Goal: Information Seeking & Learning: Learn about a topic

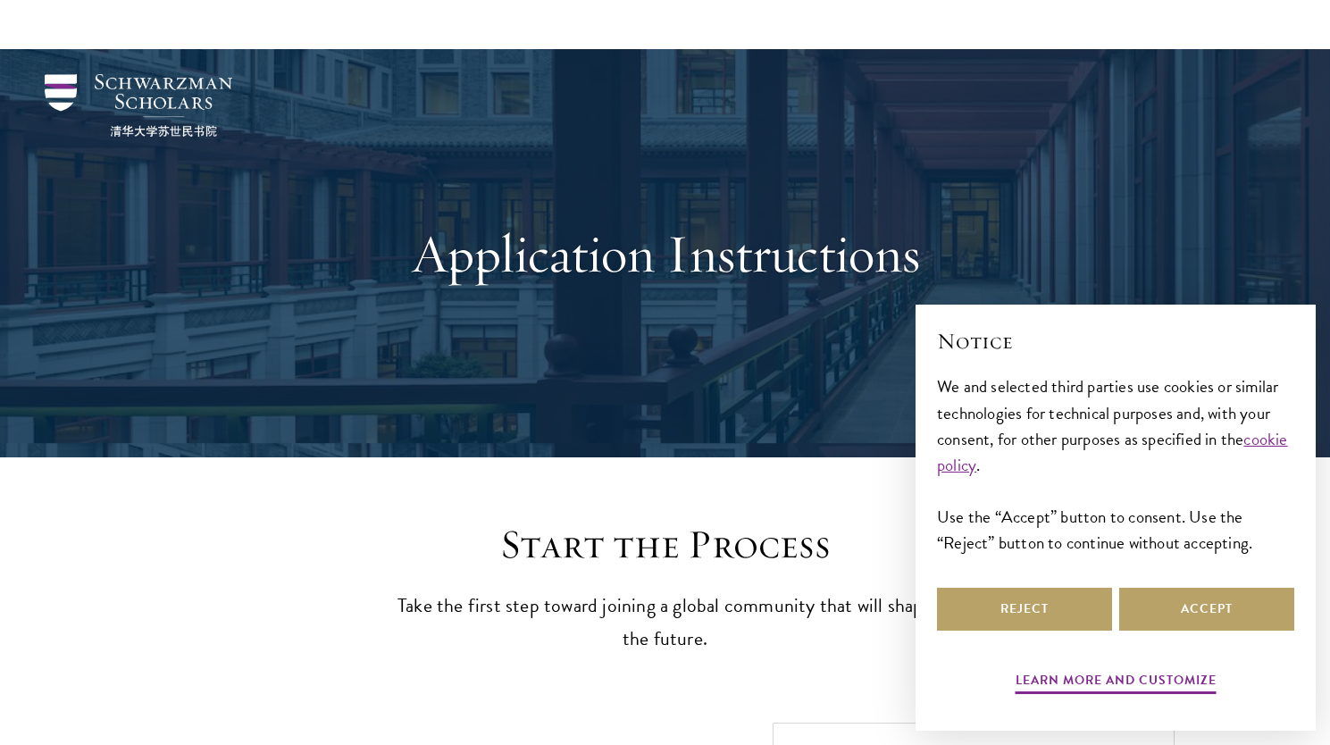
scroll to position [1883, 0]
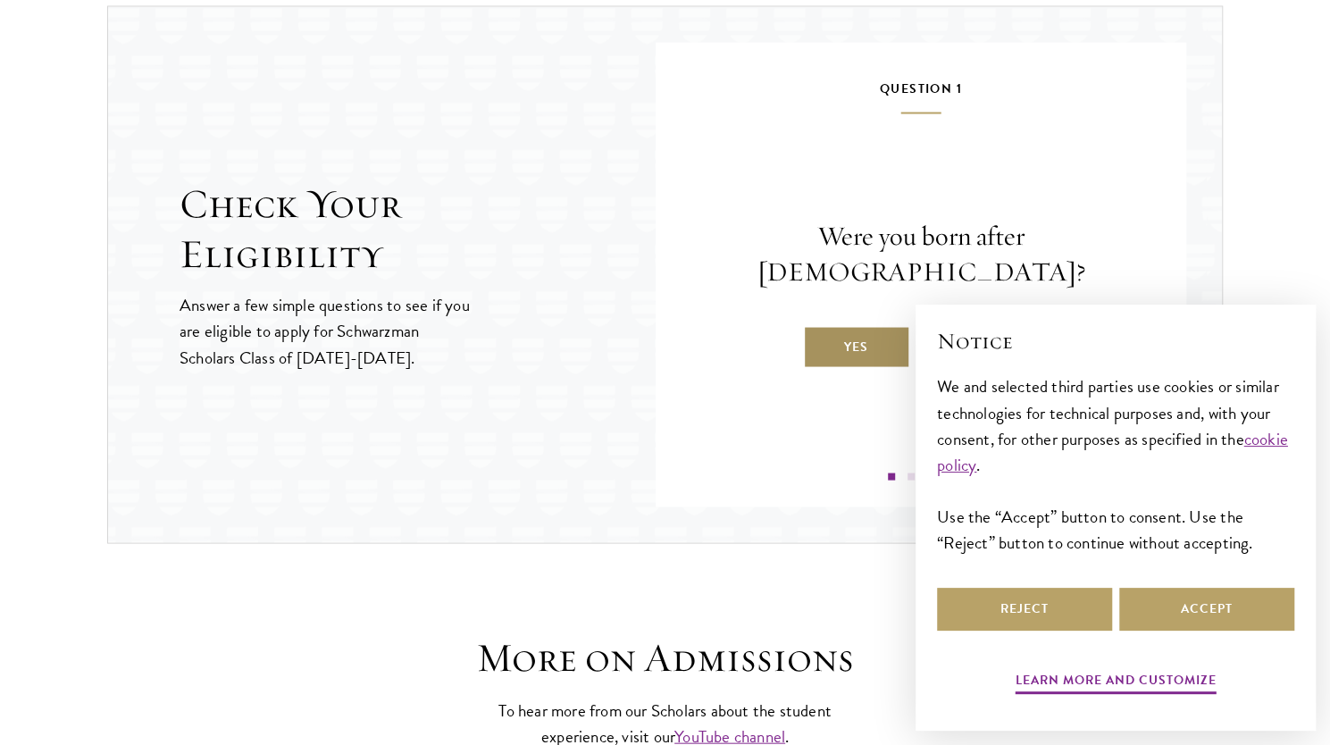
click at [850, 325] on label "Yes" at bounding box center [856, 346] width 107 height 43
click at [819, 327] on input "Yes" at bounding box center [811, 335] width 16 height 16
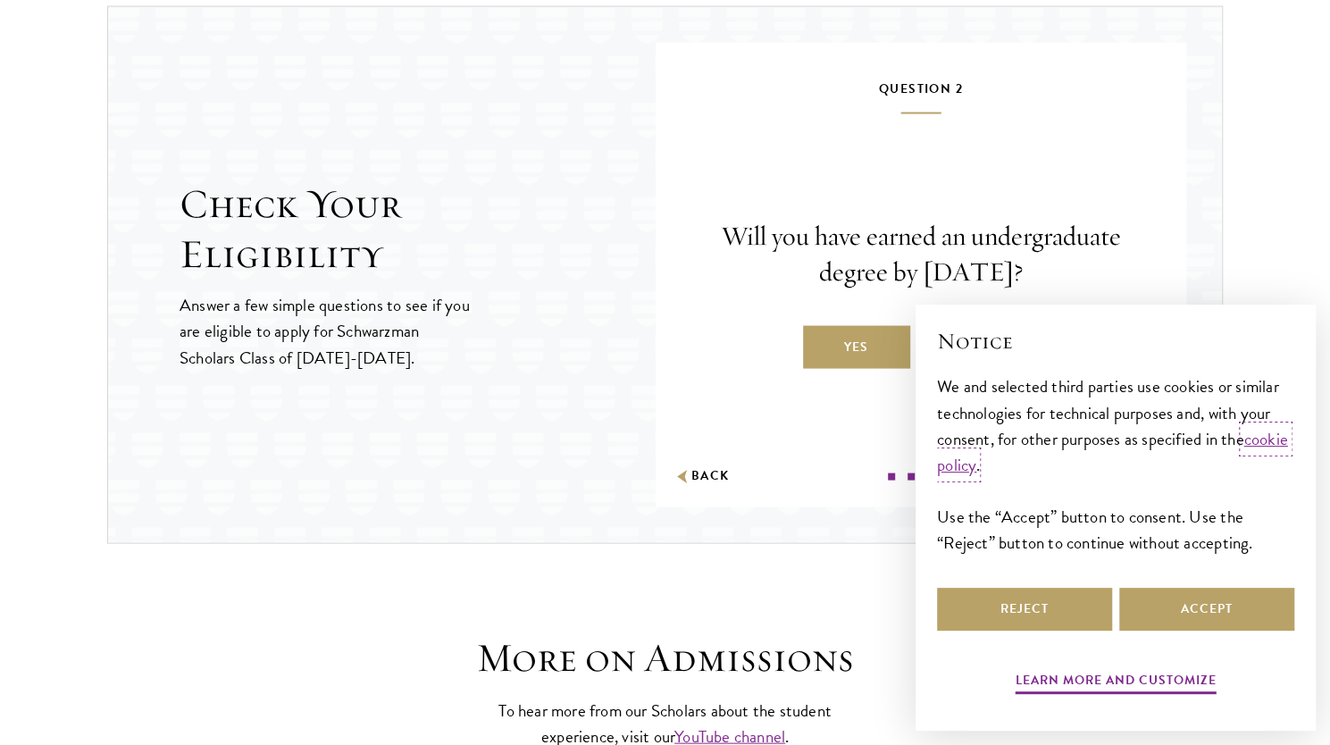
scroll to position [0, 0]
click at [850, 325] on label "Yes" at bounding box center [856, 346] width 107 height 43
click at [819, 327] on input "Yes" at bounding box center [811, 335] width 16 height 16
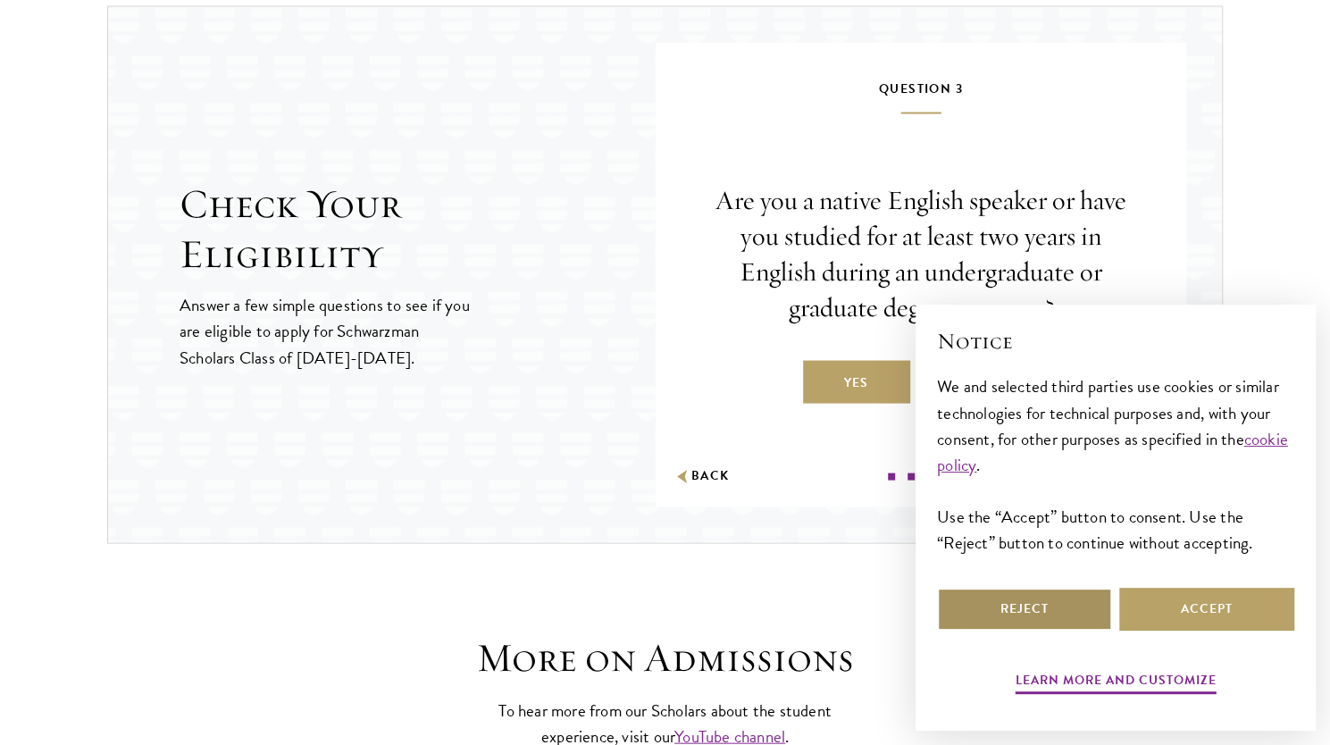
click at [1049, 597] on button "Reject" at bounding box center [1024, 609] width 175 height 43
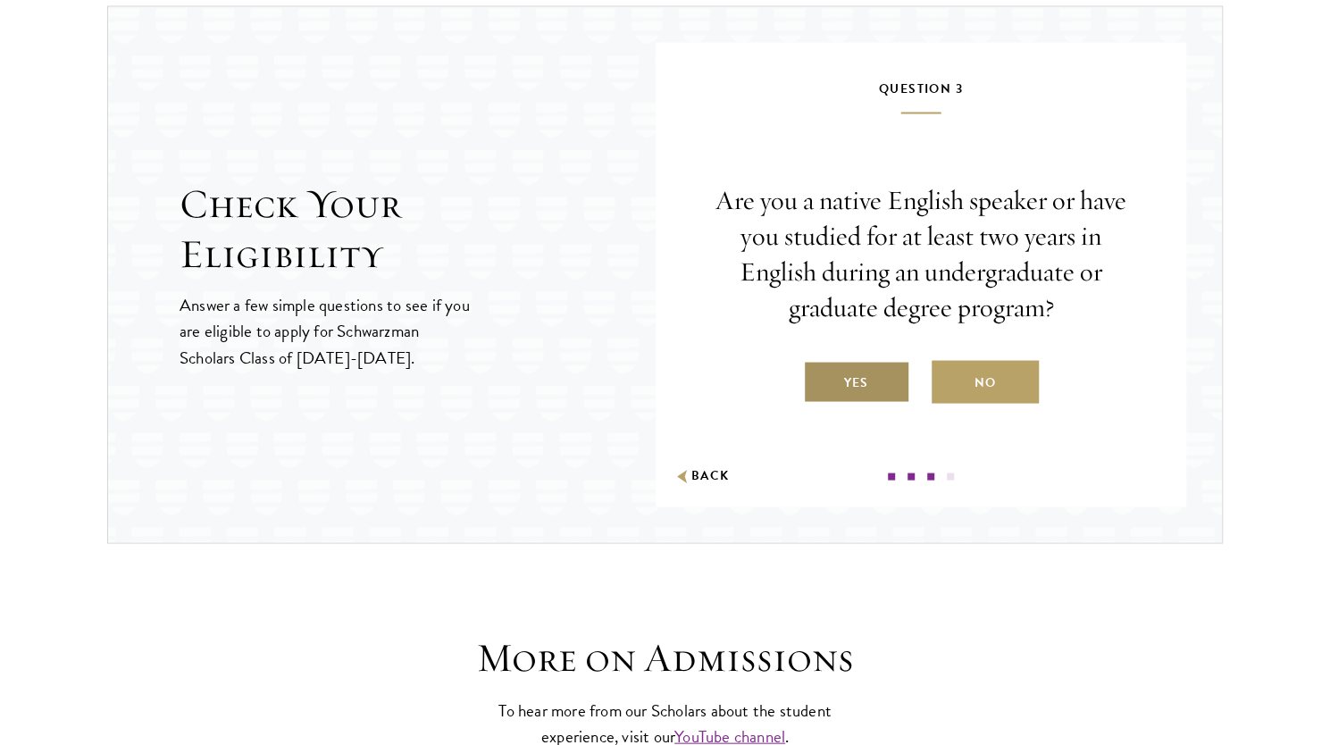
click at [866, 366] on label "Yes" at bounding box center [856, 381] width 107 height 43
click at [819, 366] on input "Yes" at bounding box center [811, 371] width 16 height 16
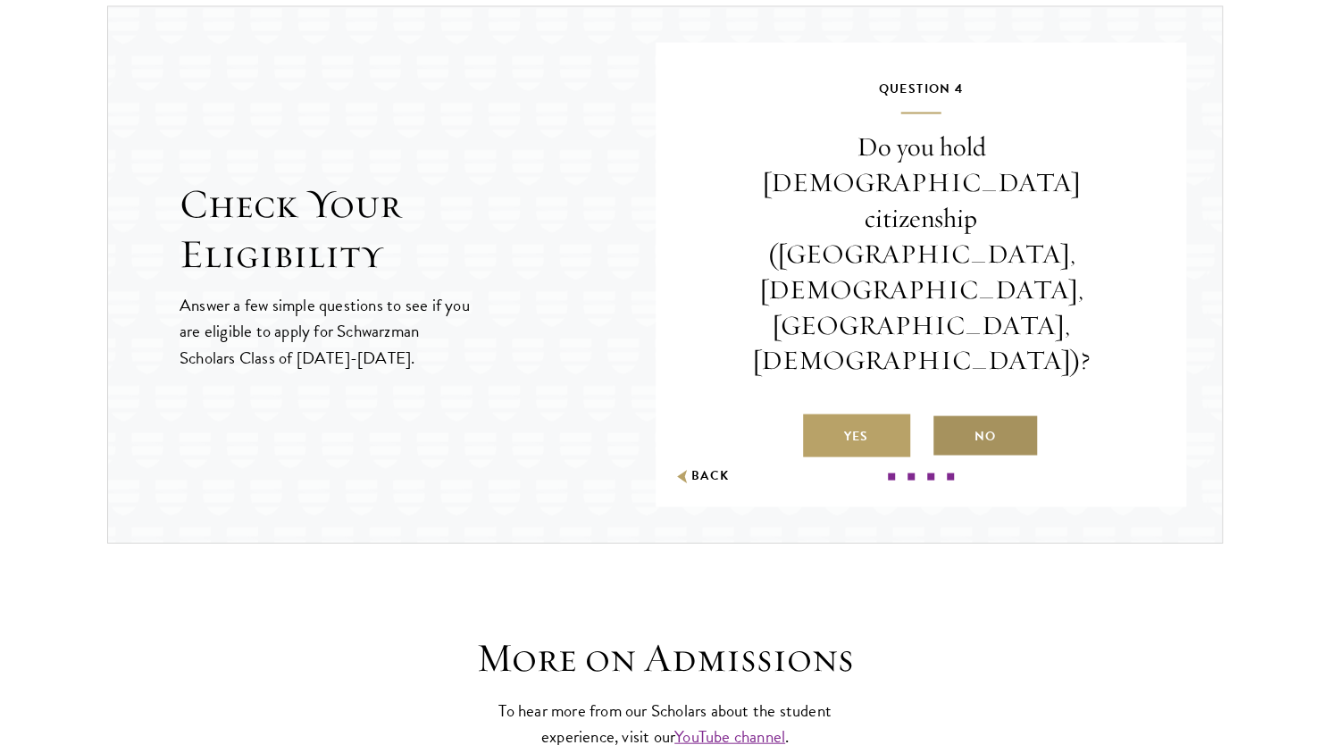
click at [977, 414] on label "No" at bounding box center [985, 435] width 107 height 43
click at [948, 416] on input "No" at bounding box center [940, 424] width 16 height 16
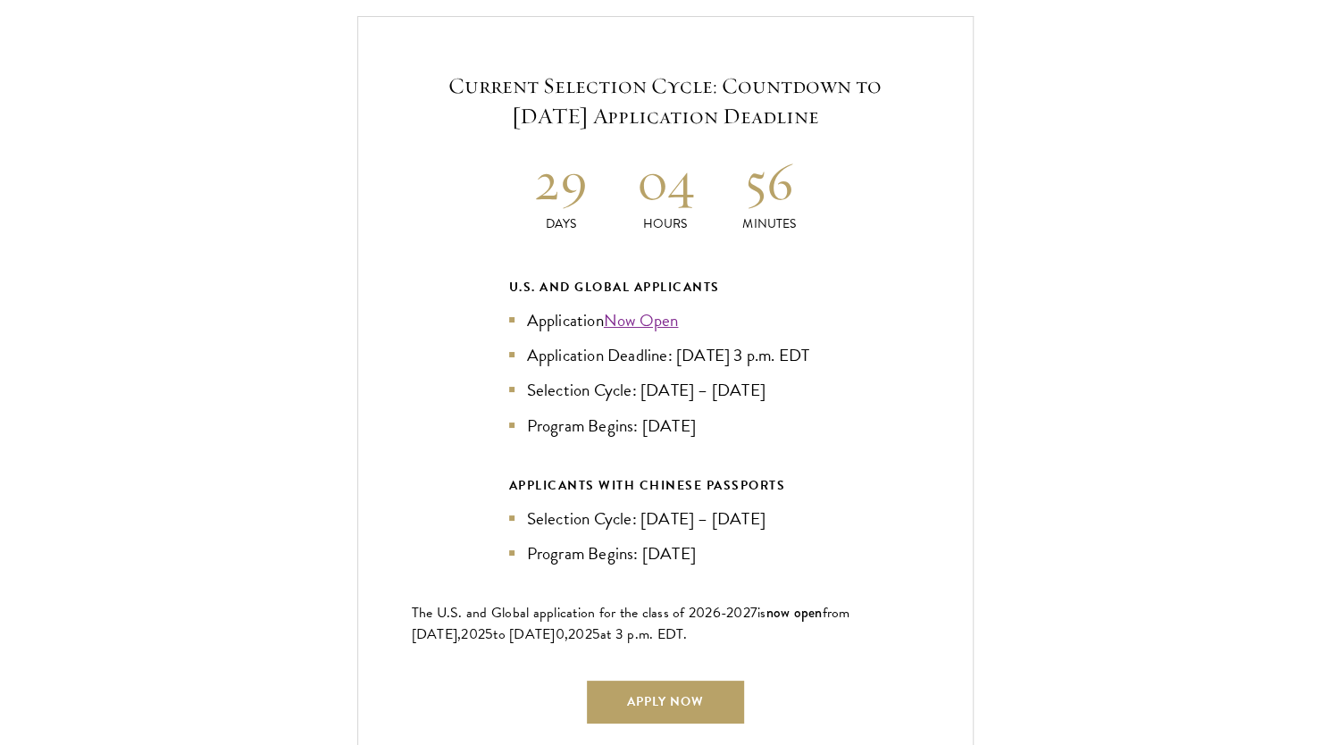
scroll to position [3861, 0]
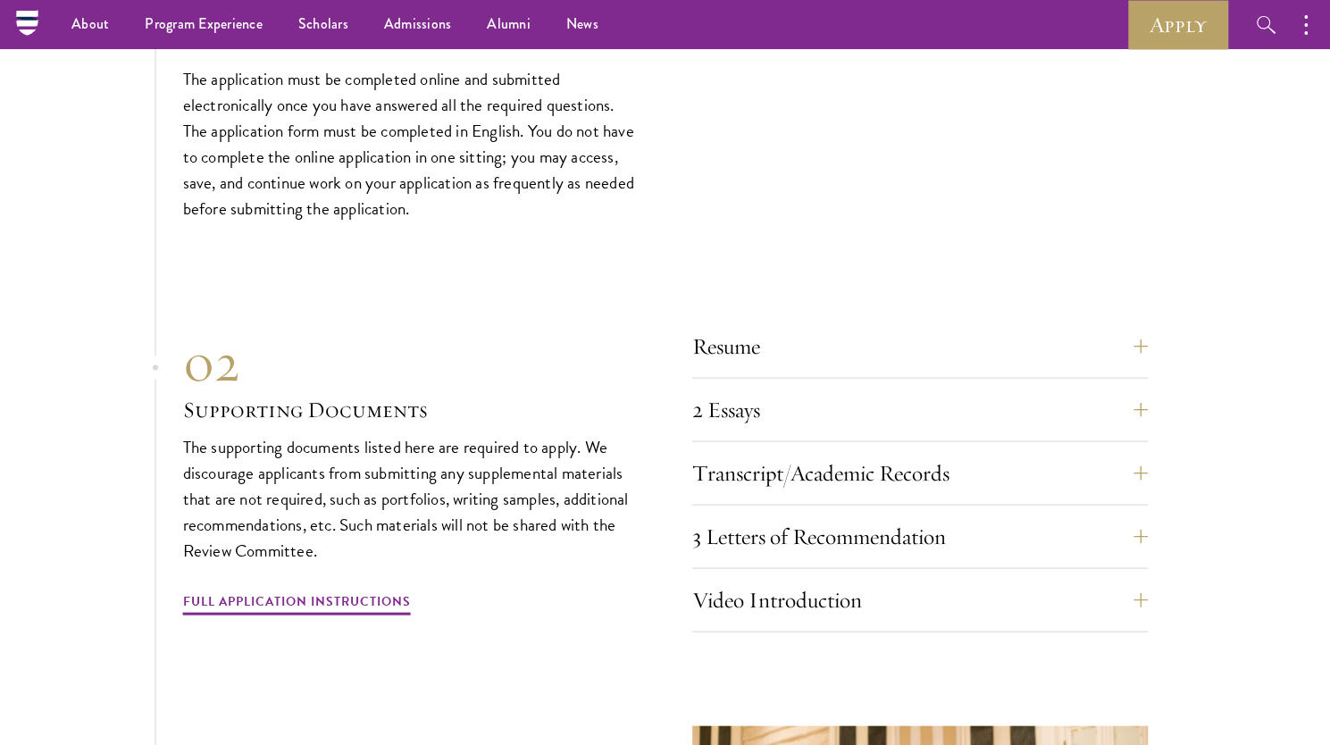
scroll to position [5923, 0]
click at [950, 412] on button "2 Essays" at bounding box center [934, 410] width 456 height 43
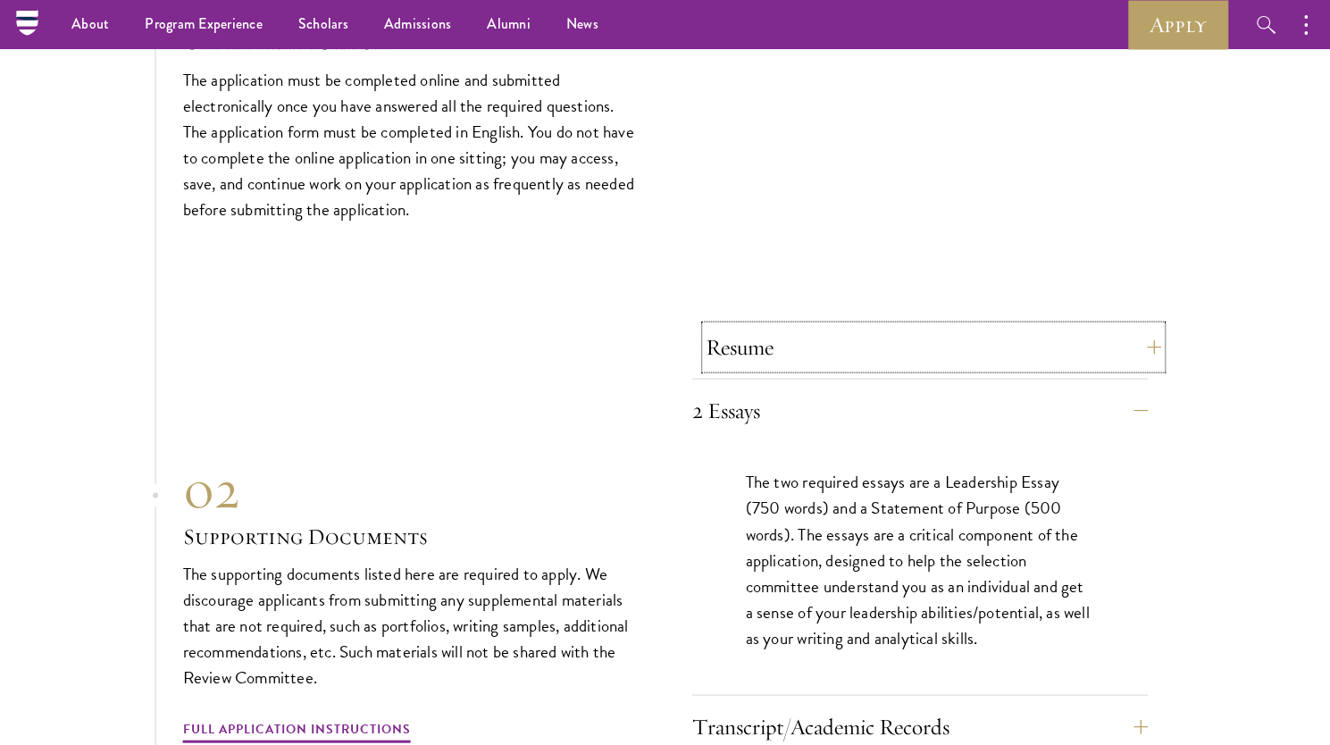
click at [979, 342] on button "Resume" at bounding box center [934, 346] width 456 height 43
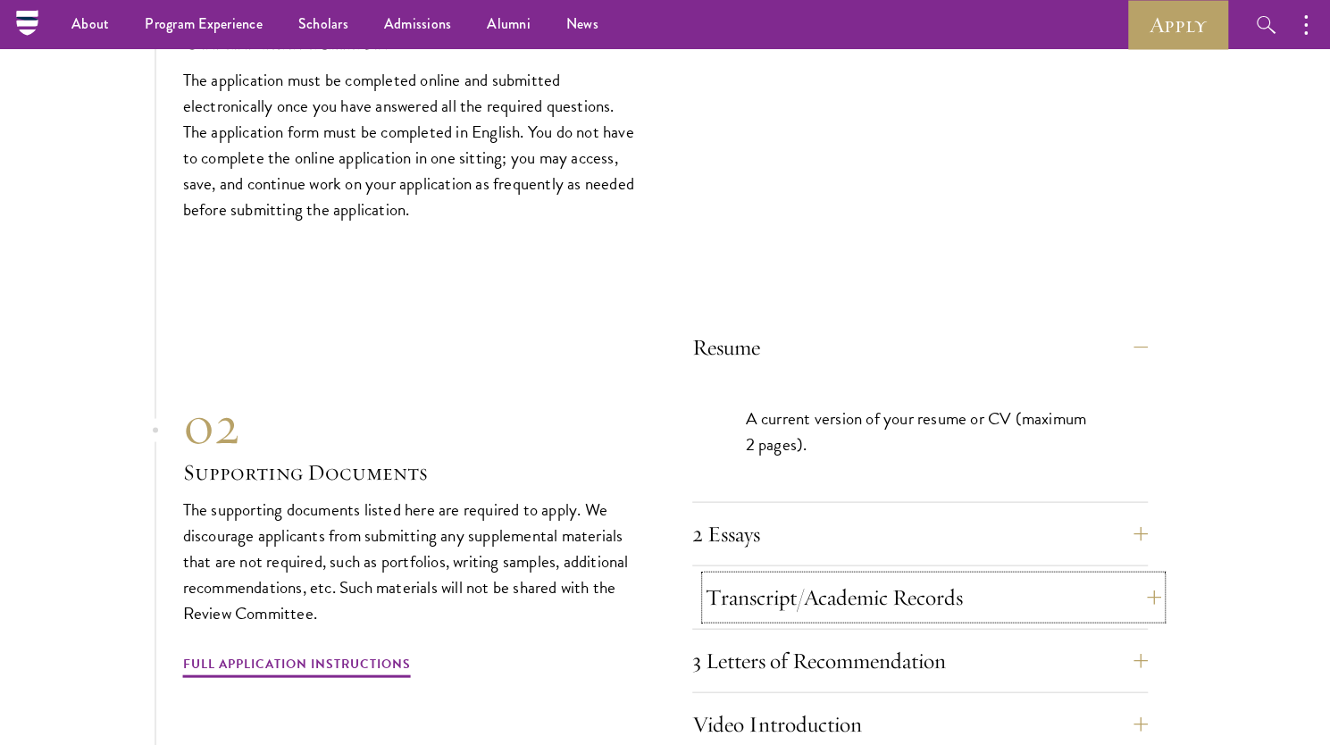
click at [965, 587] on button "Transcript/Academic Records" at bounding box center [934, 596] width 456 height 43
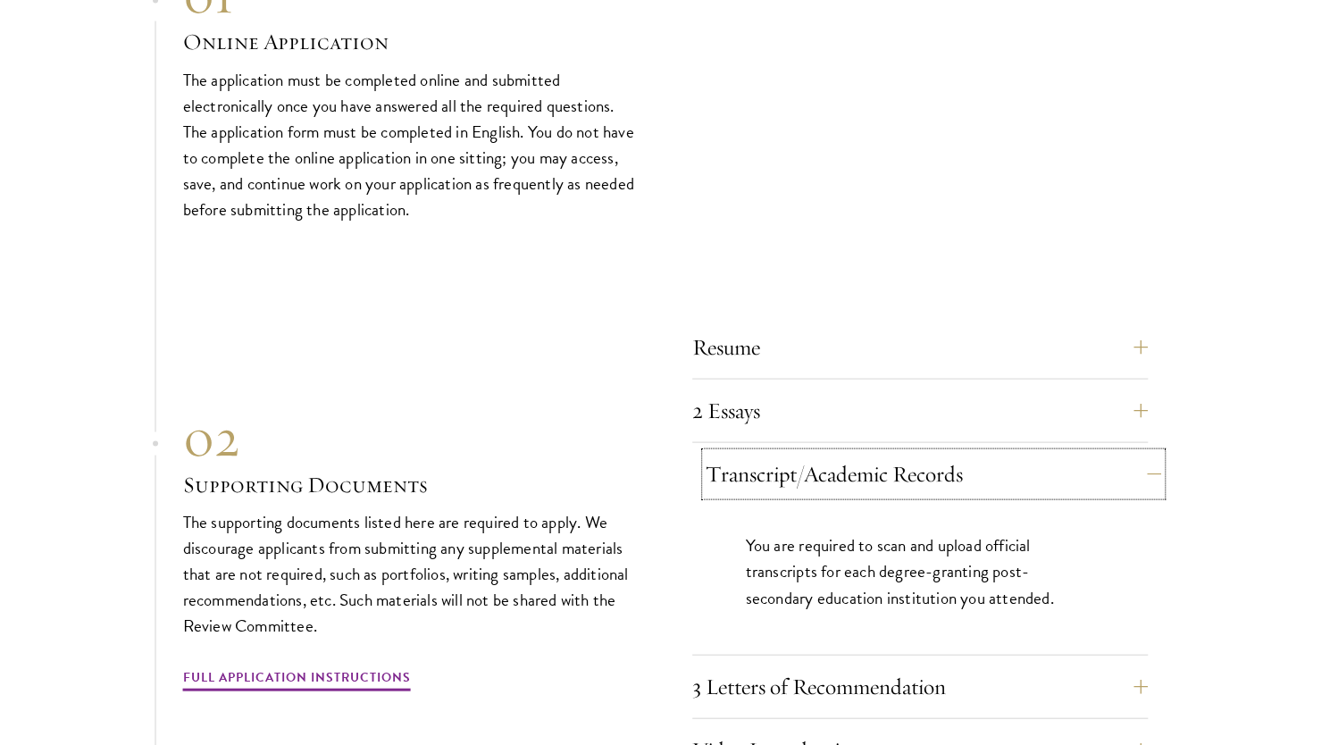
scroll to position [6166, 0]
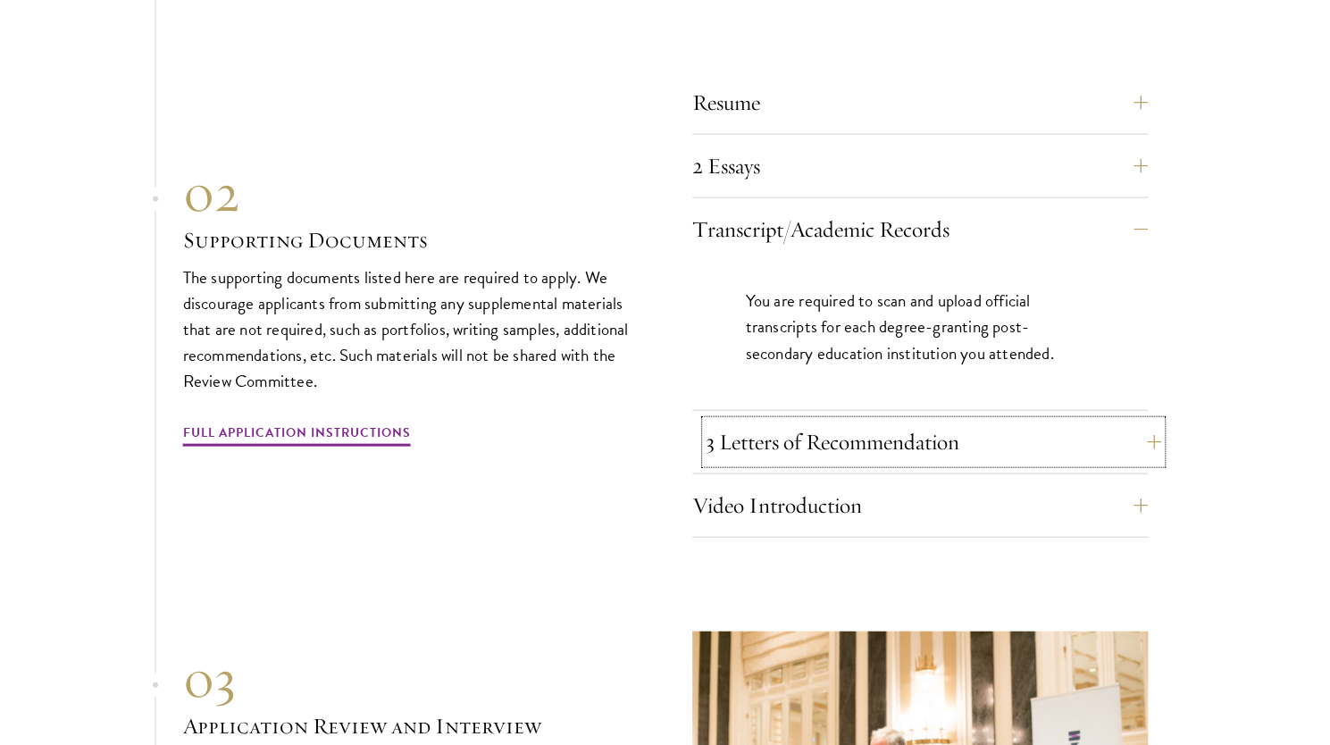
click at [984, 429] on button "3 Letters of Recommendation" at bounding box center [934, 442] width 456 height 43
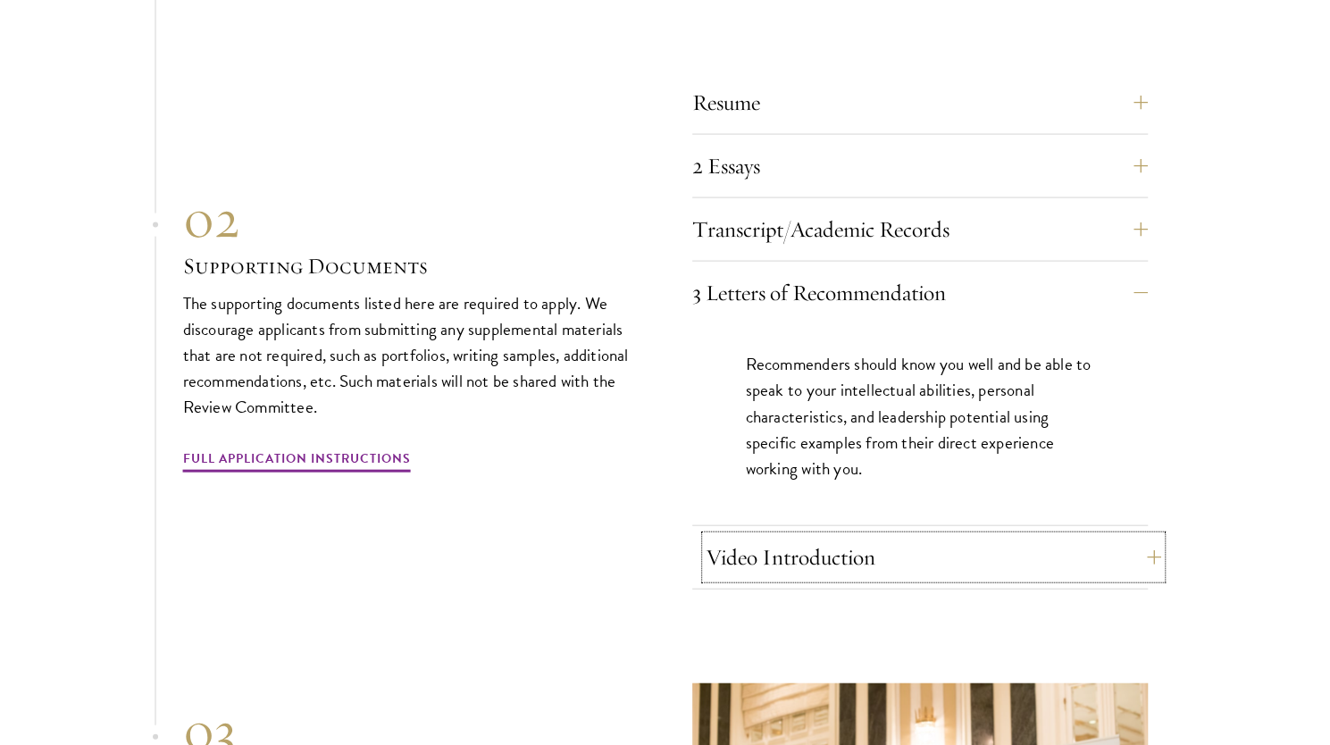
click at [990, 546] on button "Video Introduction" at bounding box center [934, 557] width 456 height 43
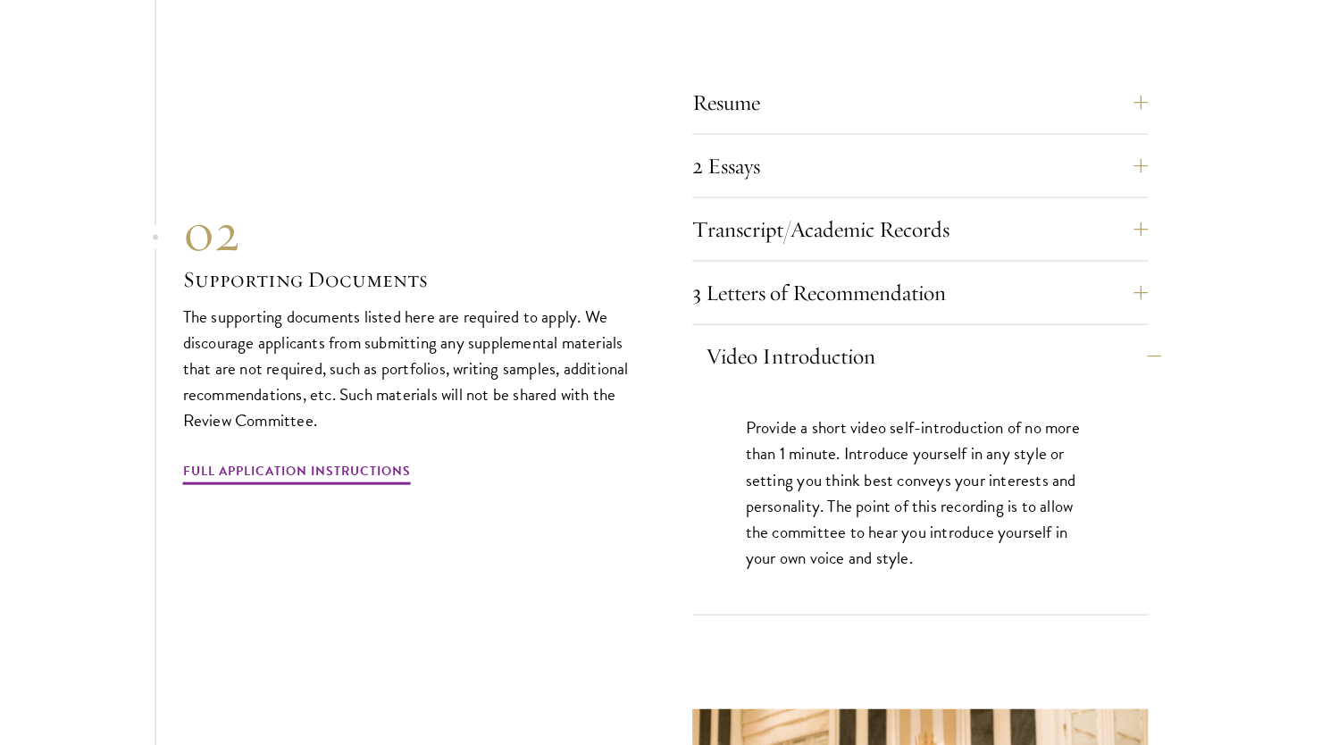
click at [990, 546] on p "Provide a short video self-introduction of no more than 1 minute. Introduce you…" at bounding box center [920, 491] width 348 height 155
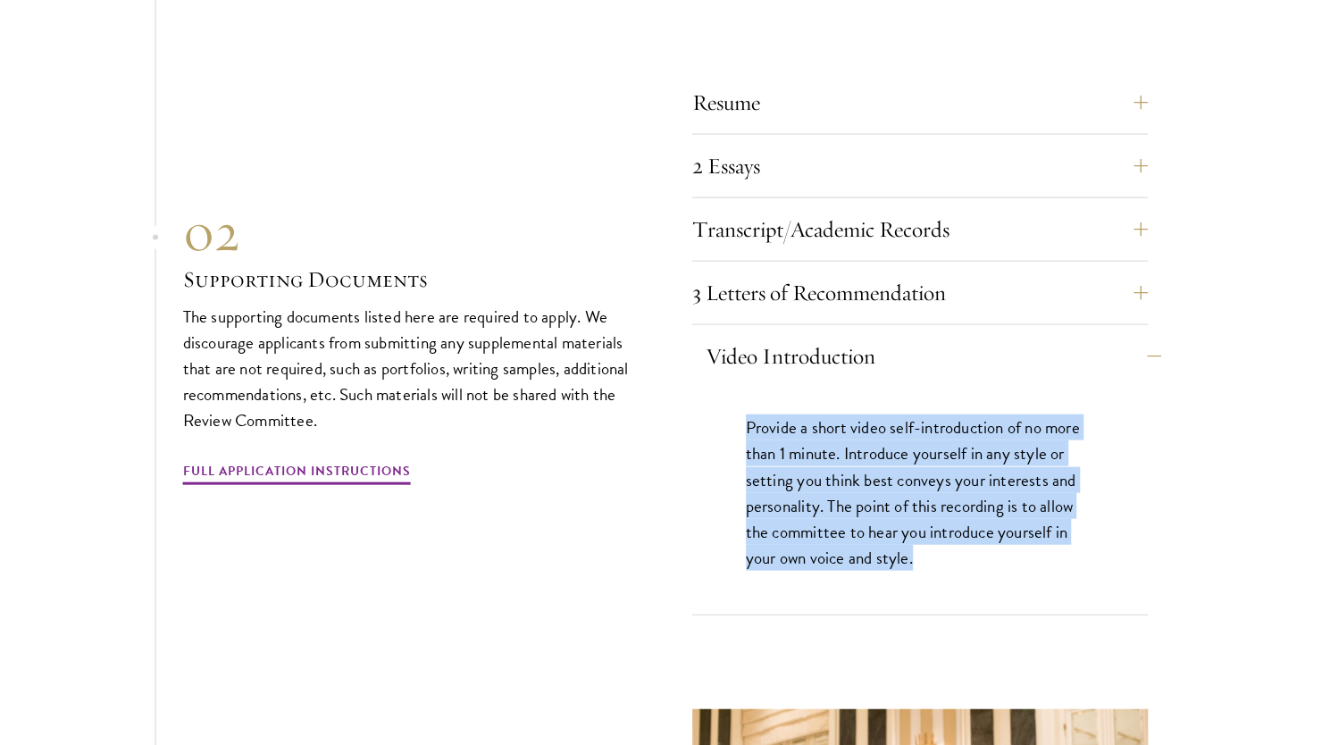
click at [990, 546] on p "Provide a short video self-introduction of no more than 1 minute. Introduce you…" at bounding box center [920, 491] width 348 height 155
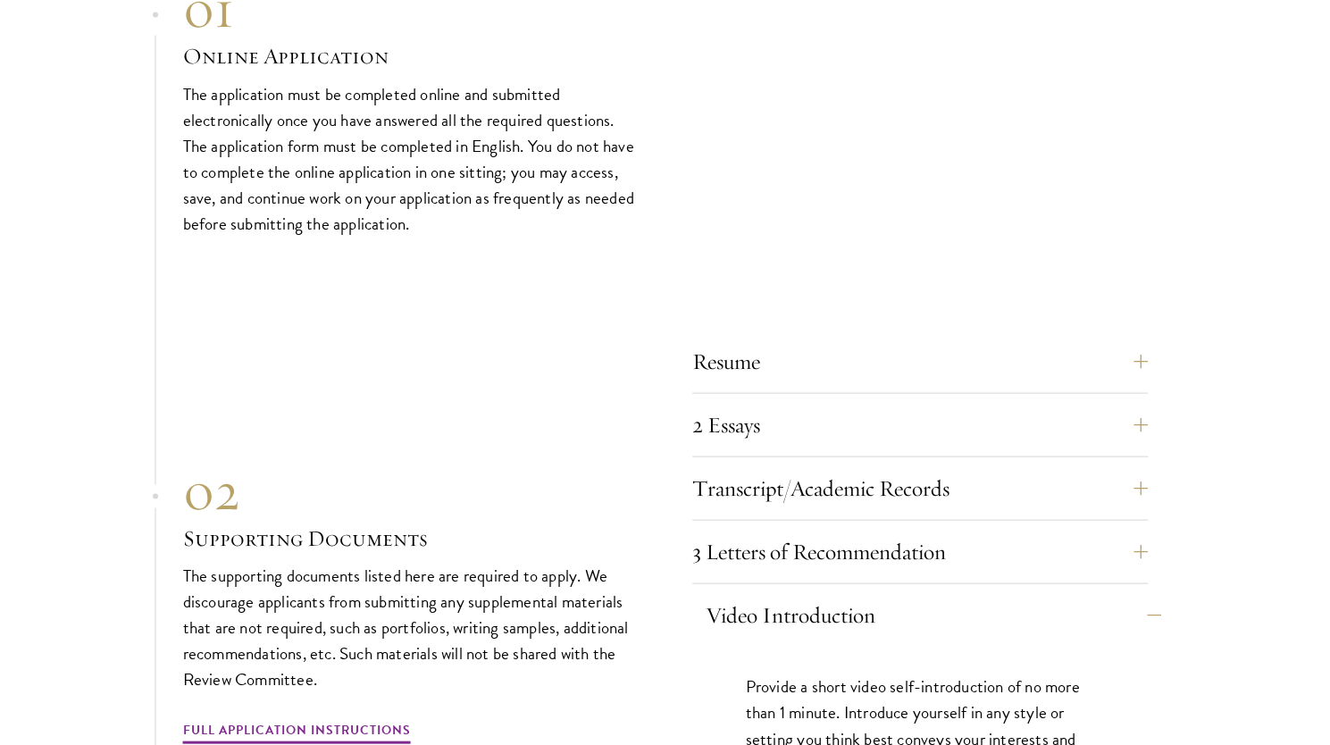
scroll to position [5907, 0]
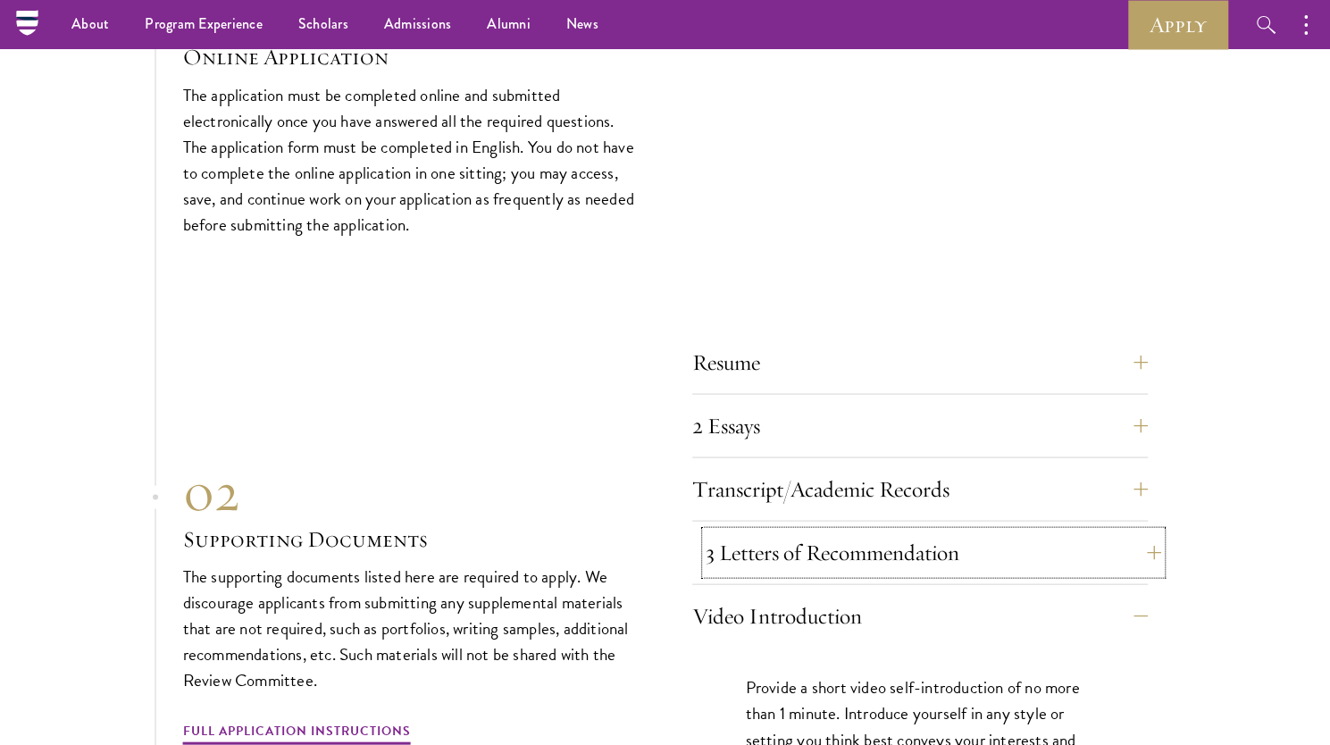
click at [1086, 535] on button "3 Letters of Recommendation" at bounding box center [934, 552] width 456 height 43
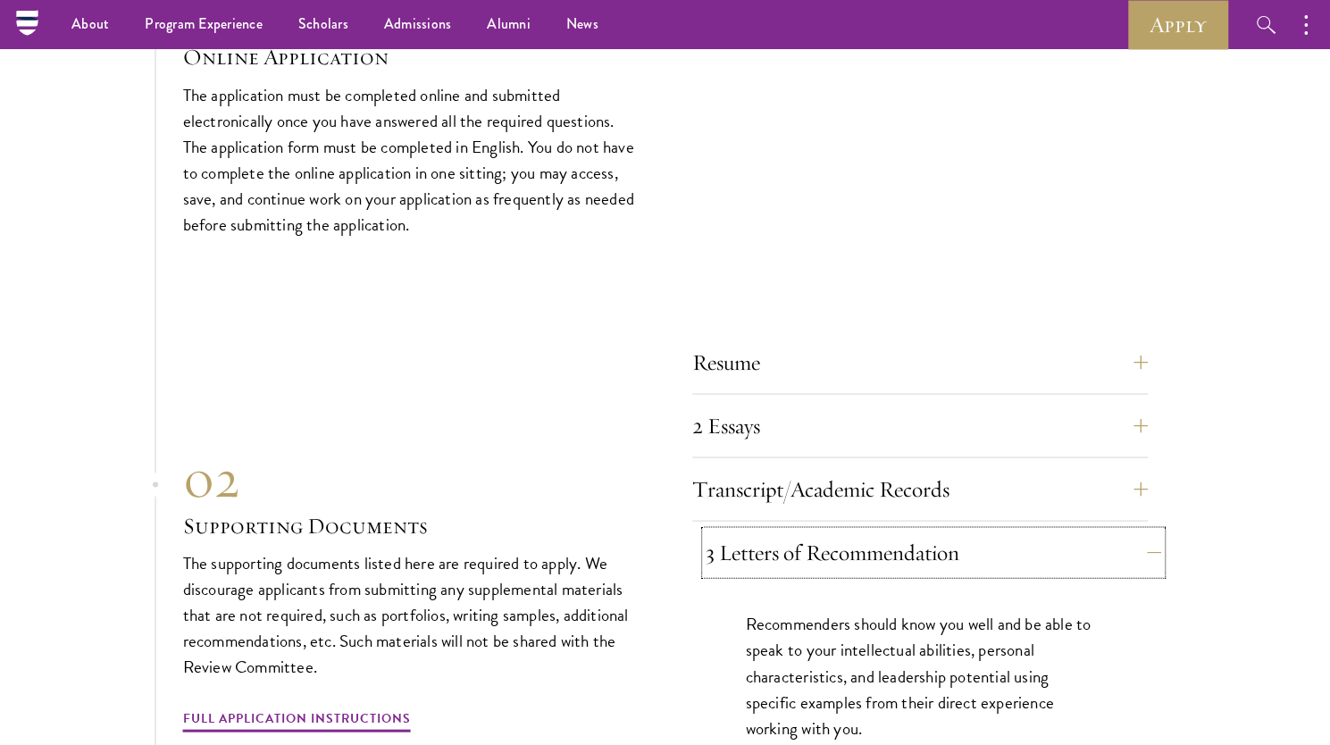
click at [1086, 535] on button "3 Letters of Recommendation" at bounding box center [934, 552] width 456 height 43
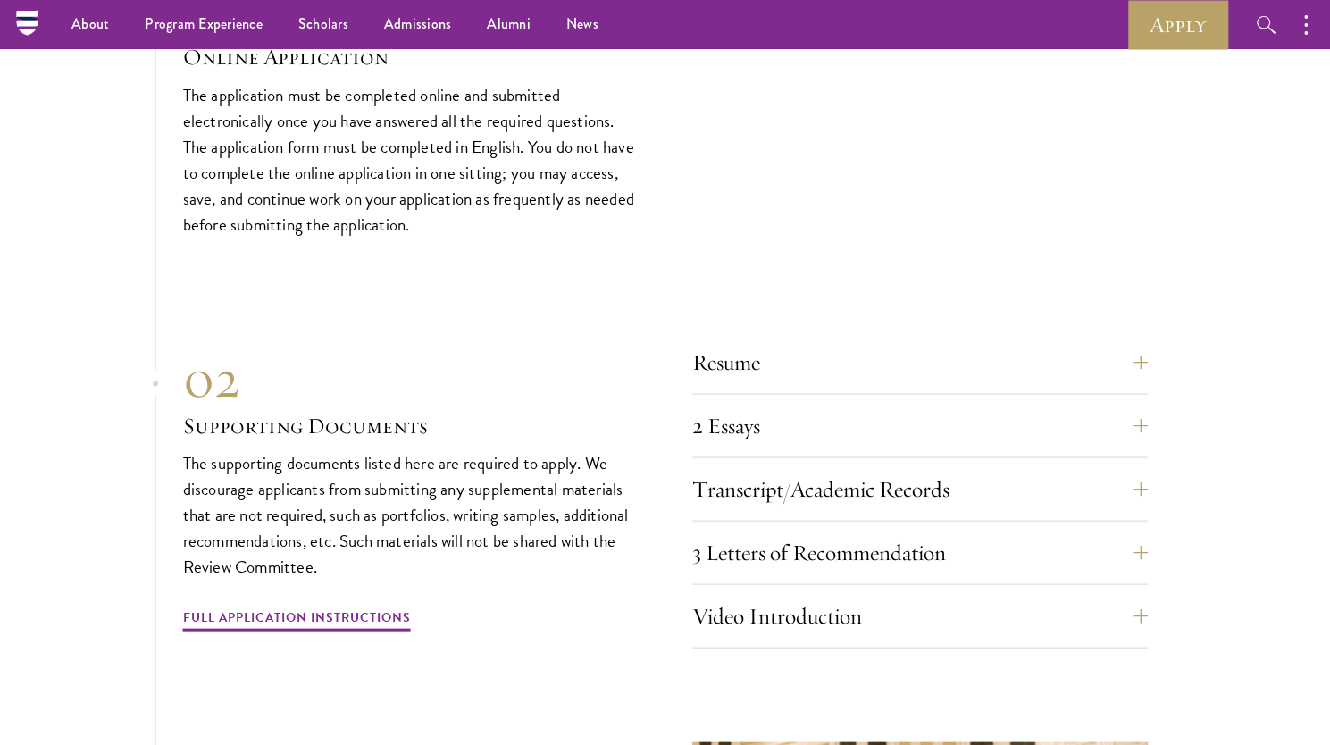
click at [1183, 535] on section "01 Online Application 01 Online Application The application must be completed o…" at bounding box center [665, 531] width 1330 height 1106
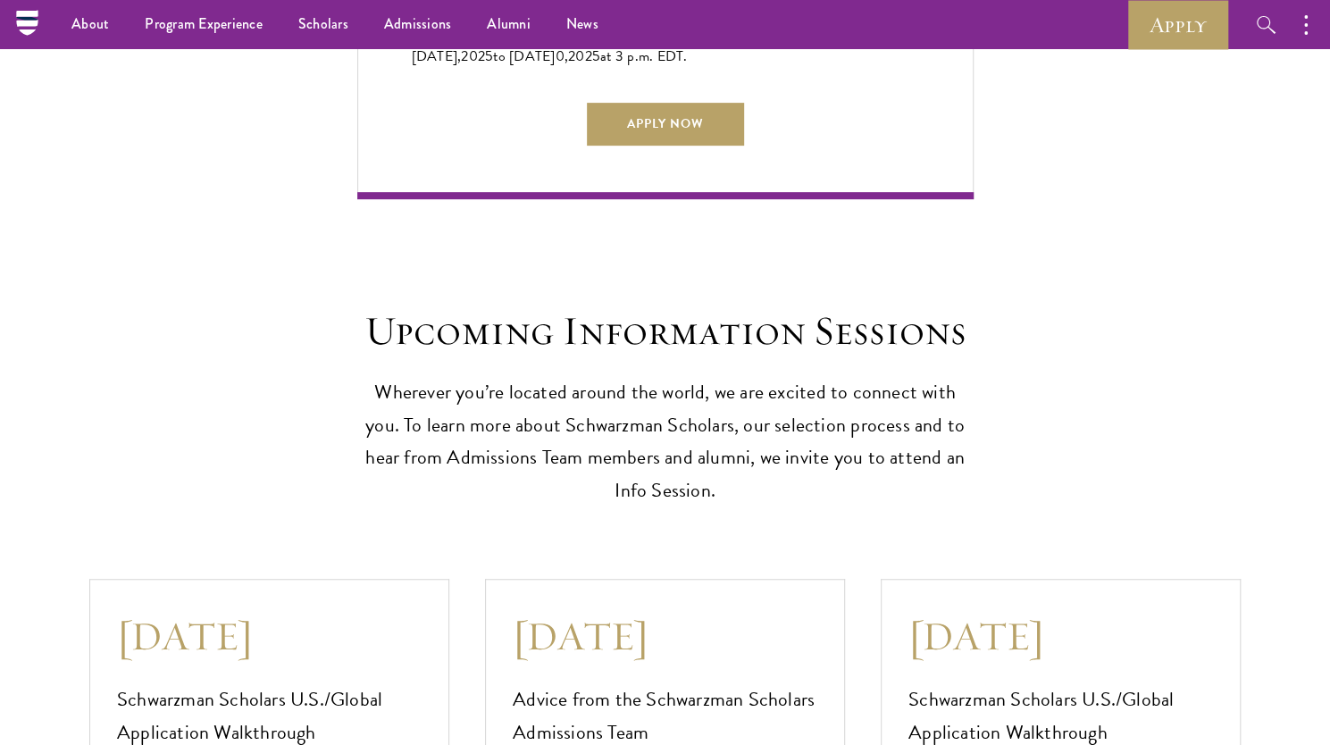
scroll to position [3649, 0]
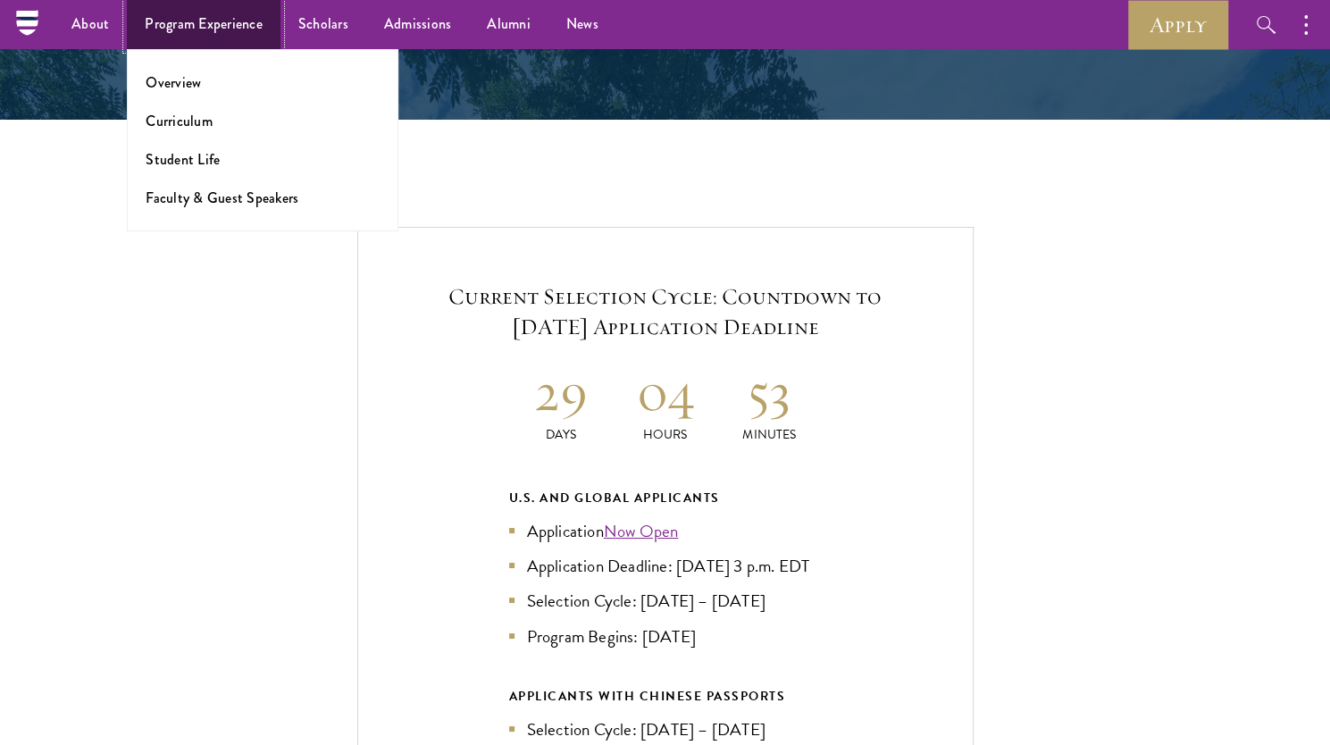
click at [211, 29] on link "Program Experience" at bounding box center [204, 24] width 154 height 49
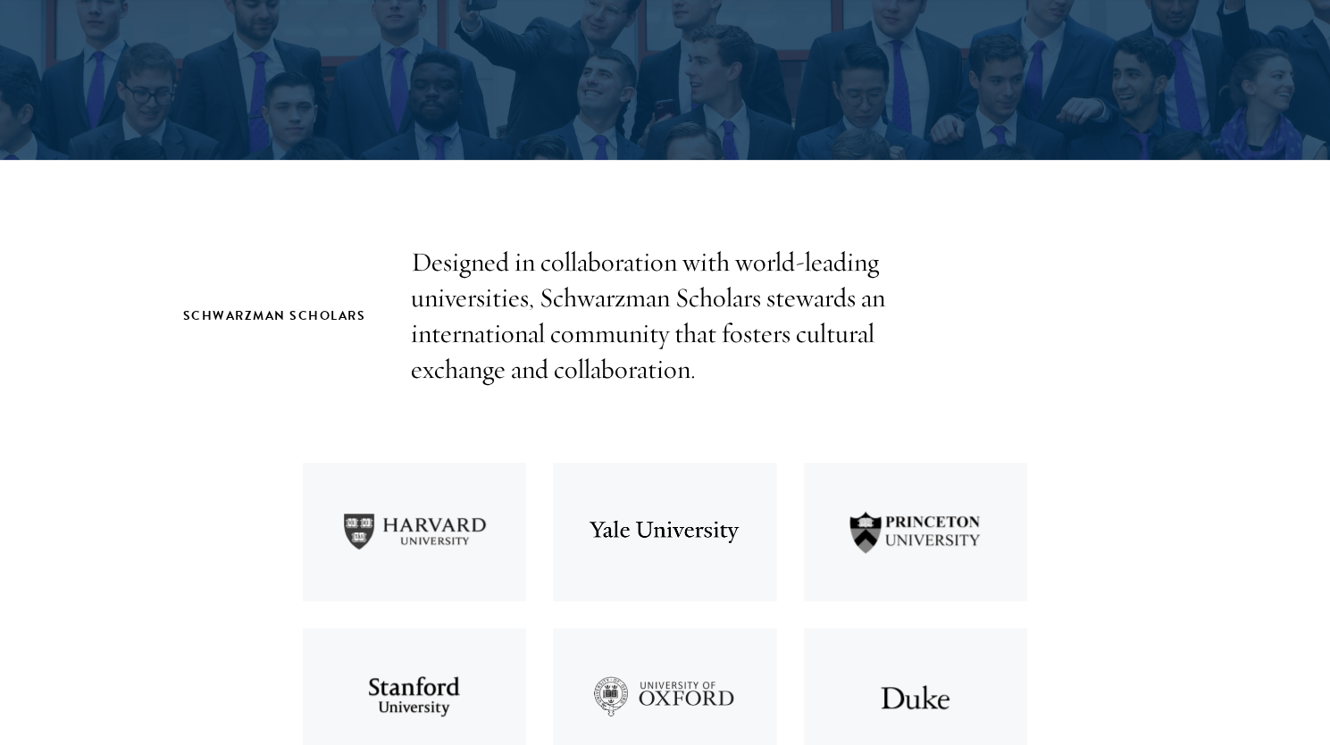
scroll to position [393, 0]
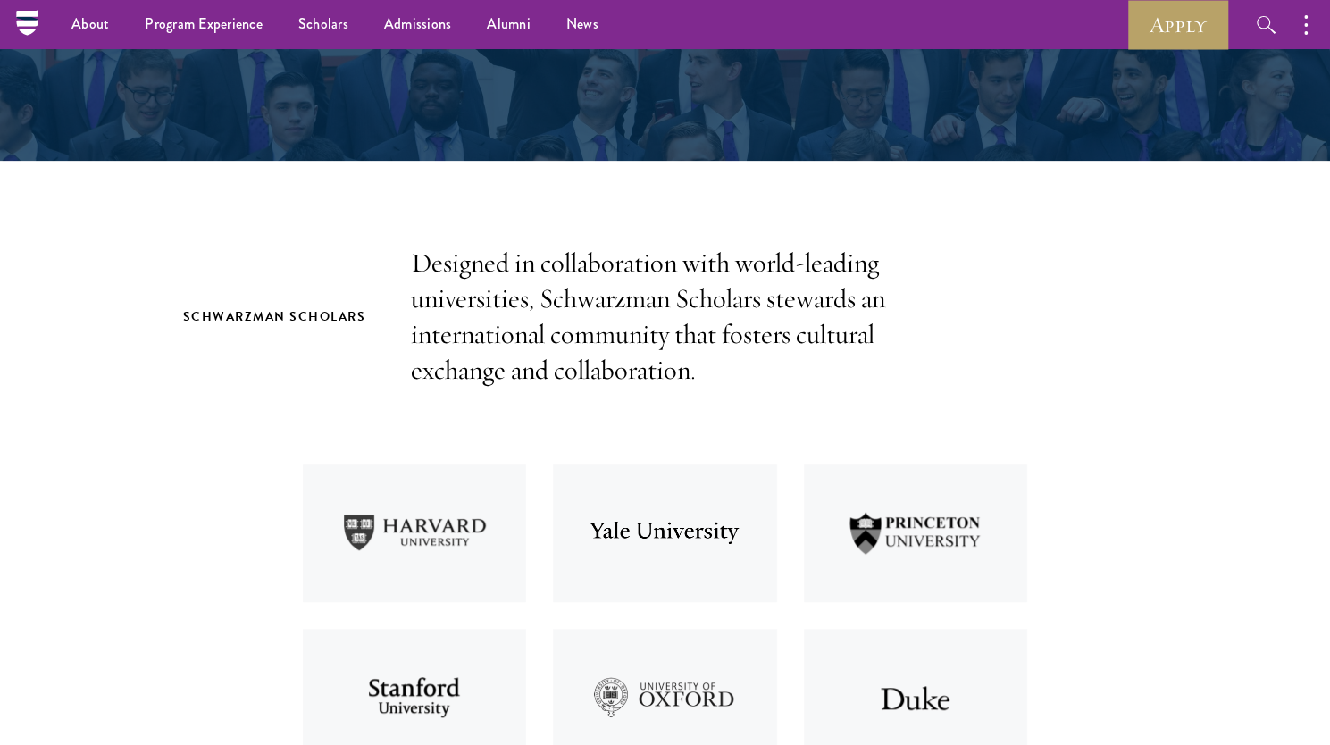
click at [866, 340] on p "Designed in collaboration with world-leading universities, Schwarzman Scholars …" at bounding box center [665, 317] width 509 height 143
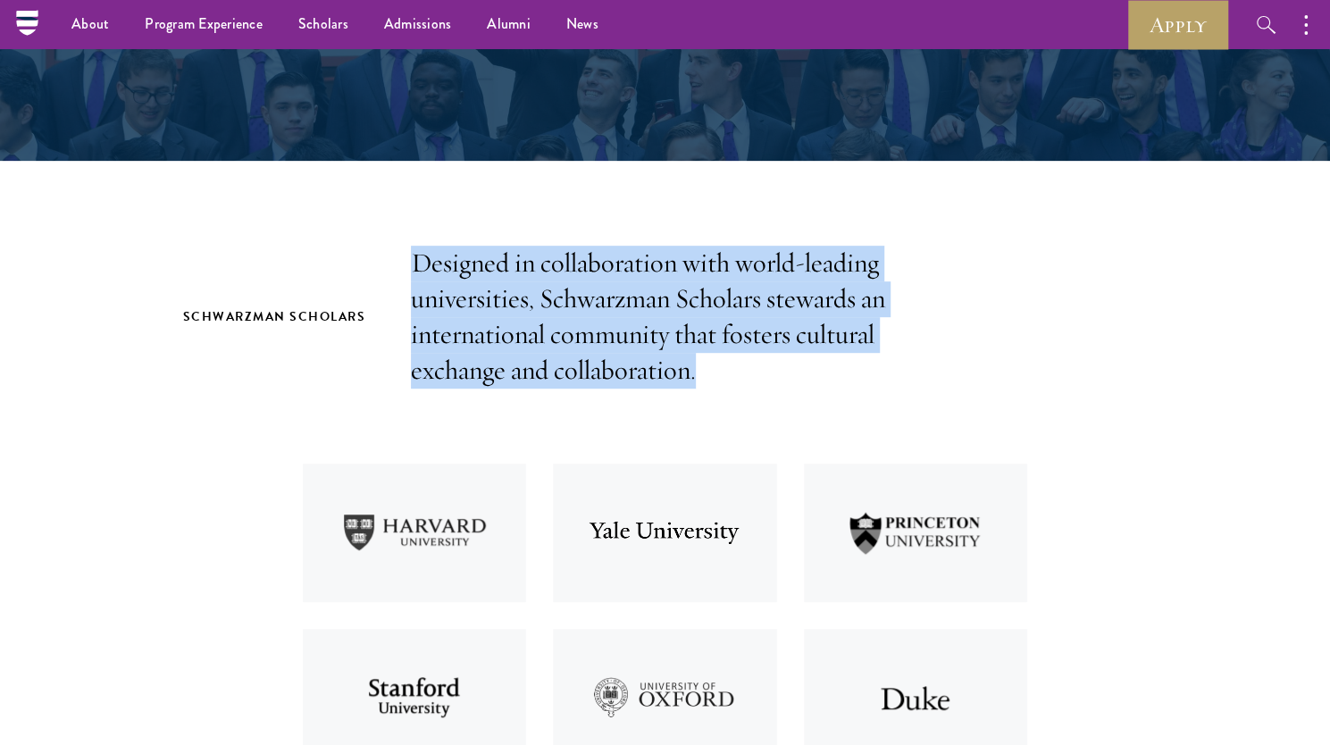
click at [866, 340] on p "Designed in collaboration with world-leading universities, Schwarzman Scholars …" at bounding box center [665, 317] width 509 height 143
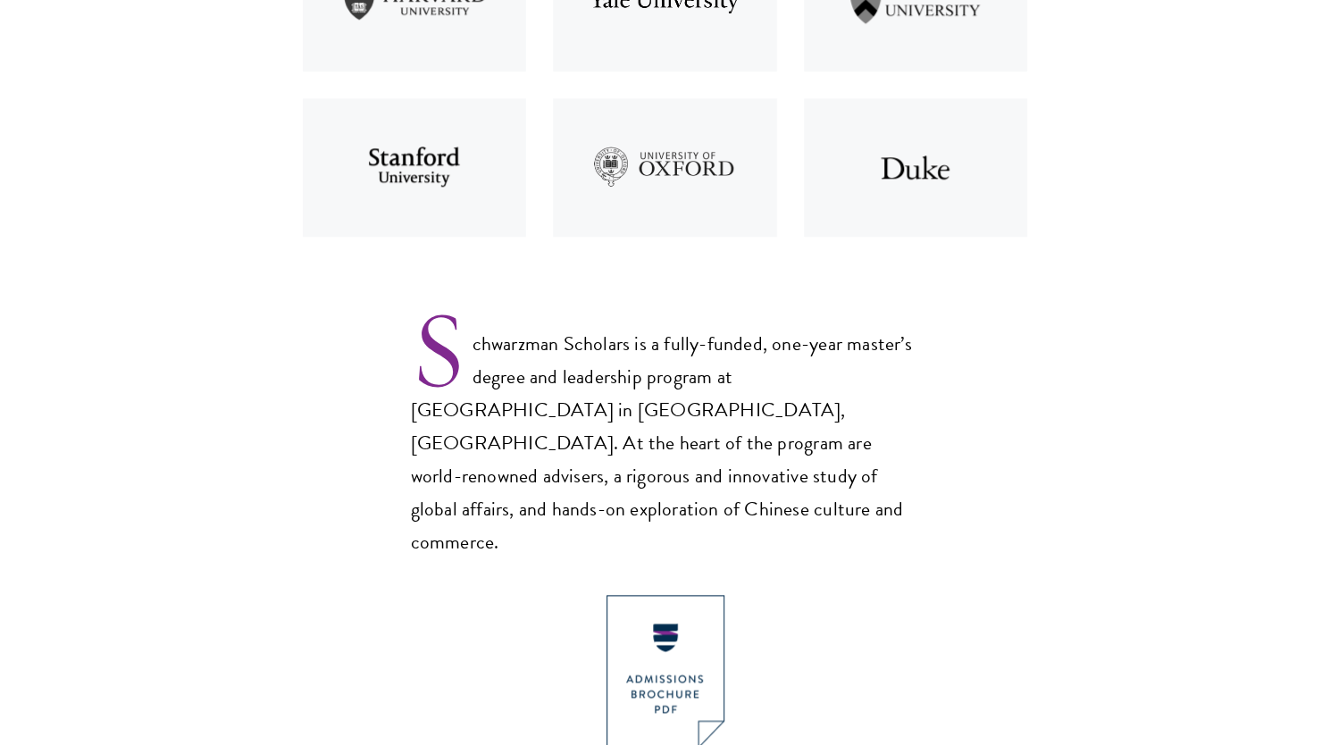
scroll to position [925, 0]
click at [1070, 430] on section "Schwarzman Scholars Designed in collaboration with world-leading universities, …" at bounding box center [665, 593] width 1330 height 1758
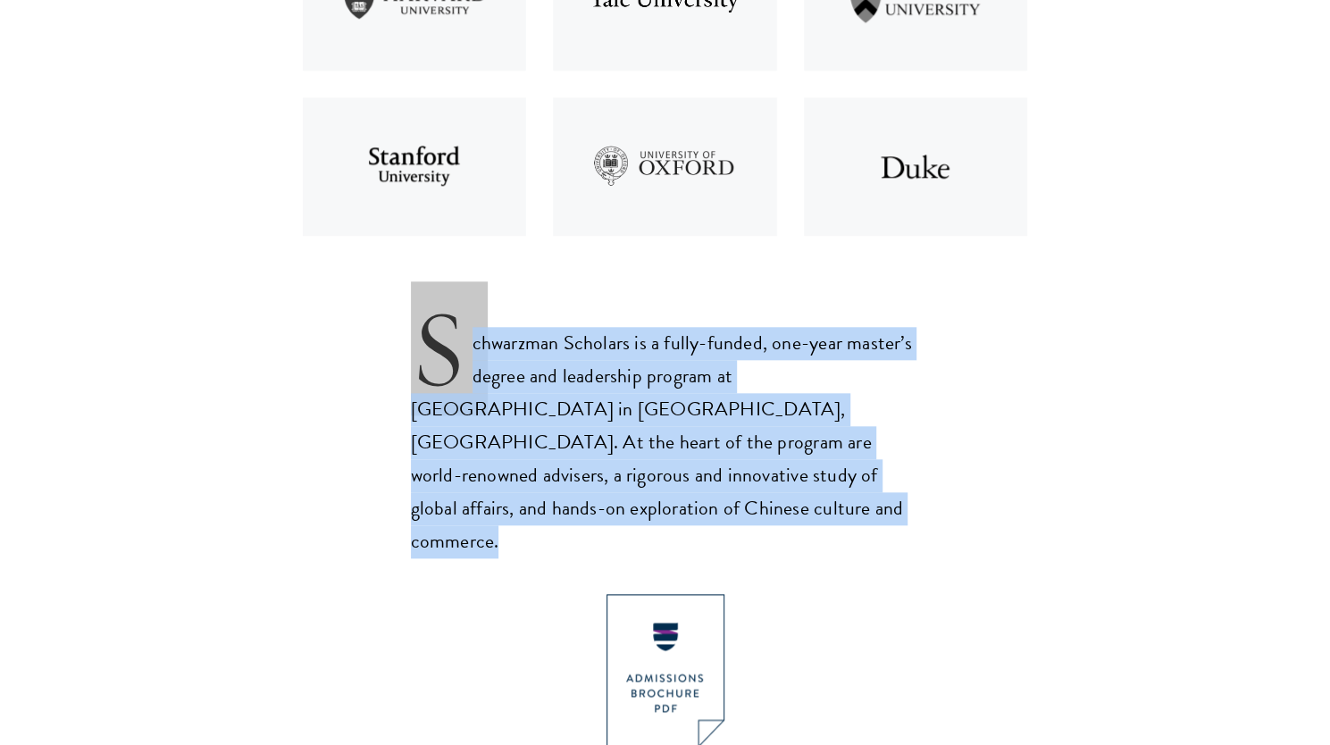
click at [1070, 430] on section "Schwarzman Scholars Designed in collaboration with world-leading universities, …" at bounding box center [665, 593] width 1330 height 1758
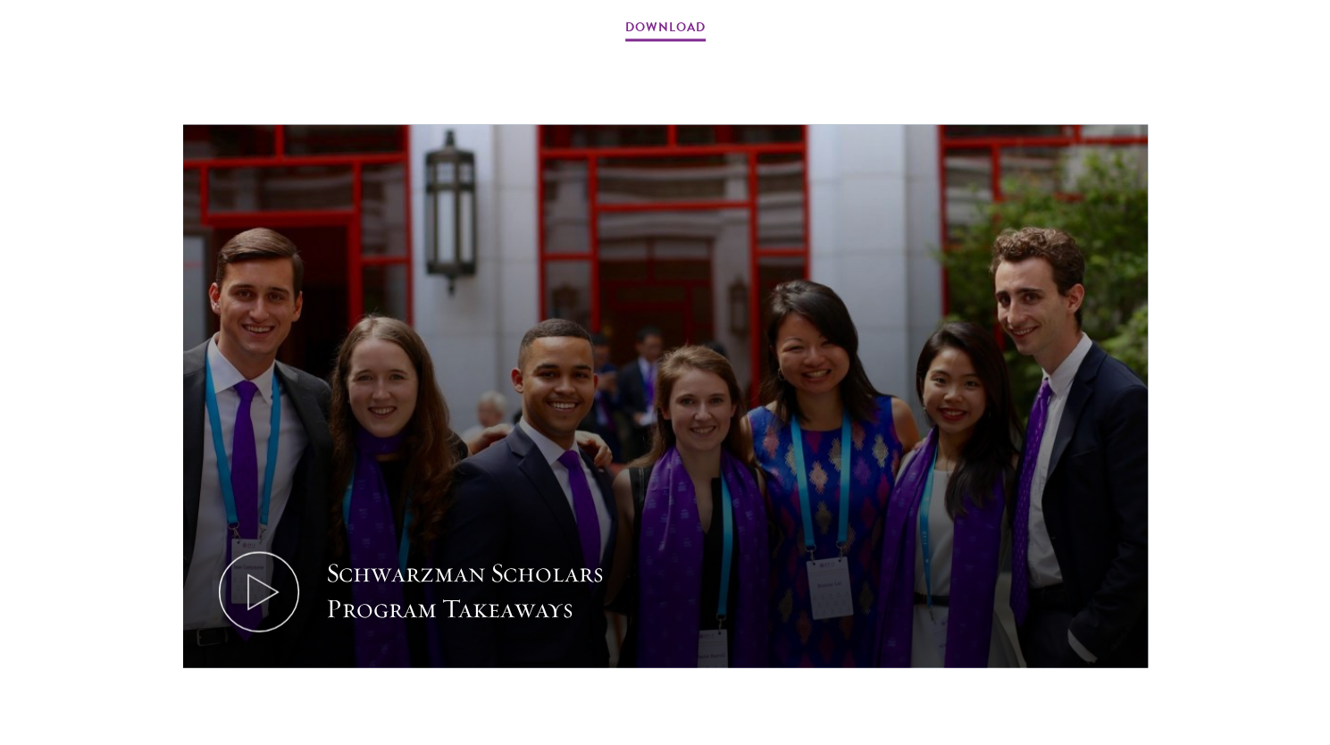
scroll to position [1727, 0]
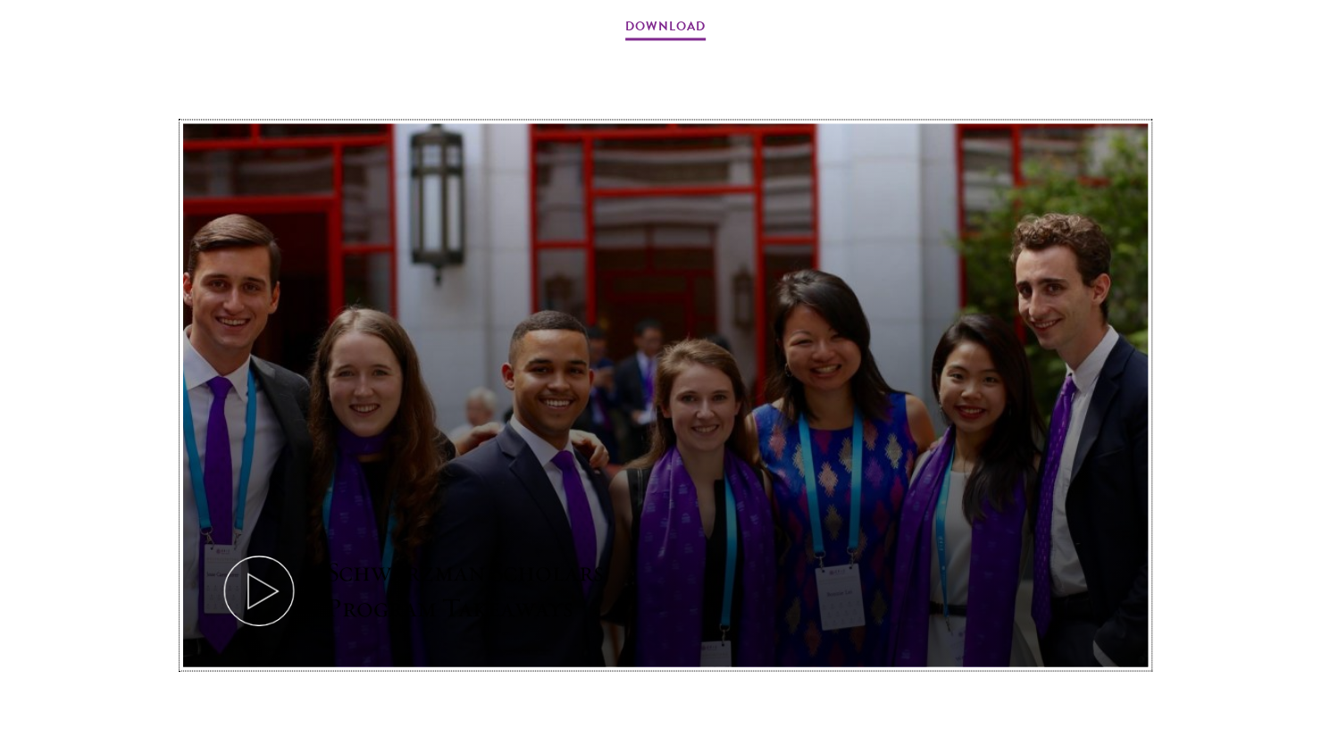
click at [1070, 430] on button "Schwarzman Scholars Program Takeaways" at bounding box center [665, 394] width 965 height 543
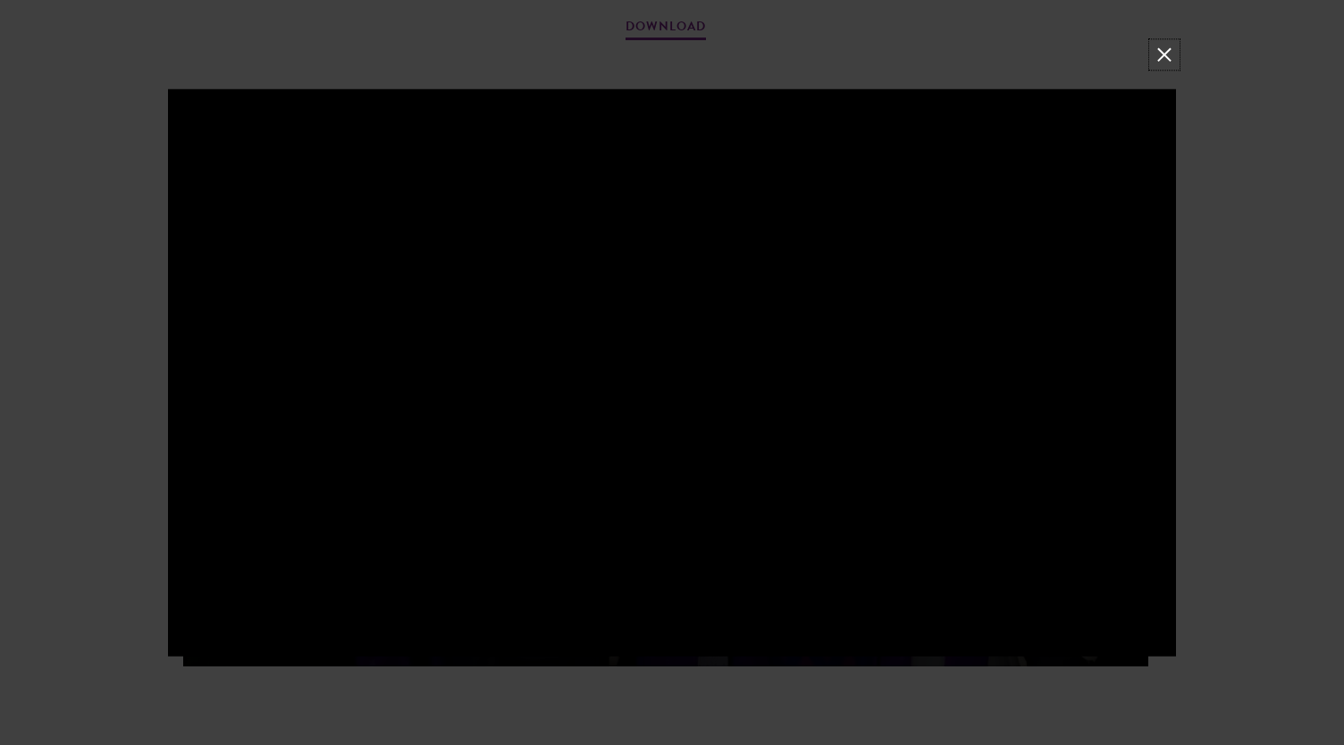
click at [1162, 52] on button at bounding box center [1163, 54] width 23 height 23
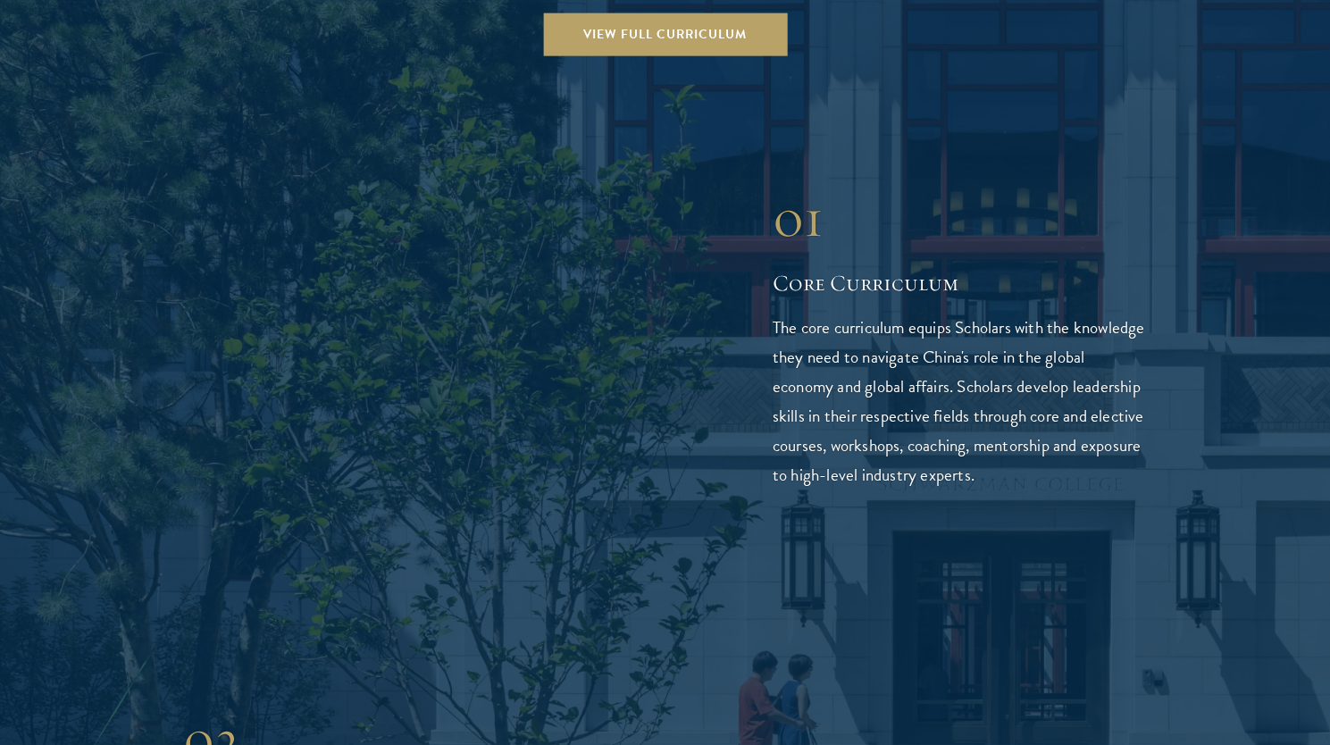
scroll to position [2658, 0]
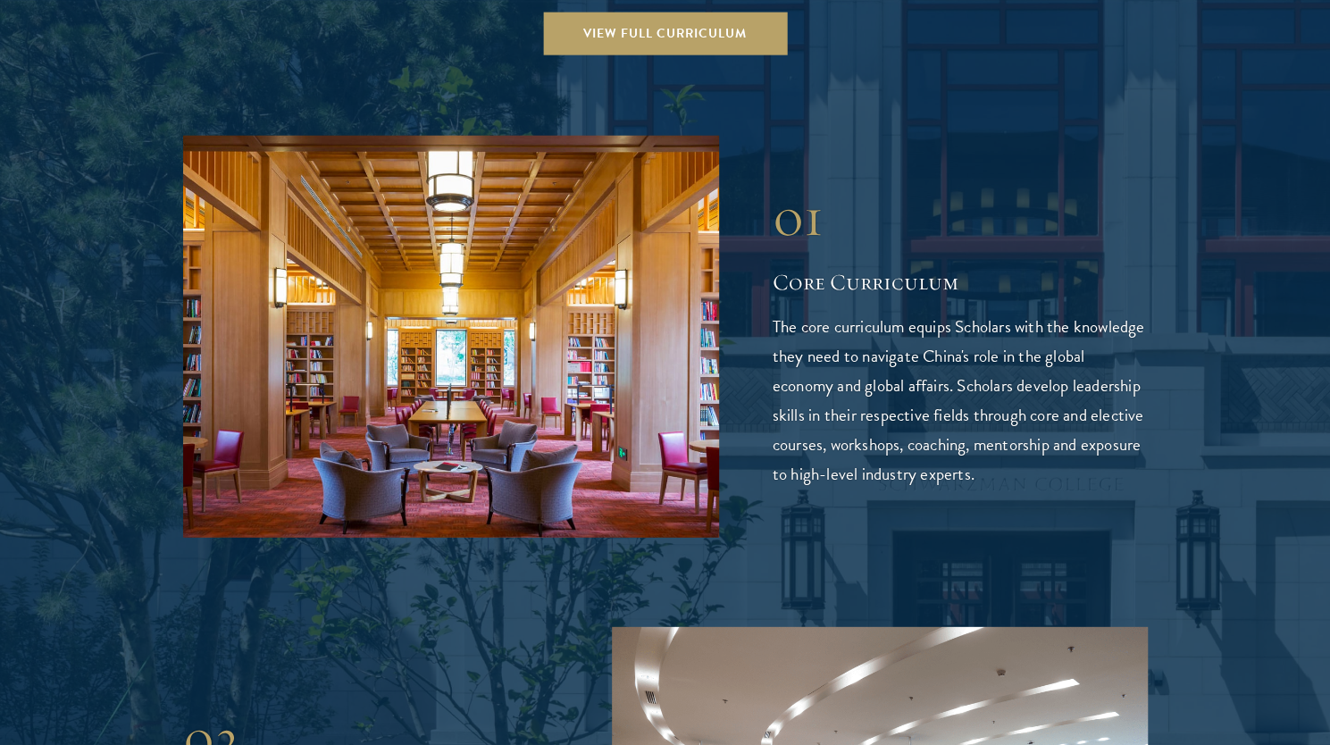
click at [1061, 339] on p "The core curriculum equips Scholars with the knowledge they need to navigate Ch…" at bounding box center [960, 400] width 375 height 177
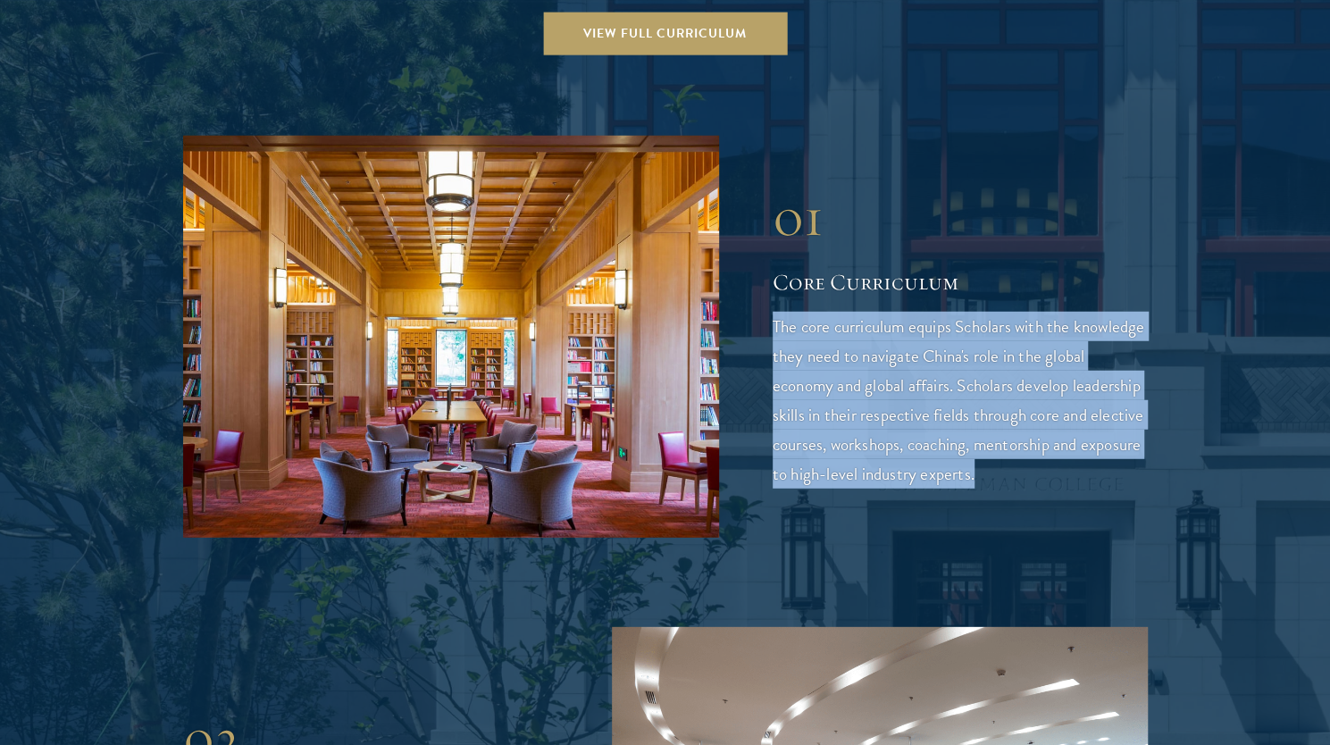
click at [1061, 339] on p "The core curriculum equips Scholars with the knowledge they need to navigate Ch…" at bounding box center [960, 400] width 375 height 177
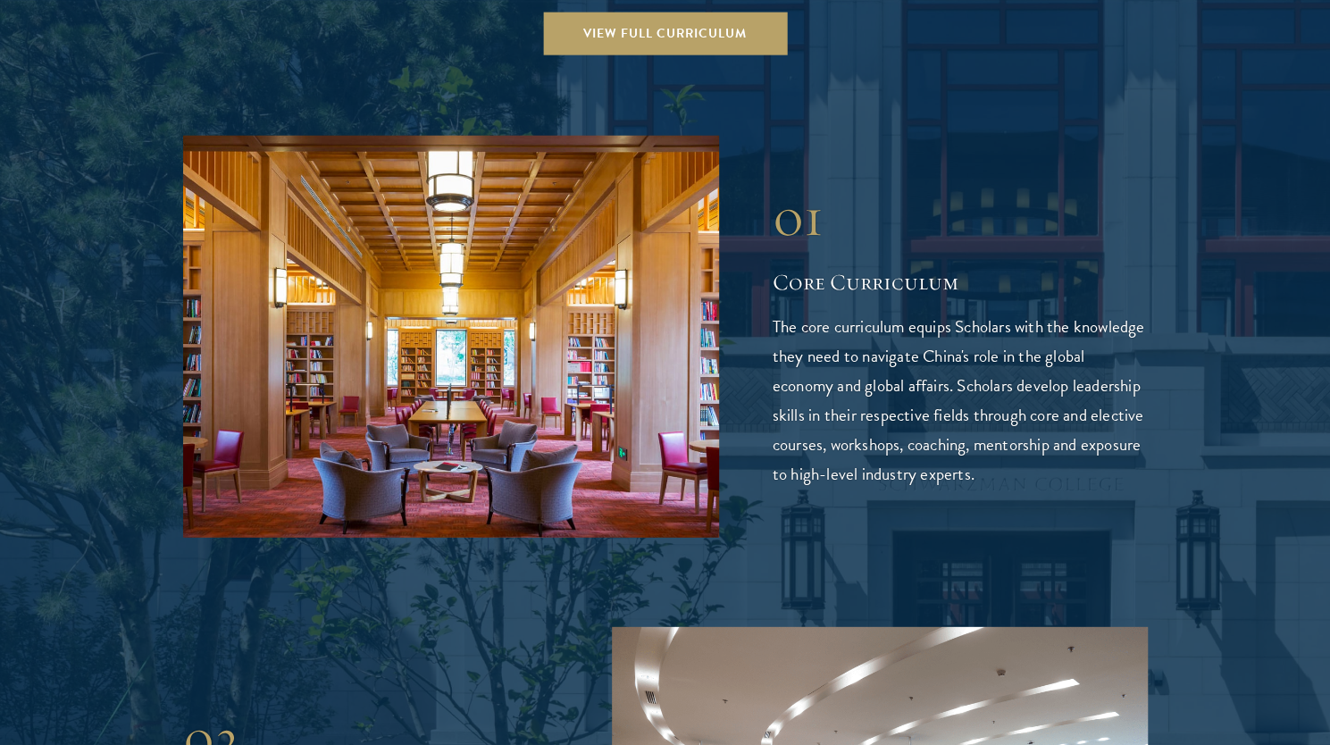
click at [1061, 339] on p "The core curriculum equips Scholars with the knowledge they need to navigate Ch…" at bounding box center [960, 400] width 375 height 177
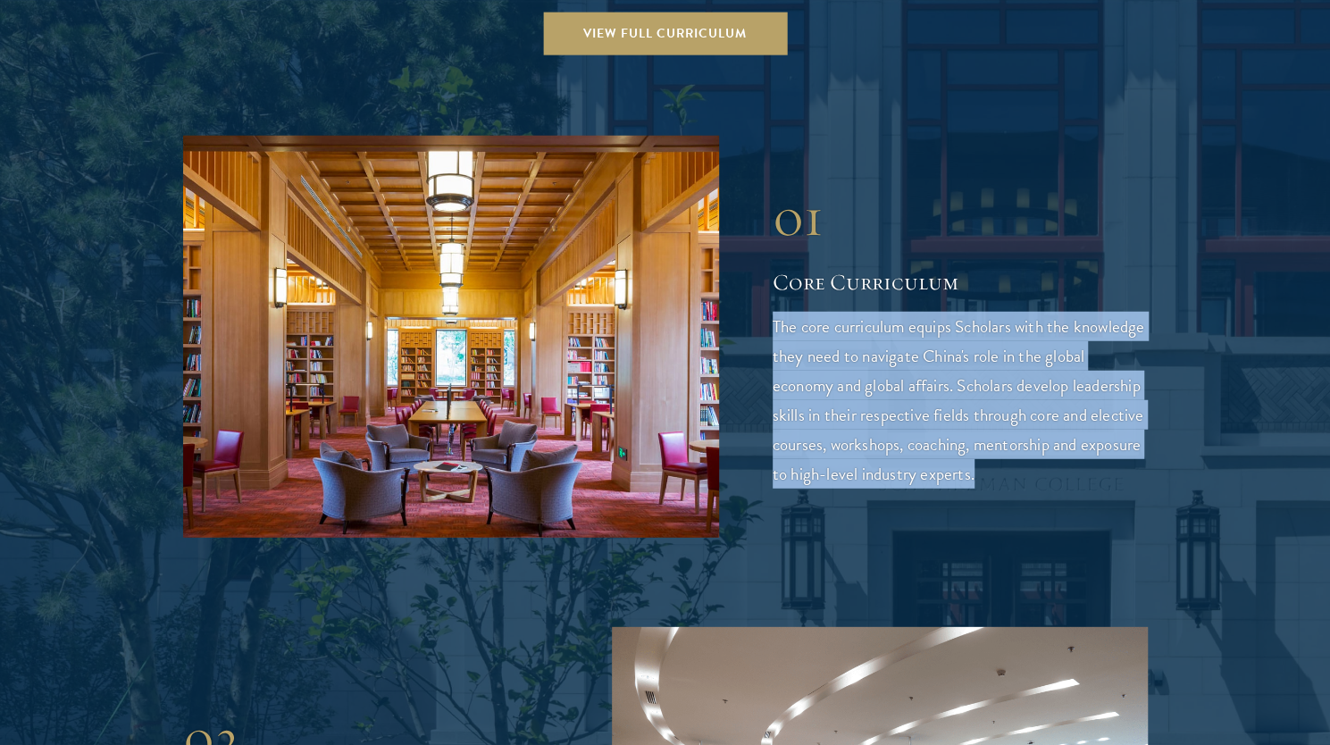
click at [1061, 339] on p "The core curriculum equips Scholars with the knowledge they need to navigate Ch…" at bounding box center [960, 400] width 375 height 177
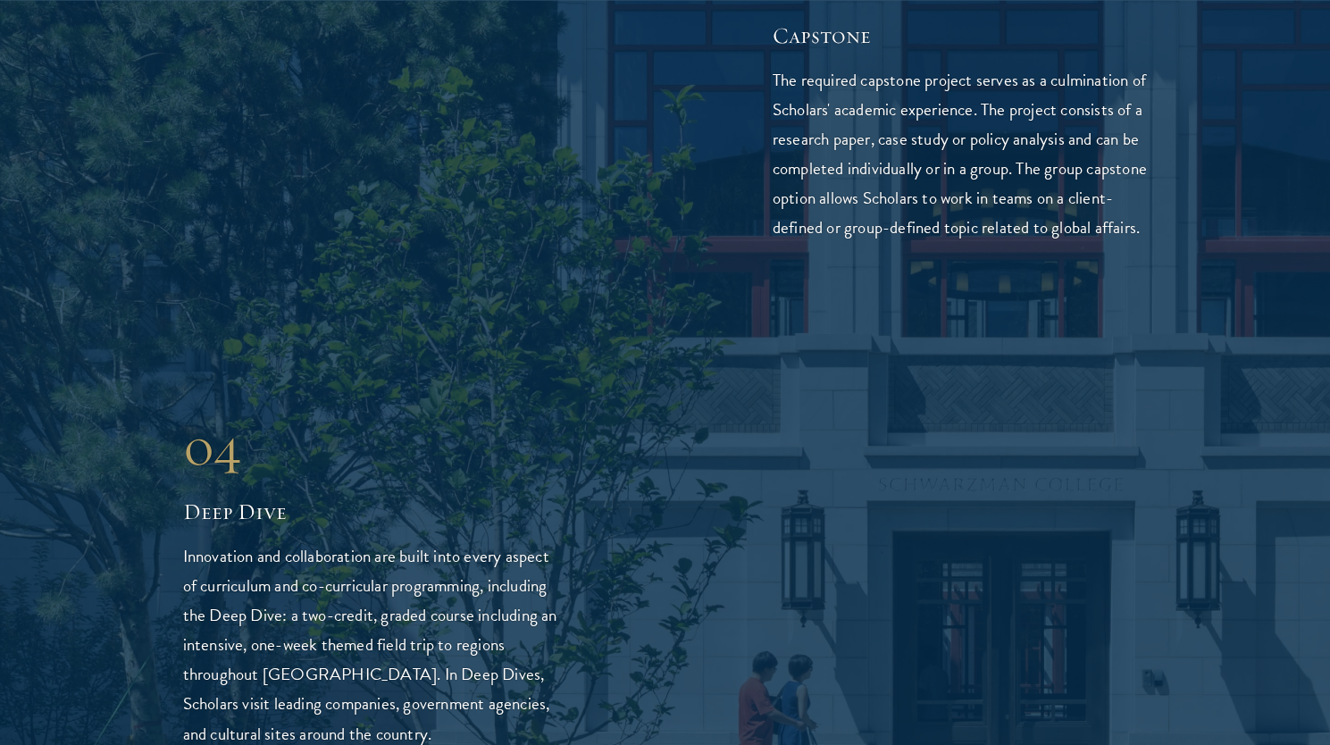
scroll to position [3989, 0]
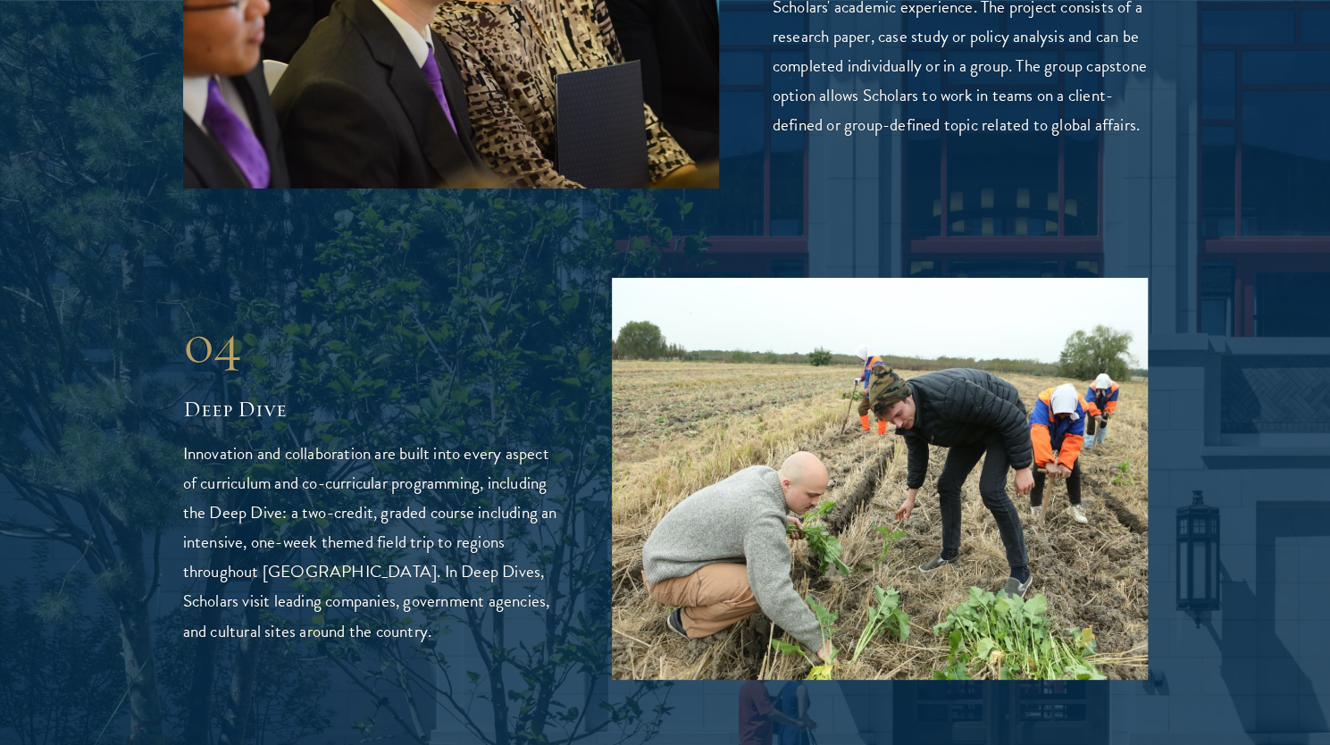
click at [532, 439] on p "Innovation and collaboration are built into every aspect of curriculum and co-c…" at bounding box center [370, 542] width 375 height 206
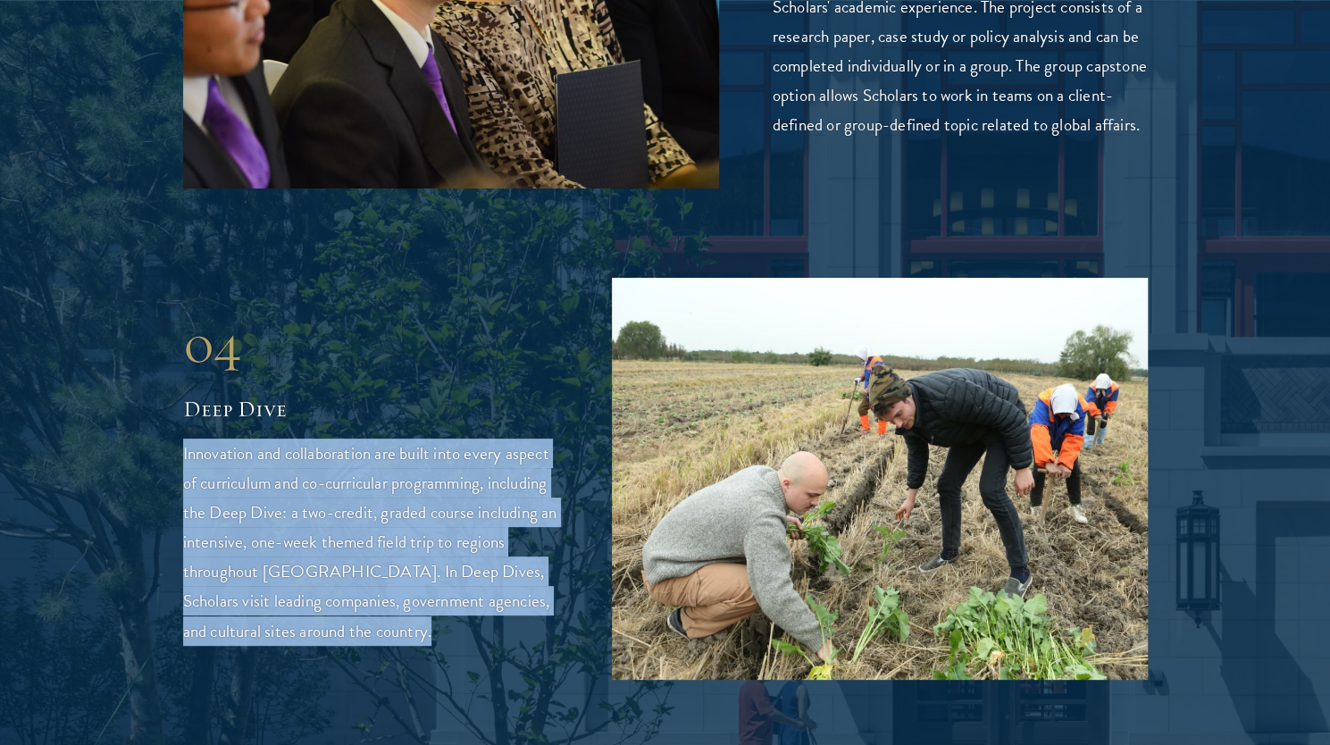
click at [532, 439] on p "Innovation and collaboration are built into every aspect of curriculum and co-c…" at bounding box center [370, 542] width 375 height 206
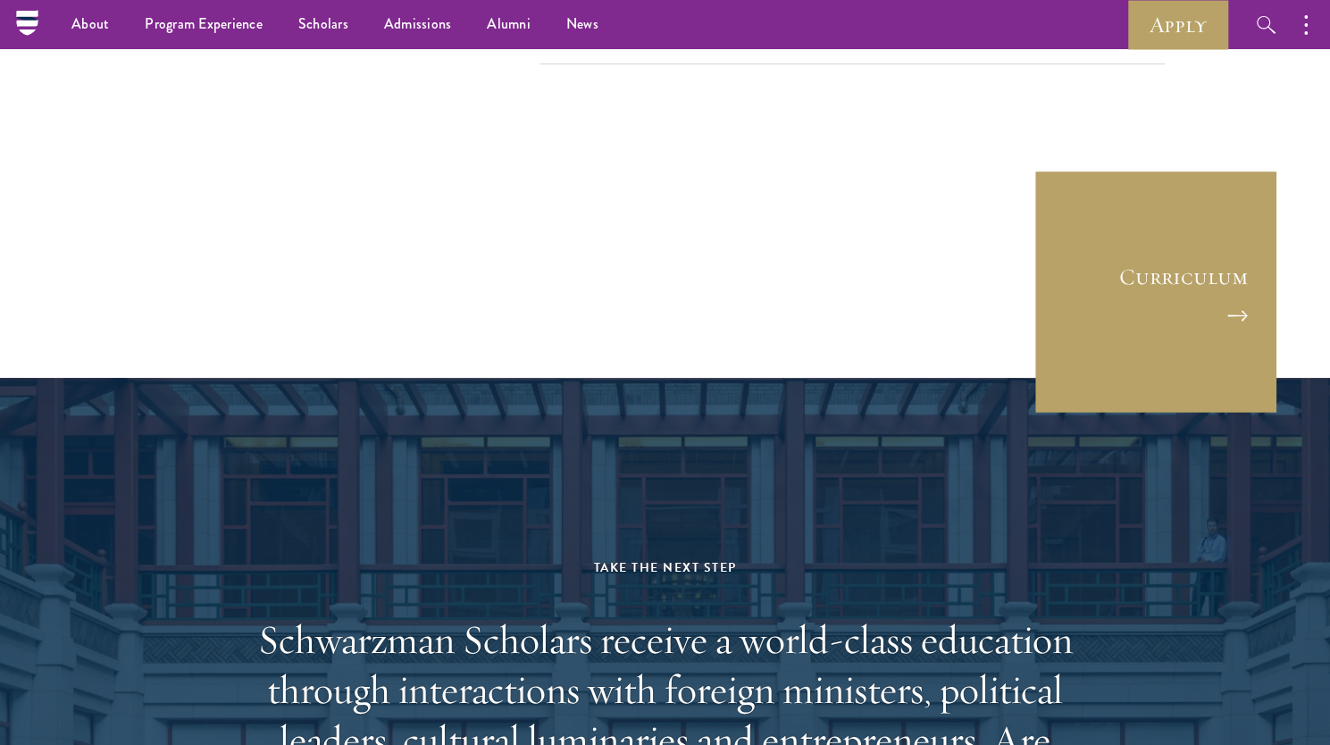
scroll to position [8225, 0]
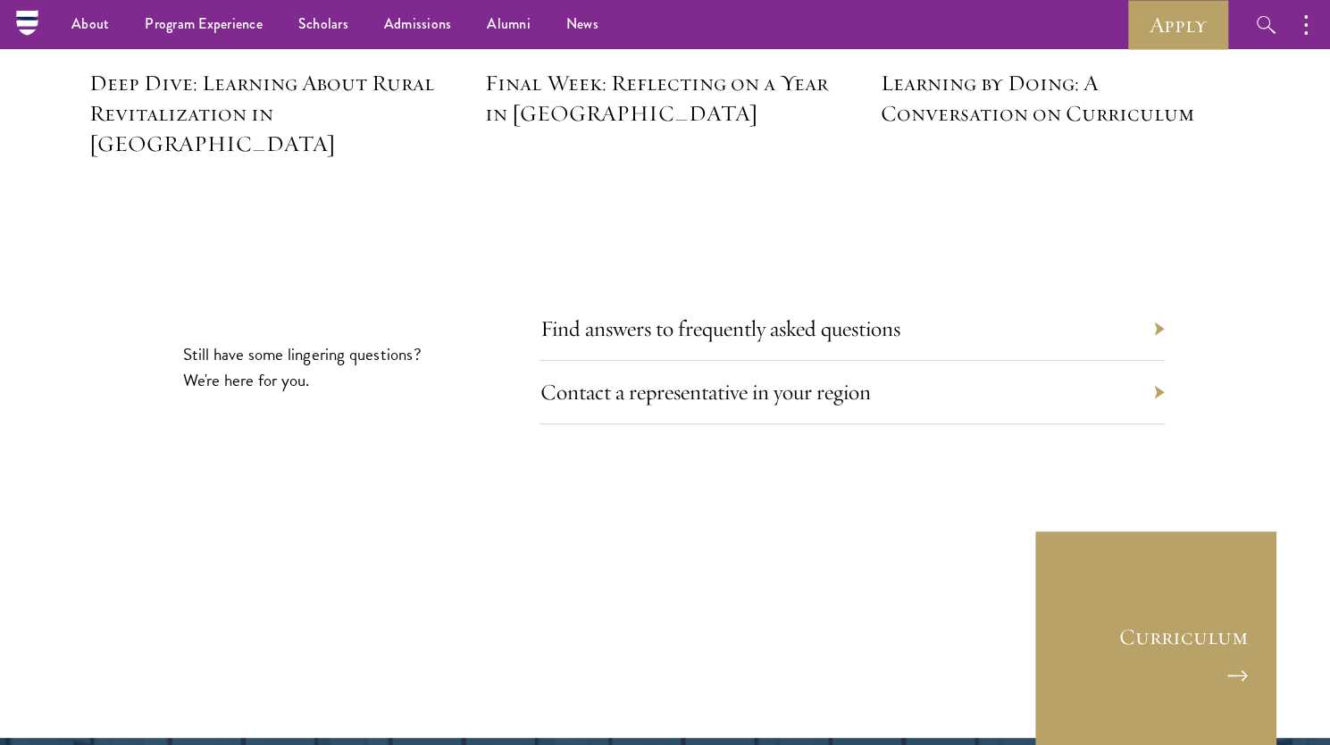
click at [934, 297] on div "Find answers to frequently asked questions" at bounding box center [852, 328] width 625 height 63
click at [843, 314] on link "Find answers to frequently asked questions" at bounding box center [733, 328] width 360 height 28
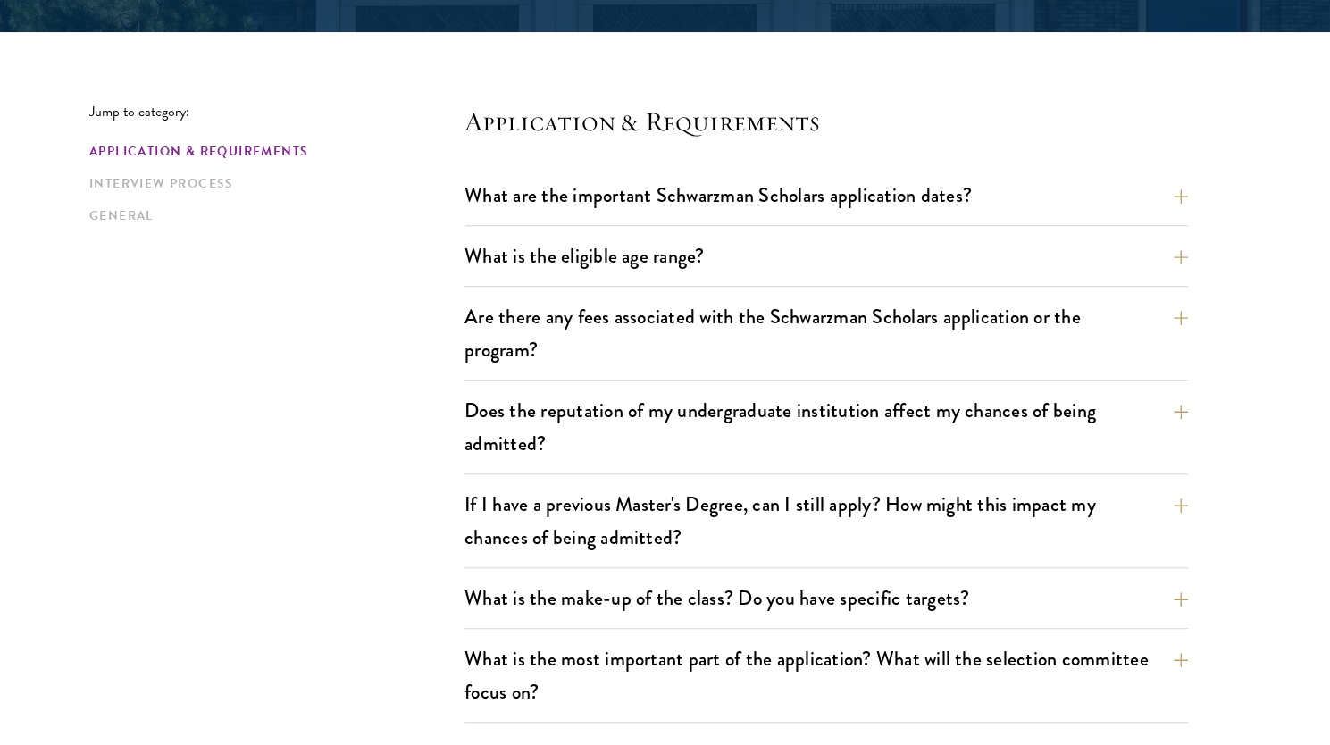
scroll to position [430, 0]
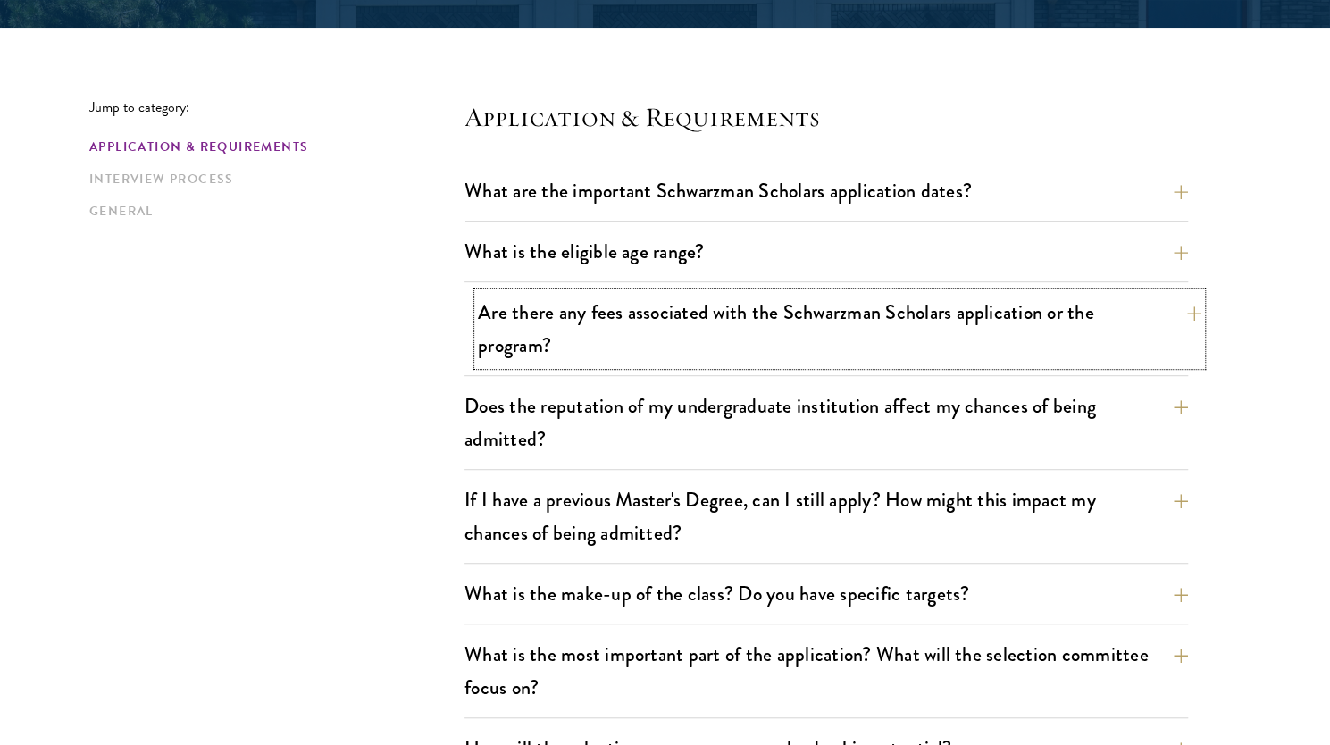
click at [962, 347] on button "Are there any fees associated with the Schwarzman Scholars application or the p…" at bounding box center [840, 328] width 724 height 73
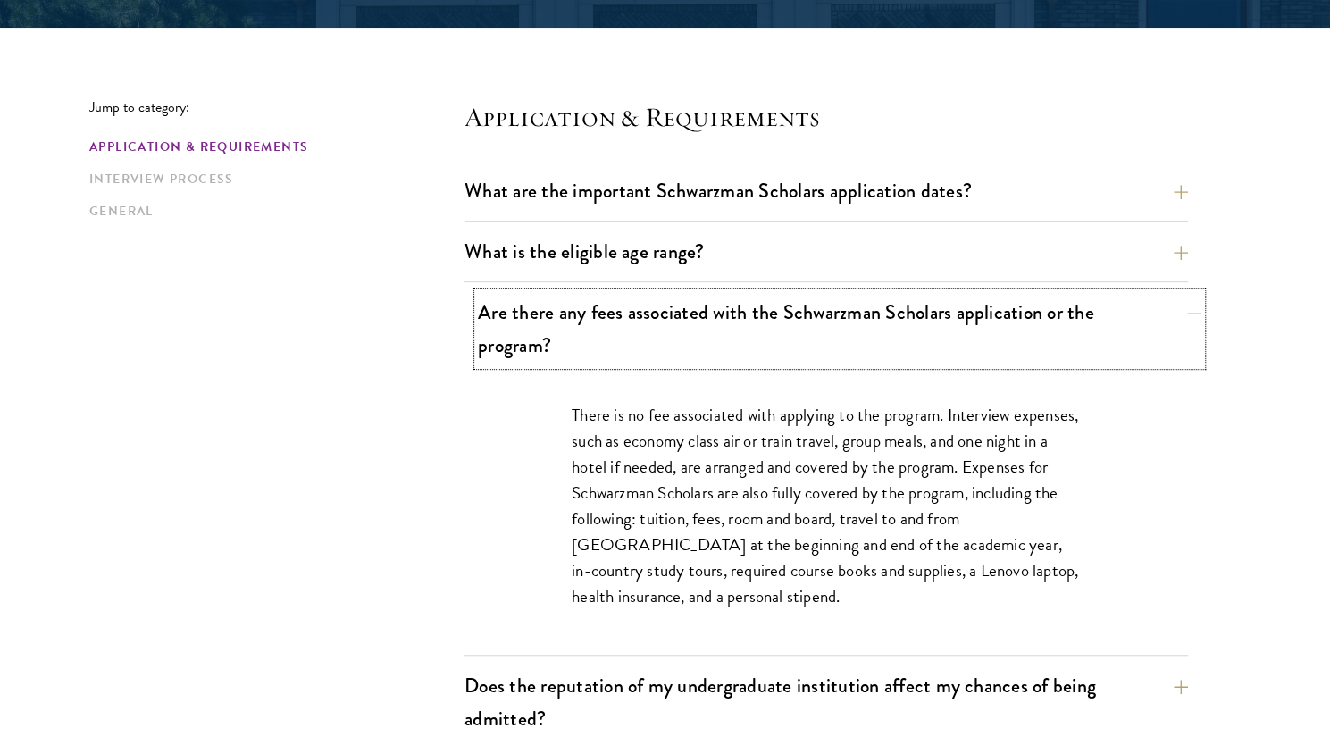
click at [962, 347] on button "Are there any fees associated with the Schwarzman Scholars application or the p…" at bounding box center [840, 328] width 724 height 73
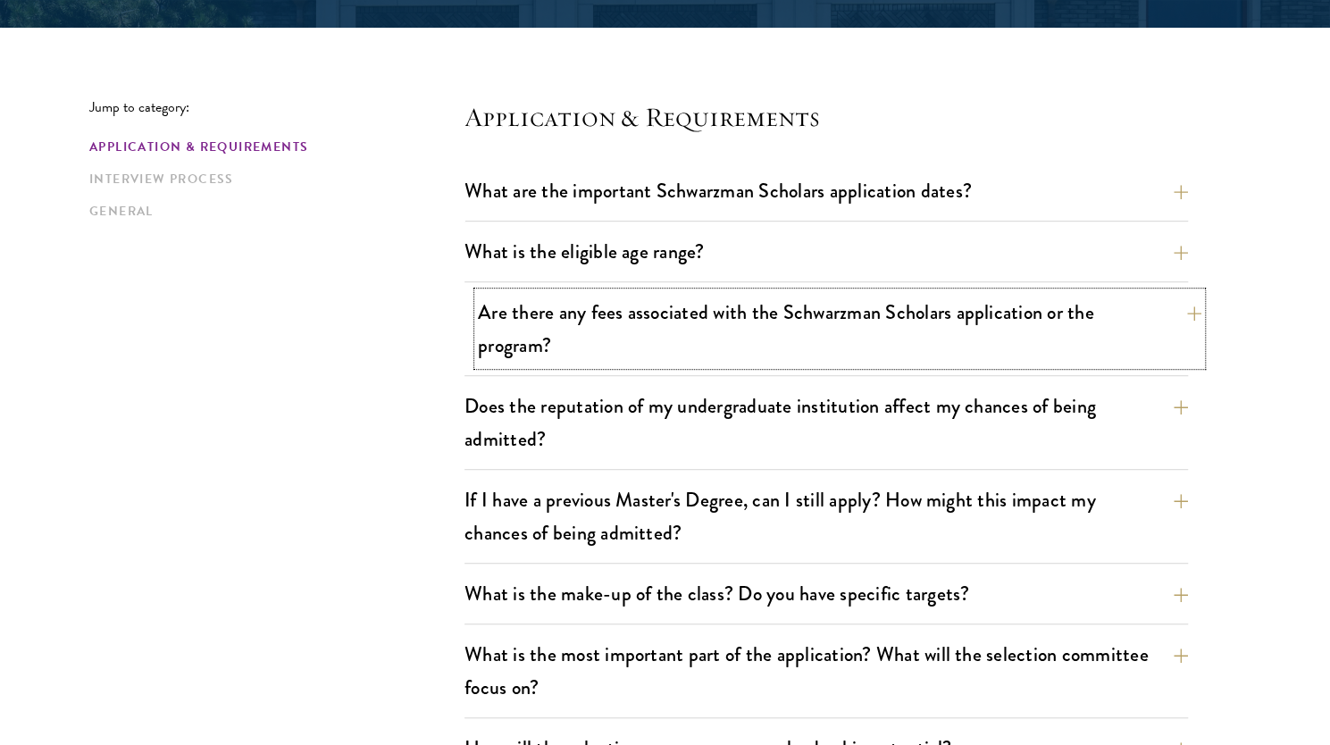
scroll to position [524, 0]
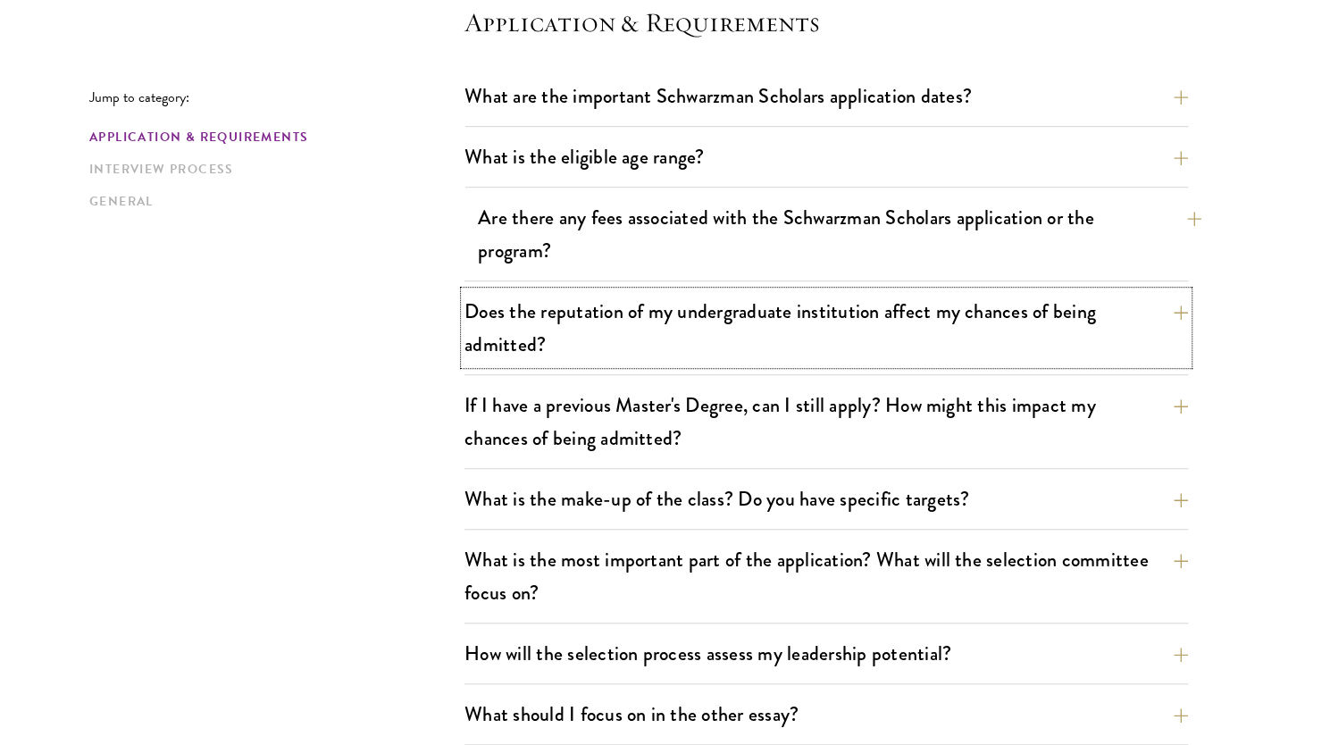
click at [962, 347] on button "Does the reputation of my undergraduate institution affect my chances of being …" at bounding box center [827, 327] width 724 height 73
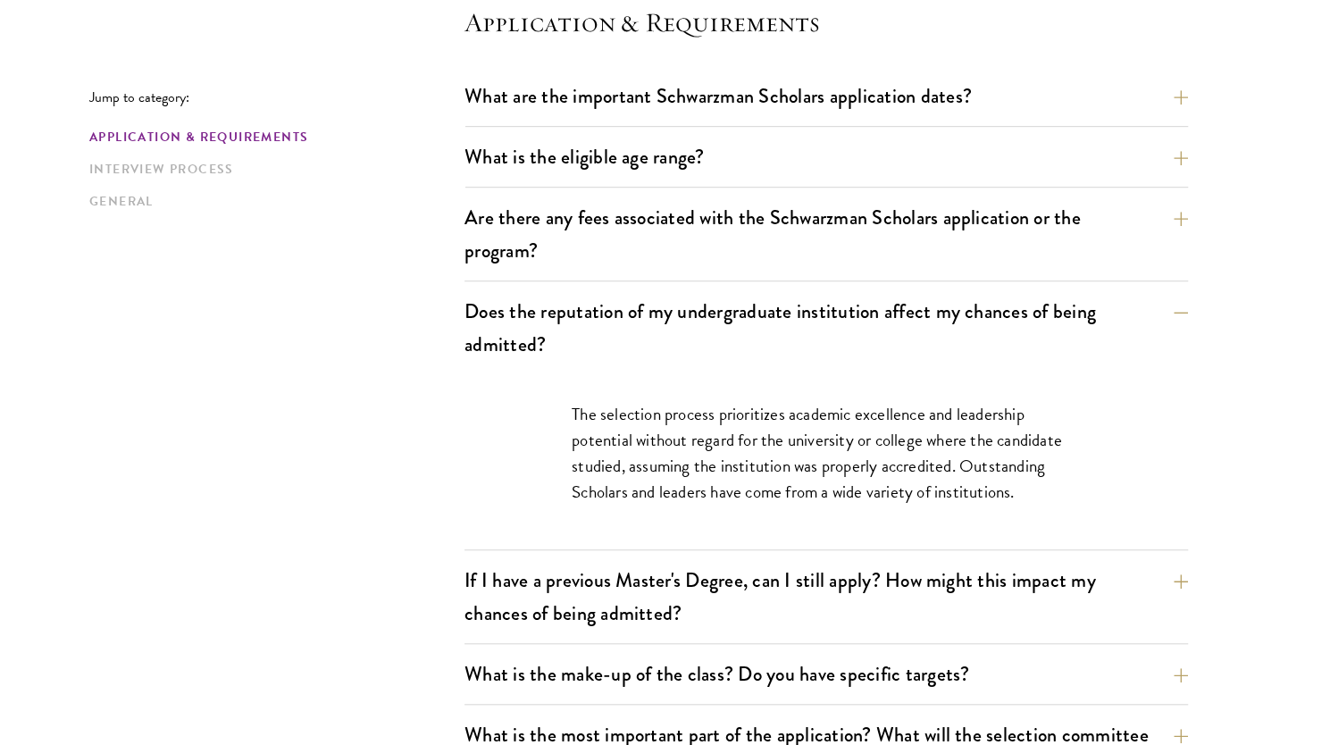
click at [965, 427] on p "The selection process prioritizes academic excellence and leadership potential …" at bounding box center [826, 453] width 509 height 104
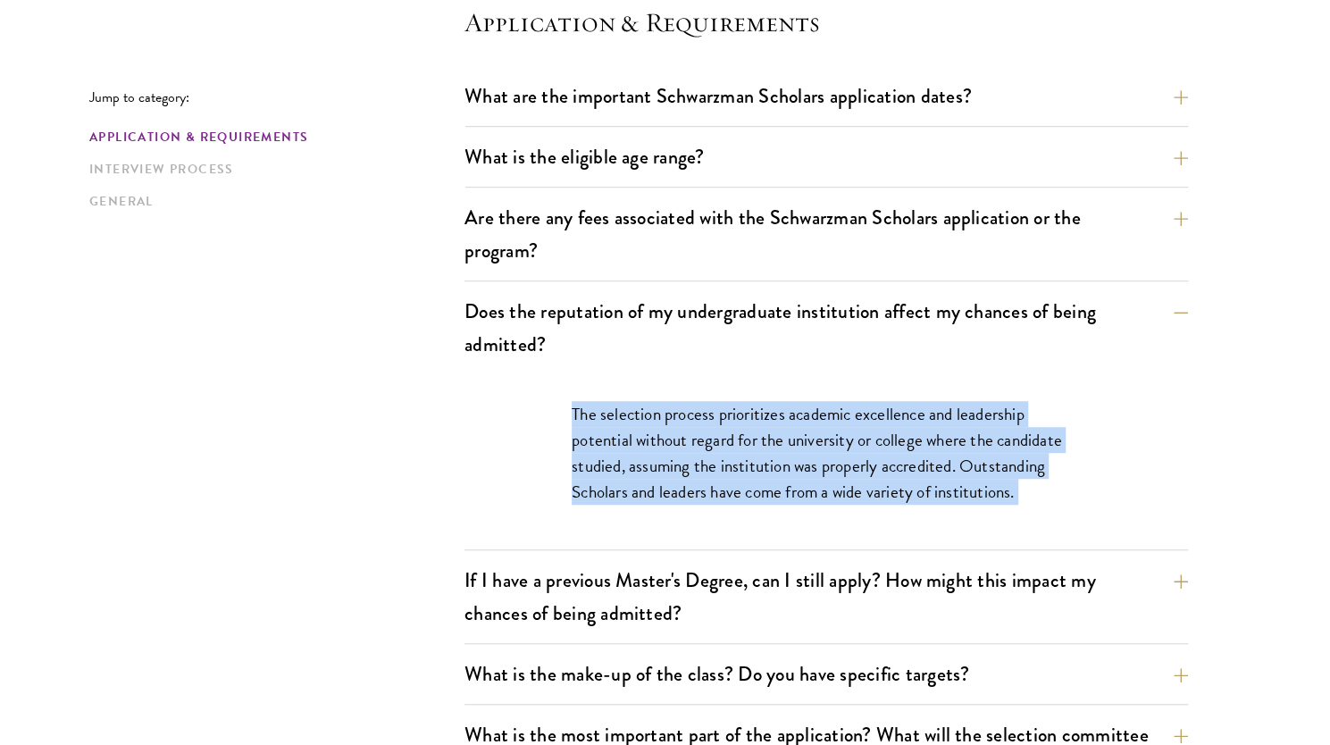
click at [965, 427] on p "The selection process prioritizes academic excellence and leadership potential …" at bounding box center [826, 453] width 509 height 104
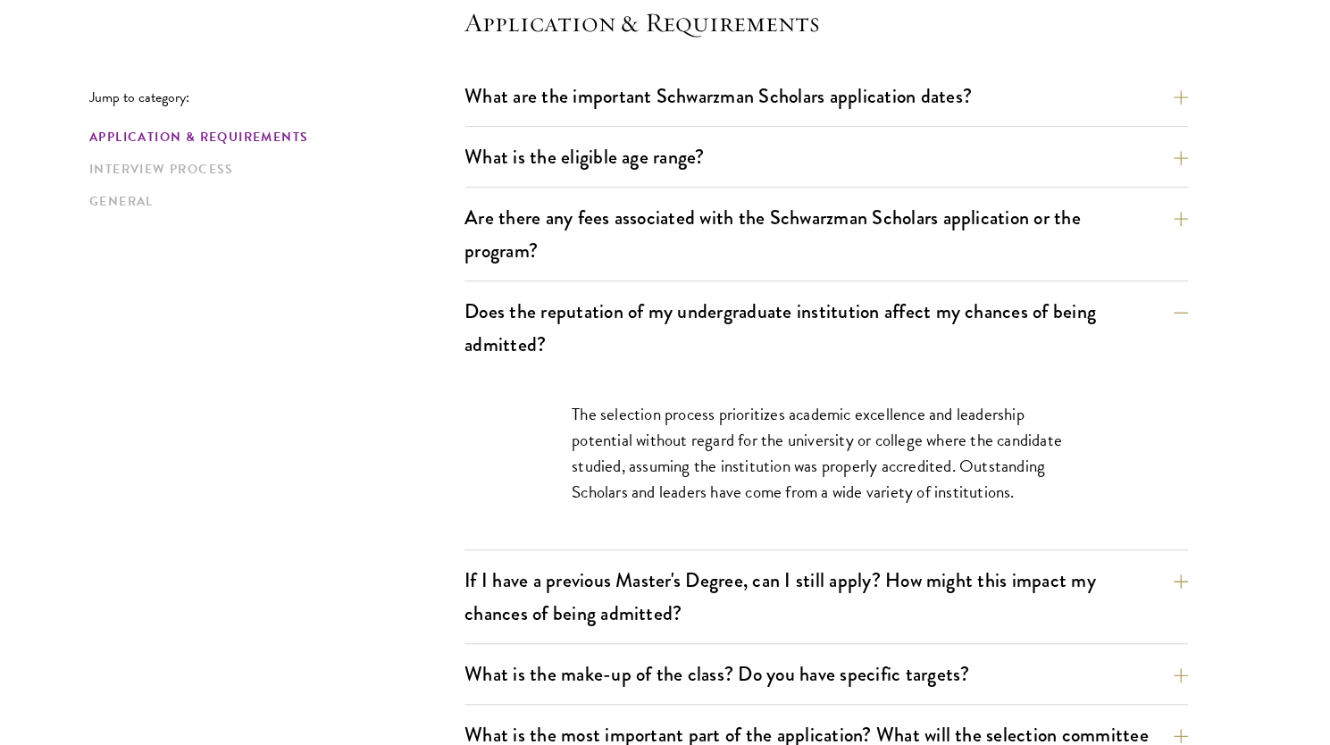
click at [965, 427] on p "The selection process prioritizes academic excellence and leadership potential …" at bounding box center [826, 453] width 509 height 104
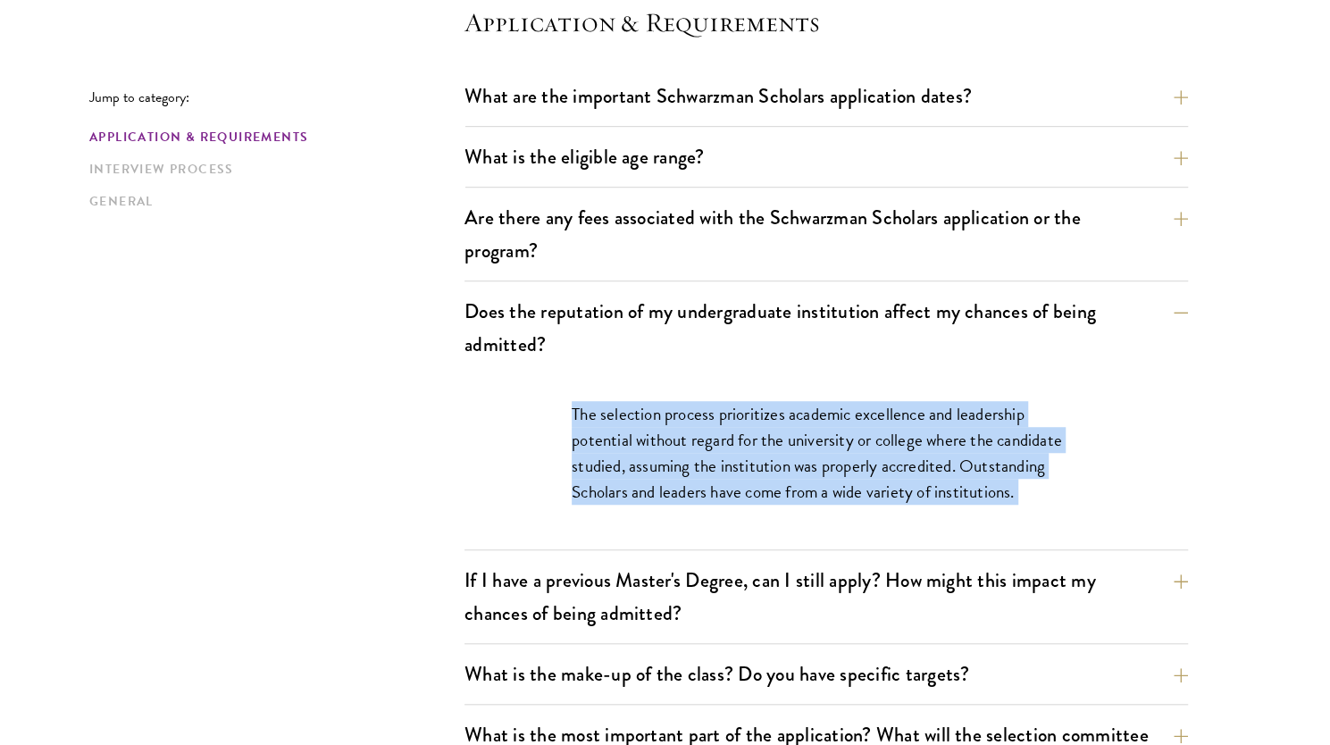
click at [965, 427] on p "The selection process prioritizes academic excellence and leadership potential …" at bounding box center [826, 453] width 509 height 104
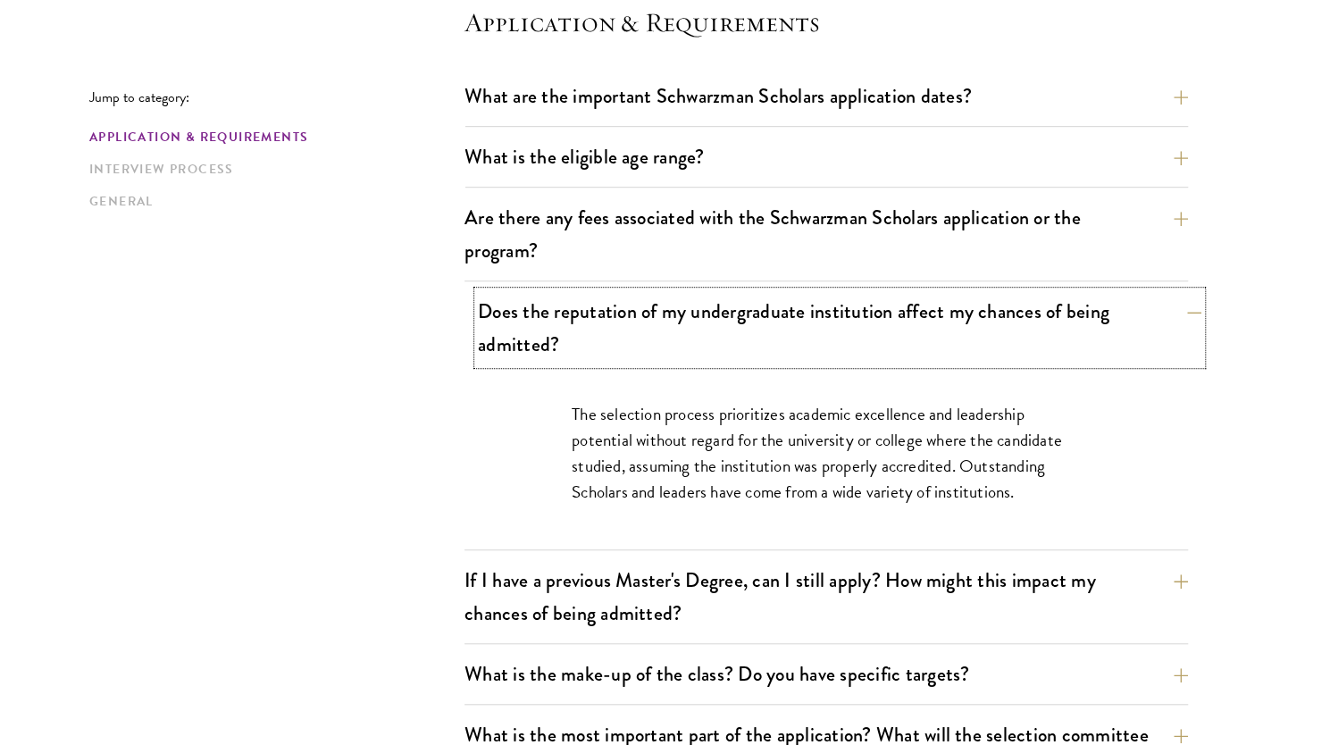
click at [961, 351] on button "Does the reputation of my undergraduate institution affect my chances of being …" at bounding box center [840, 327] width 724 height 73
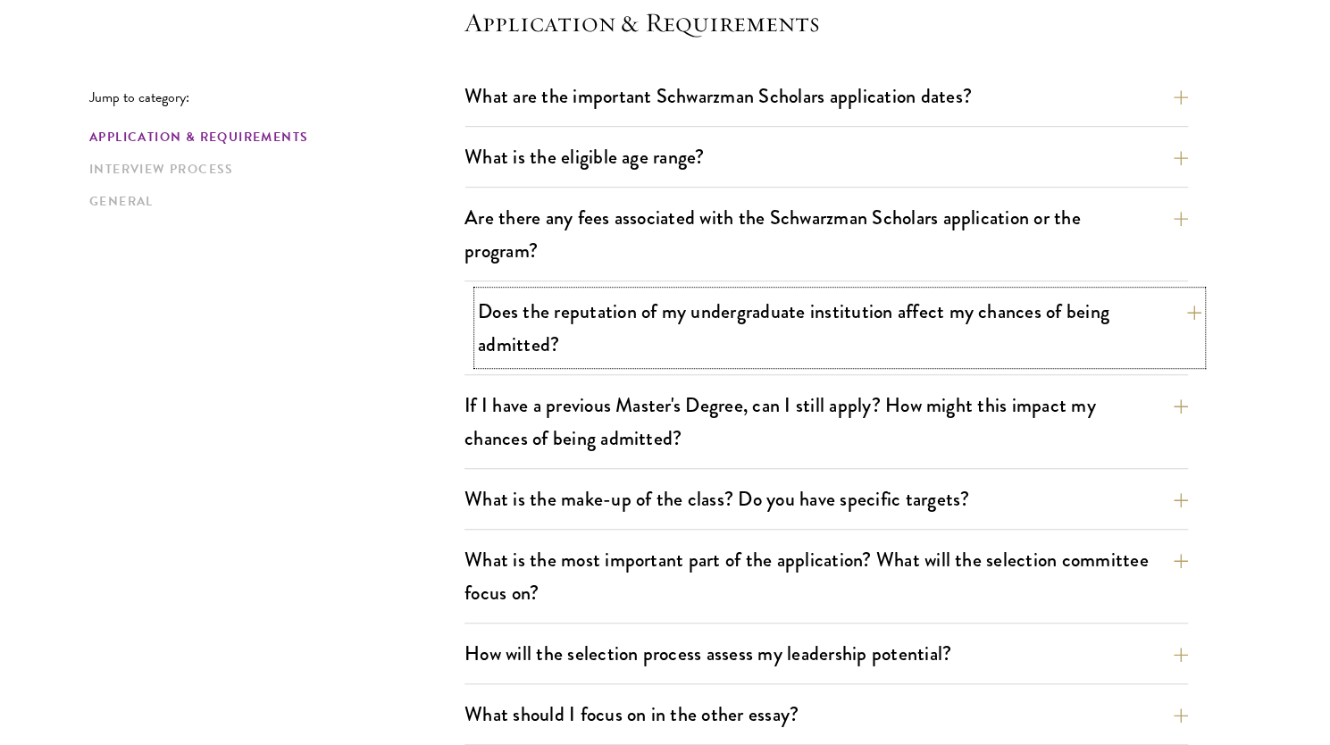
scroll to position [666, 0]
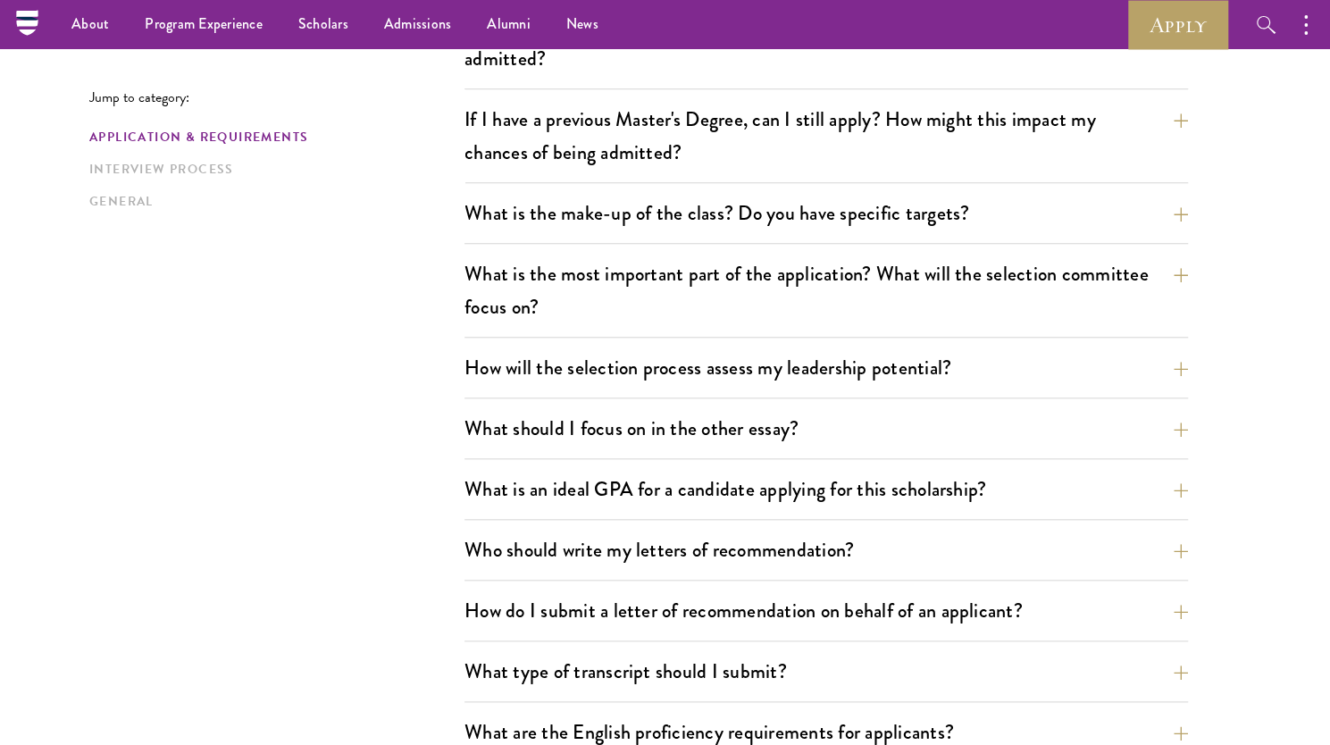
scroll to position [809, 0]
click at [1119, 155] on button "If I have a previous Master's Degree, can I still apply? How might this impact …" at bounding box center [840, 136] width 724 height 73
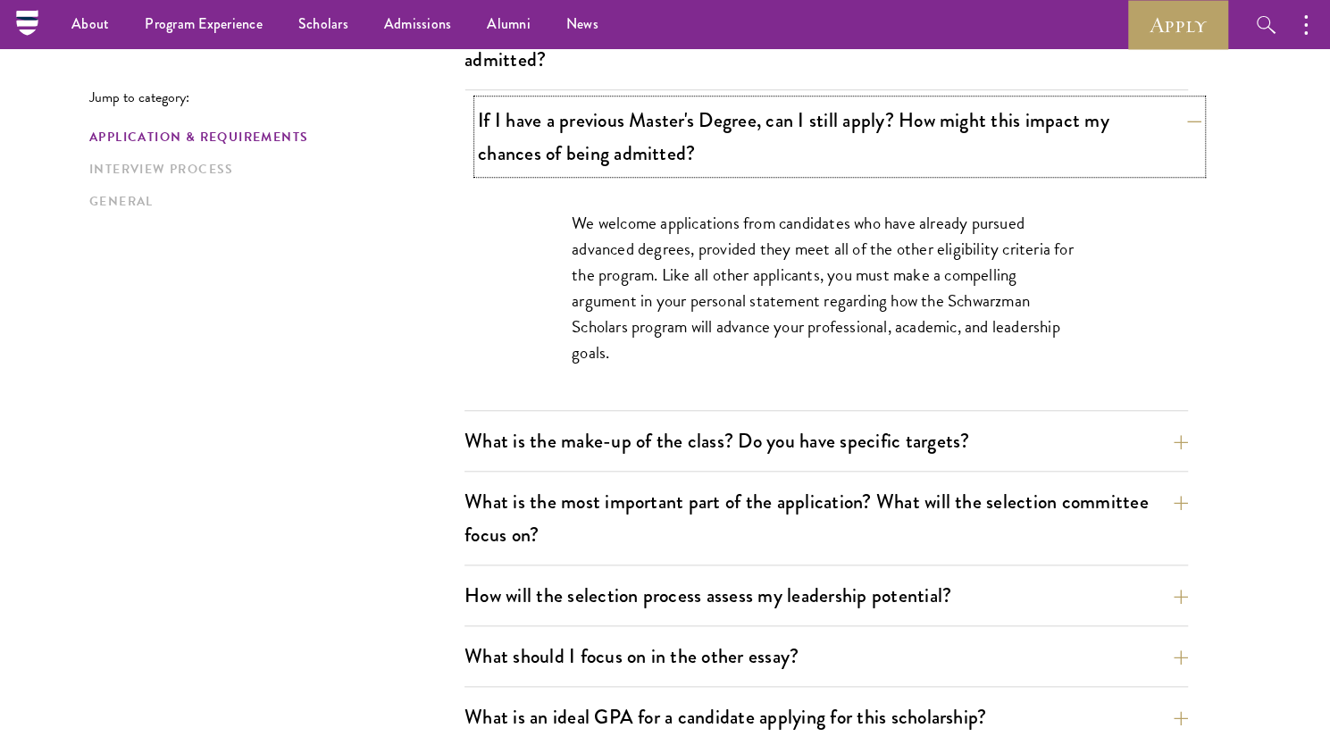
click at [1119, 155] on button "If I have a previous Master's Degree, can I still apply? How might this impact …" at bounding box center [840, 136] width 724 height 73
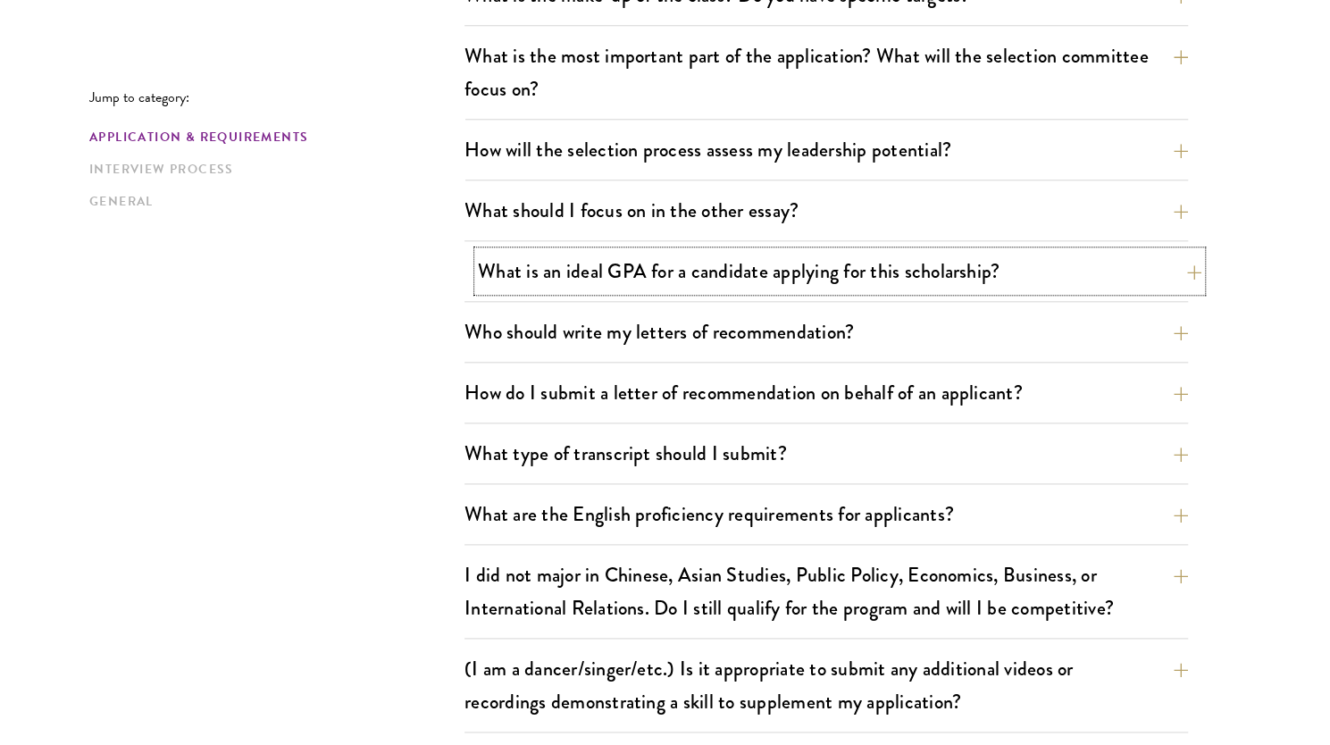
click at [1099, 251] on button "What is an ideal GPA for a candidate applying for this scholarship?" at bounding box center [840, 271] width 724 height 40
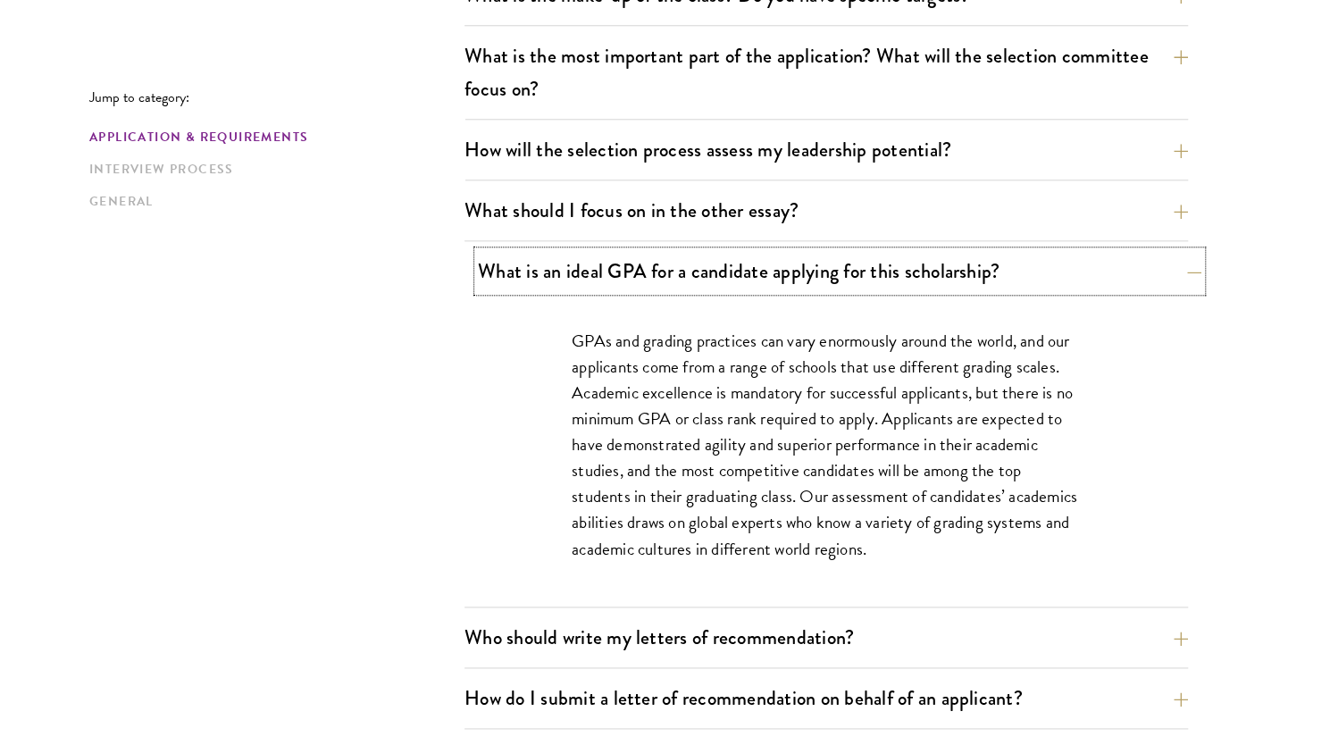
click at [1099, 251] on button "What is an ideal GPA for a candidate applying for this scholarship?" at bounding box center [840, 271] width 724 height 40
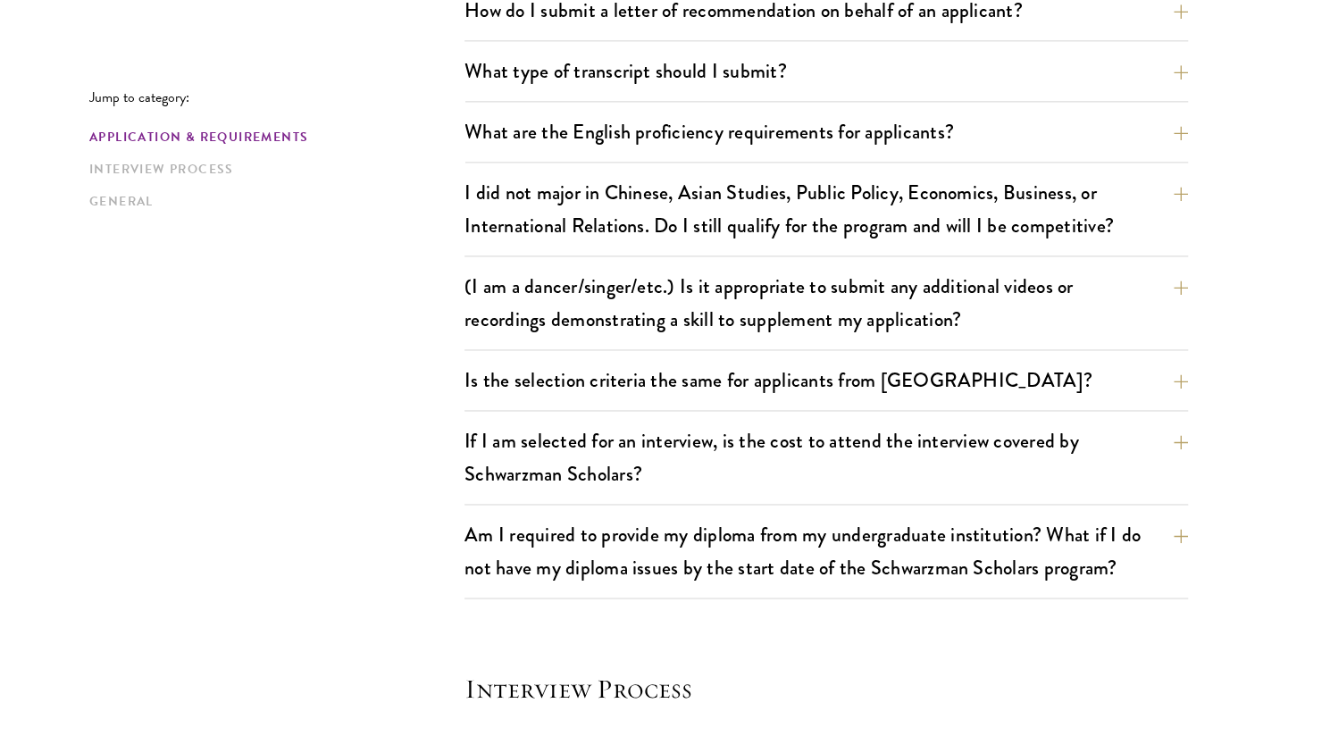
scroll to position [1411, 0]
click at [1259, 314] on section "Jump to category: Application & Requirements Interview Process General Applicat…" at bounding box center [665, 479] width 1330 height 2867
click at [1151, 280] on button "(I am a dancer/singer/etc.) Is it appropriate to submit any additional videos o…" at bounding box center [840, 301] width 724 height 73
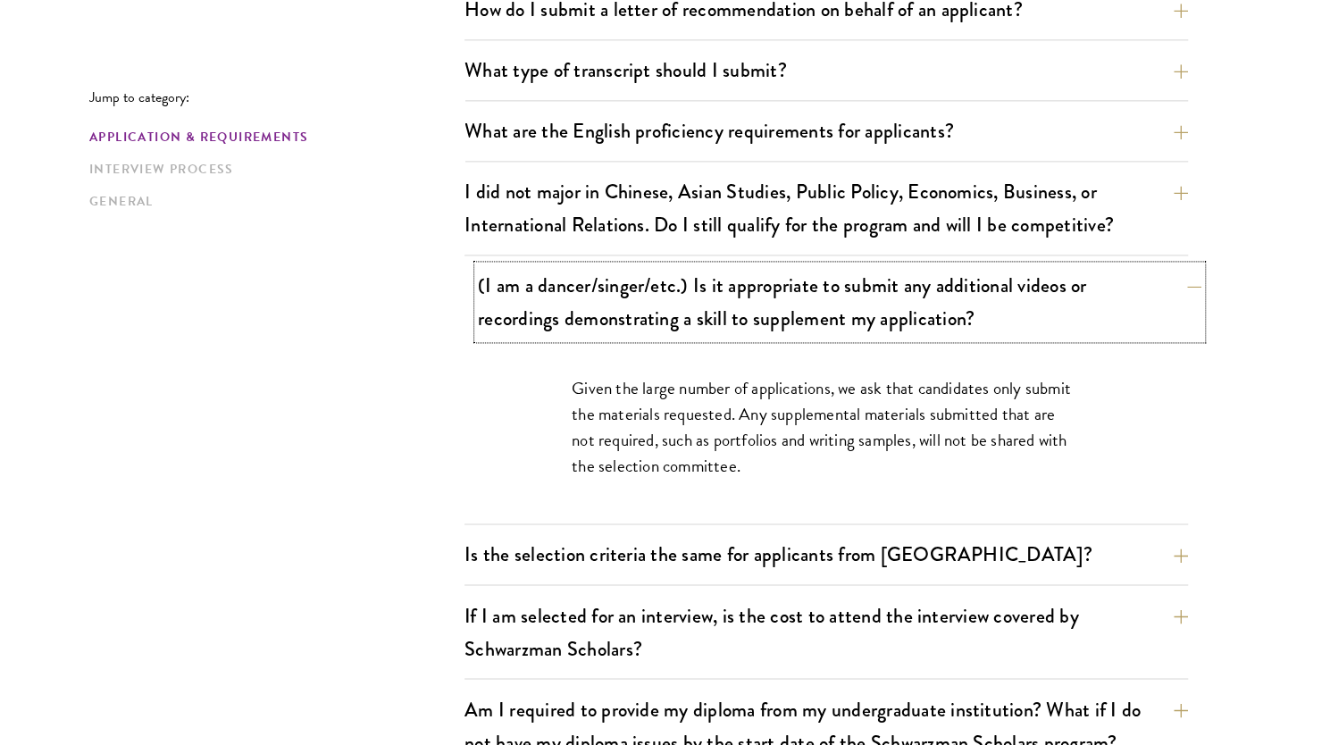
click at [1147, 280] on button "(I am a dancer/singer/etc.) Is it appropriate to submit any additional videos o…" at bounding box center [840, 301] width 724 height 73
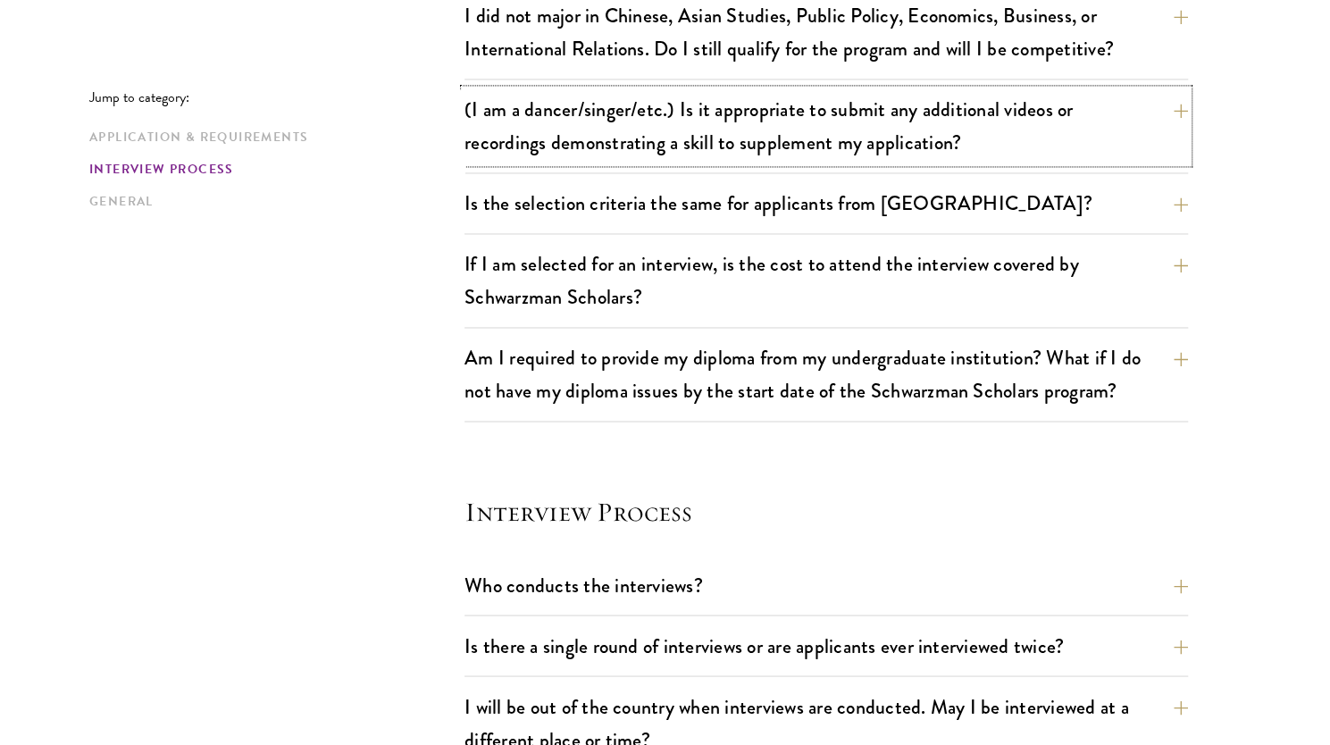
scroll to position [1588, 0]
click at [1271, 414] on section "Jump to category: Application & Requirements Interview Process General Applicat…" at bounding box center [665, 302] width 1330 height 2867
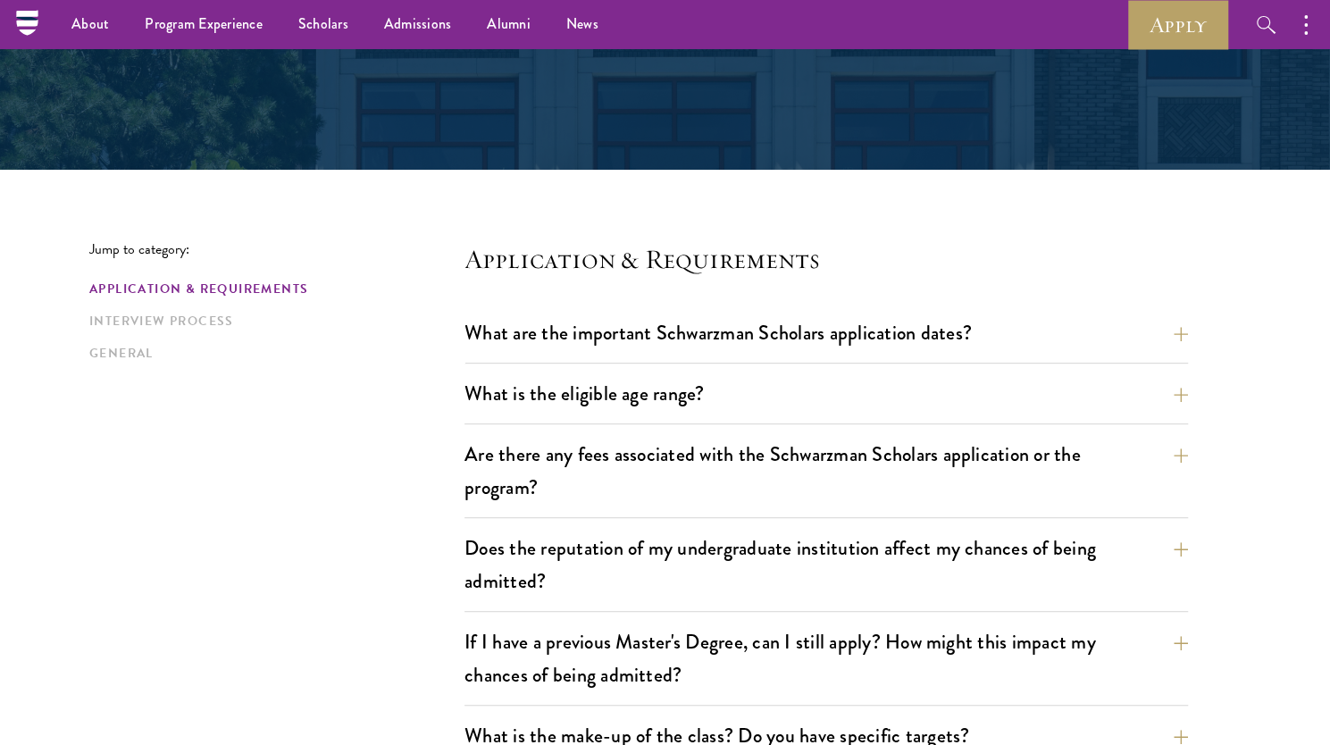
scroll to position [0, 0]
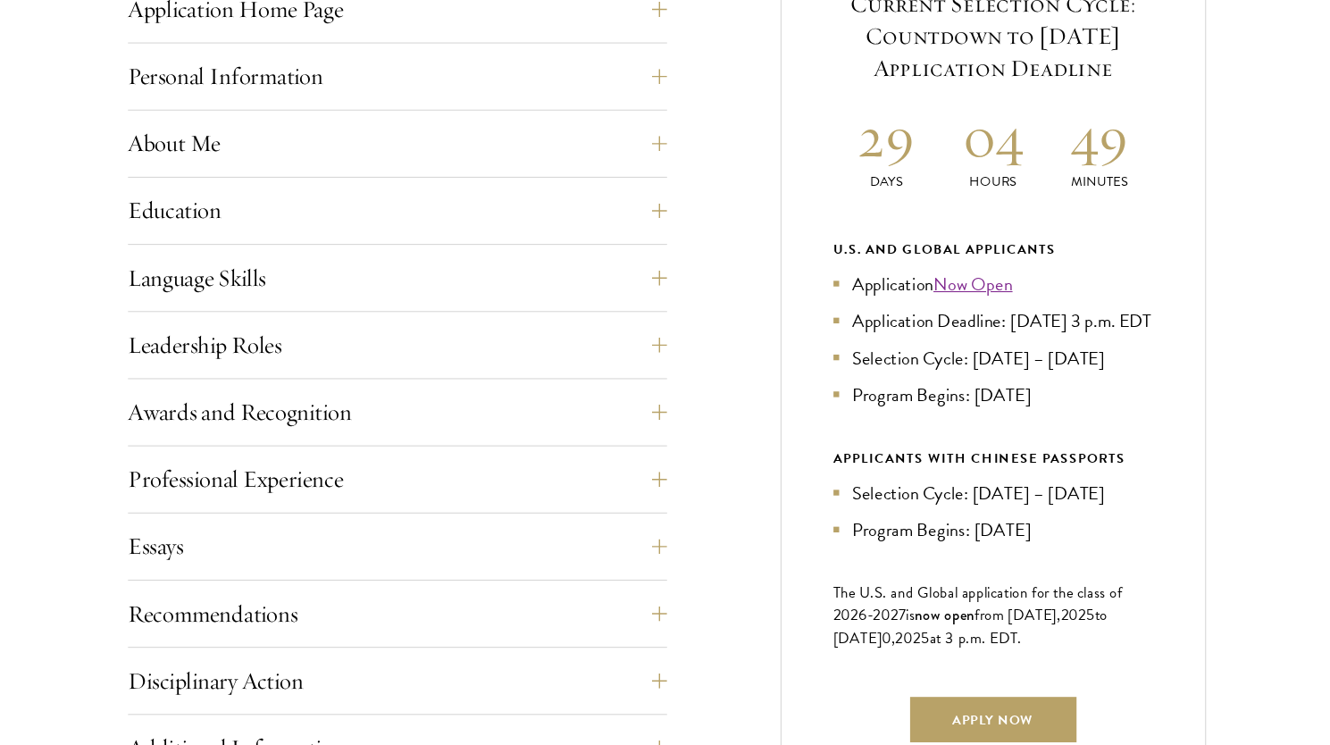
scroll to position [756, 0]
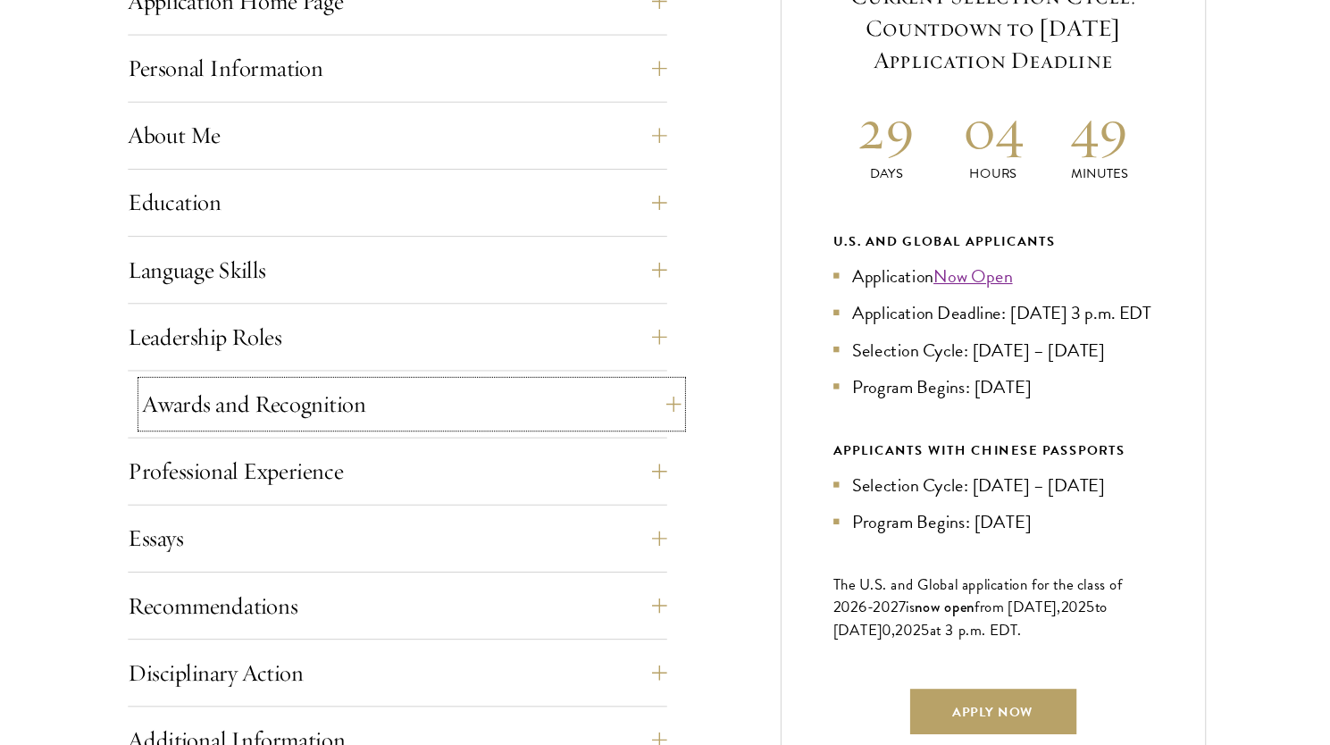
click at [605, 417] on button "Awards and Recognition" at bounding box center [424, 422] width 509 height 43
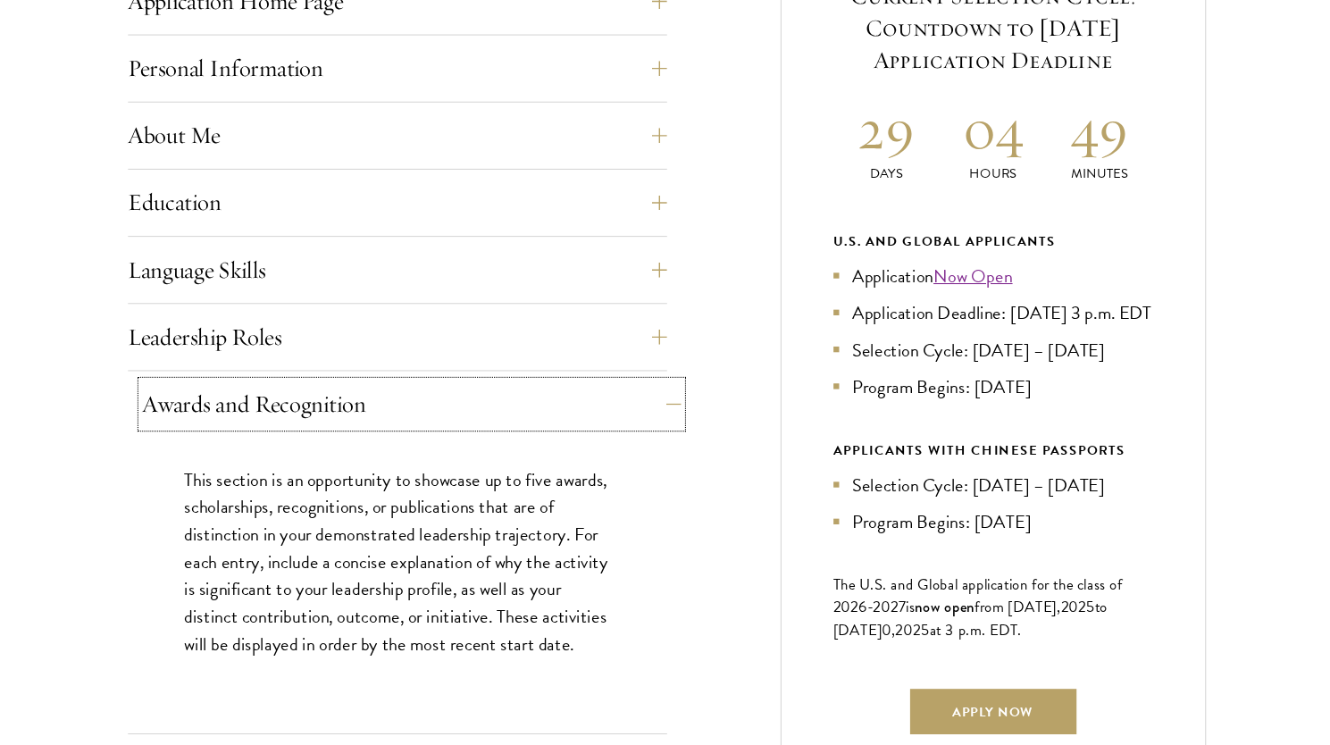
click at [605, 417] on button "Awards and Recognition" at bounding box center [424, 422] width 509 height 43
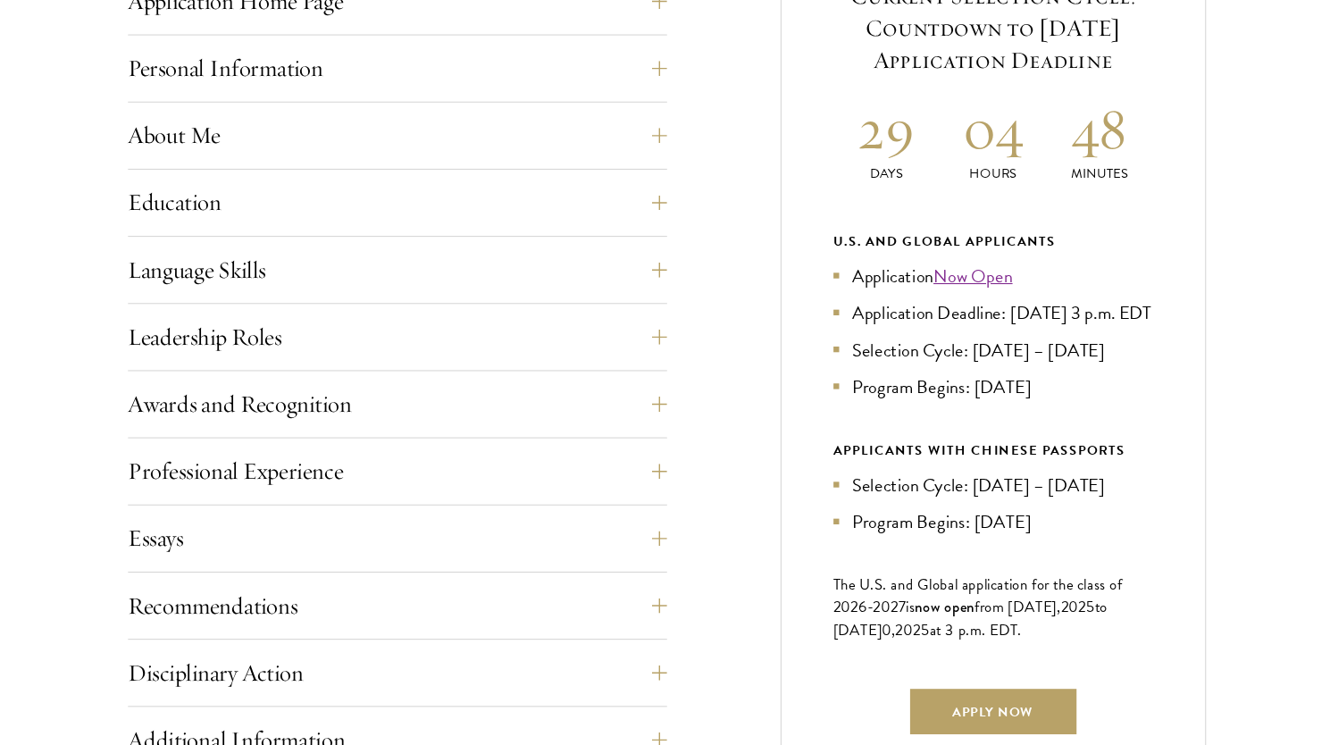
click at [693, 431] on div "Application Home Page The online application form must be completed in English.…" at bounding box center [665, 496] width 1018 height 1059
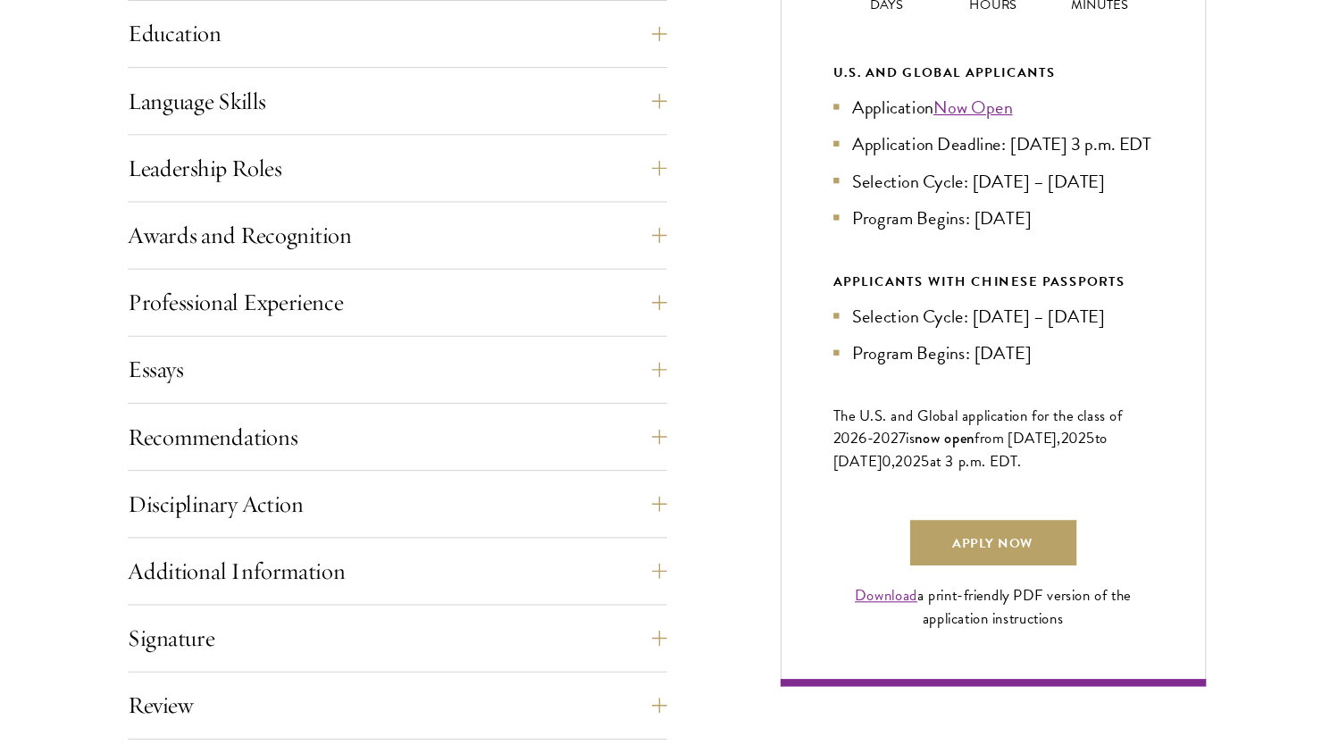
scroll to position [916, 0]
click at [611, 407] on button "Essays" at bounding box center [424, 389] width 509 height 43
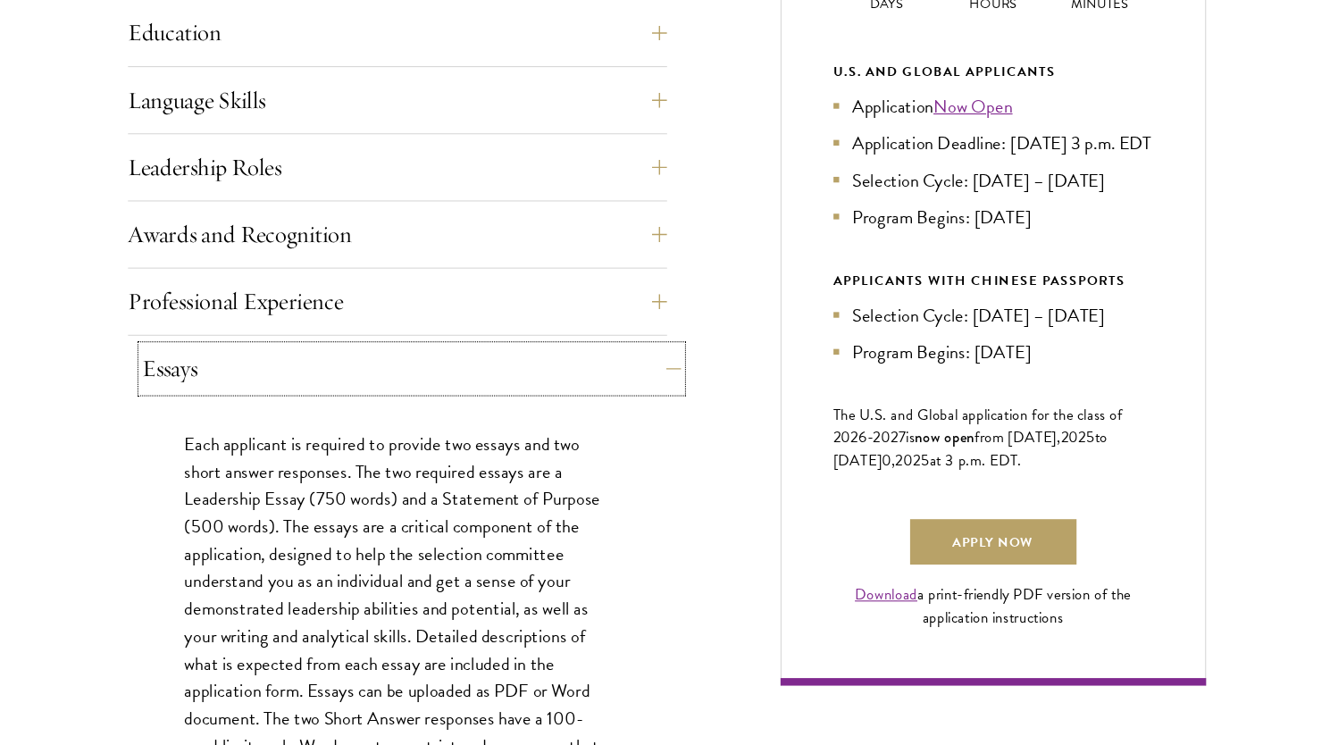
click at [611, 407] on button "Essays" at bounding box center [424, 389] width 509 height 43
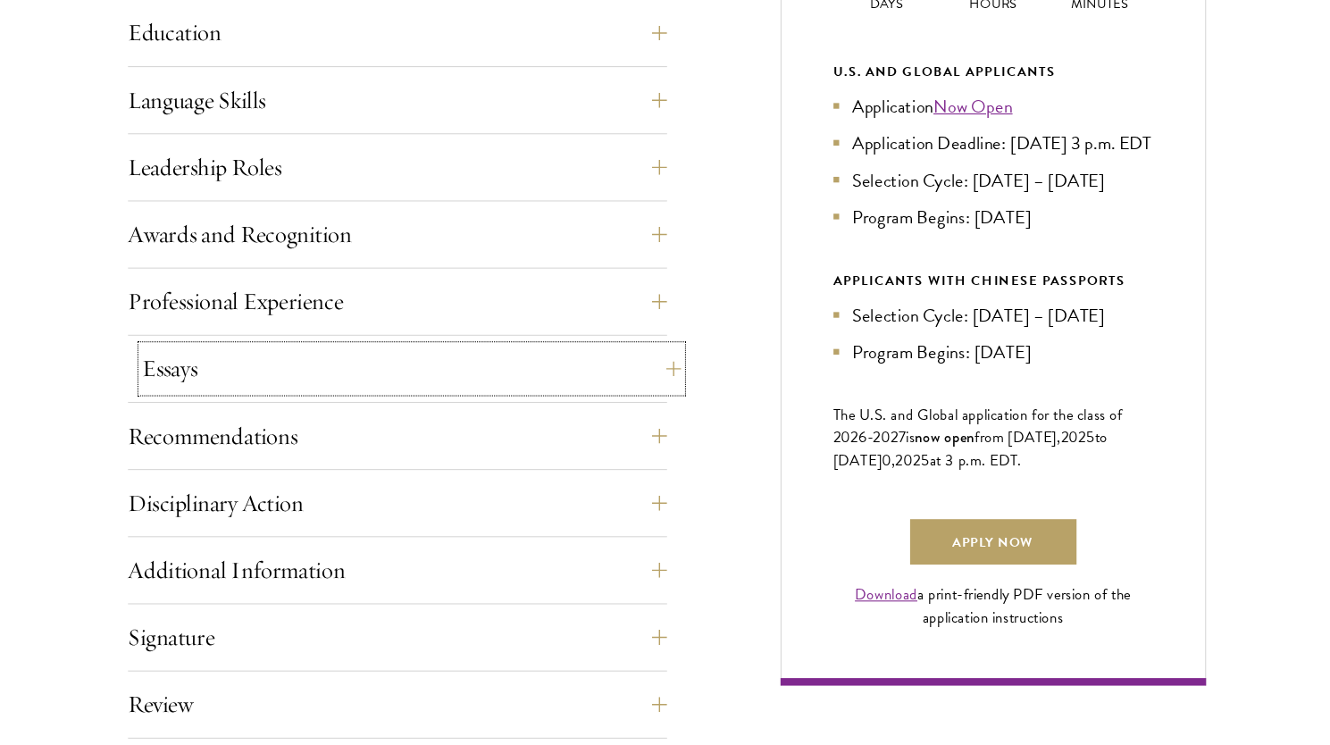
click at [611, 407] on button "Essays" at bounding box center [424, 389] width 509 height 43
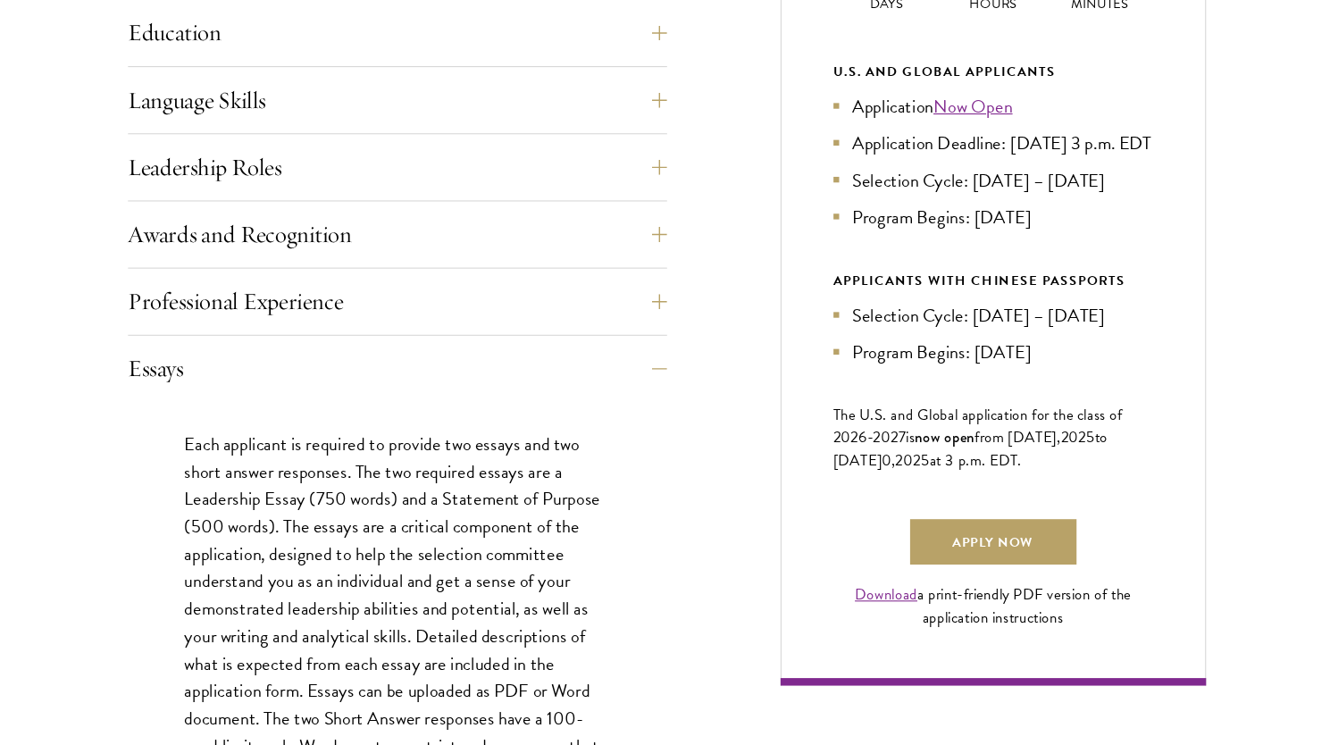
click at [377, 483] on p "Each applicant is required to provide two essays and two short answer responses…" at bounding box center [411, 655] width 402 height 415
click at [427, 401] on button "Essays" at bounding box center [424, 389] width 509 height 43
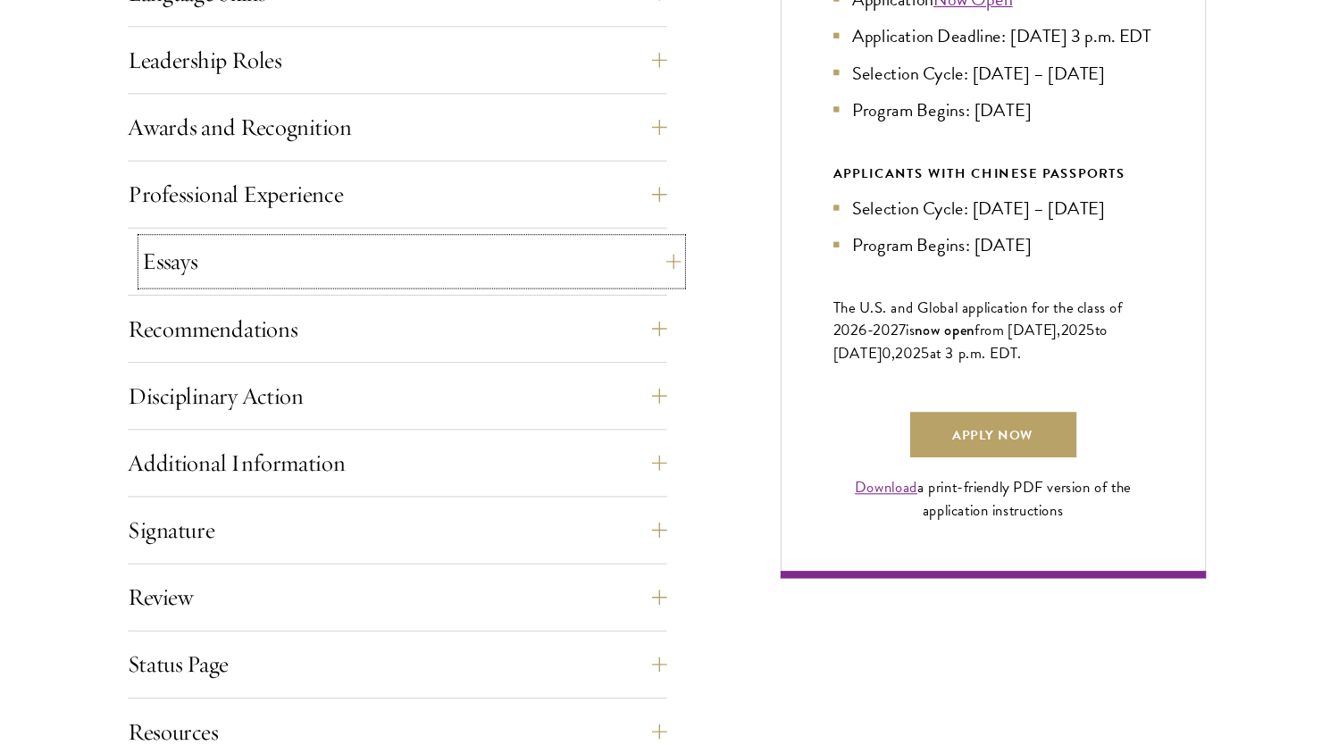
scroll to position [1017, 0]
click at [427, 401] on button "Disciplinary Action" at bounding box center [410, 415] width 509 height 43
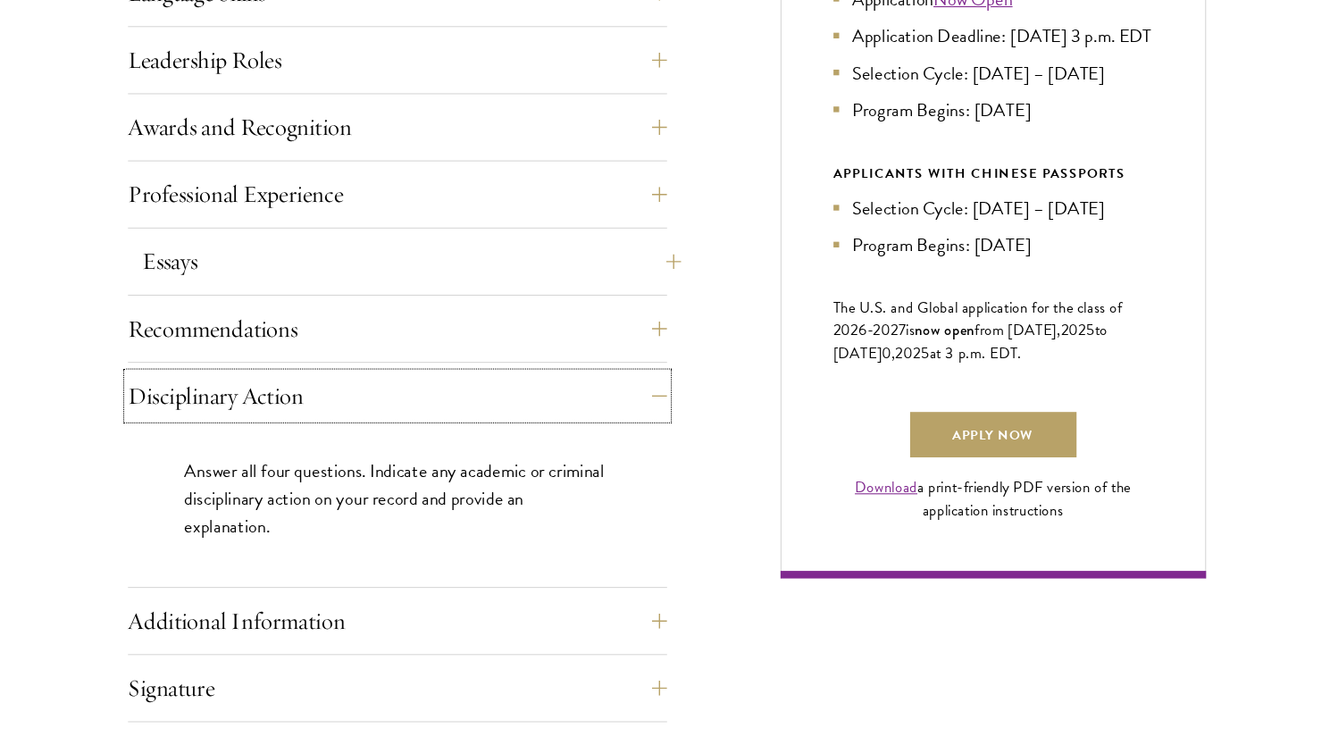
click at [427, 401] on button "Disciplinary Action" at bounding box center [410, 415] width 509 height 43
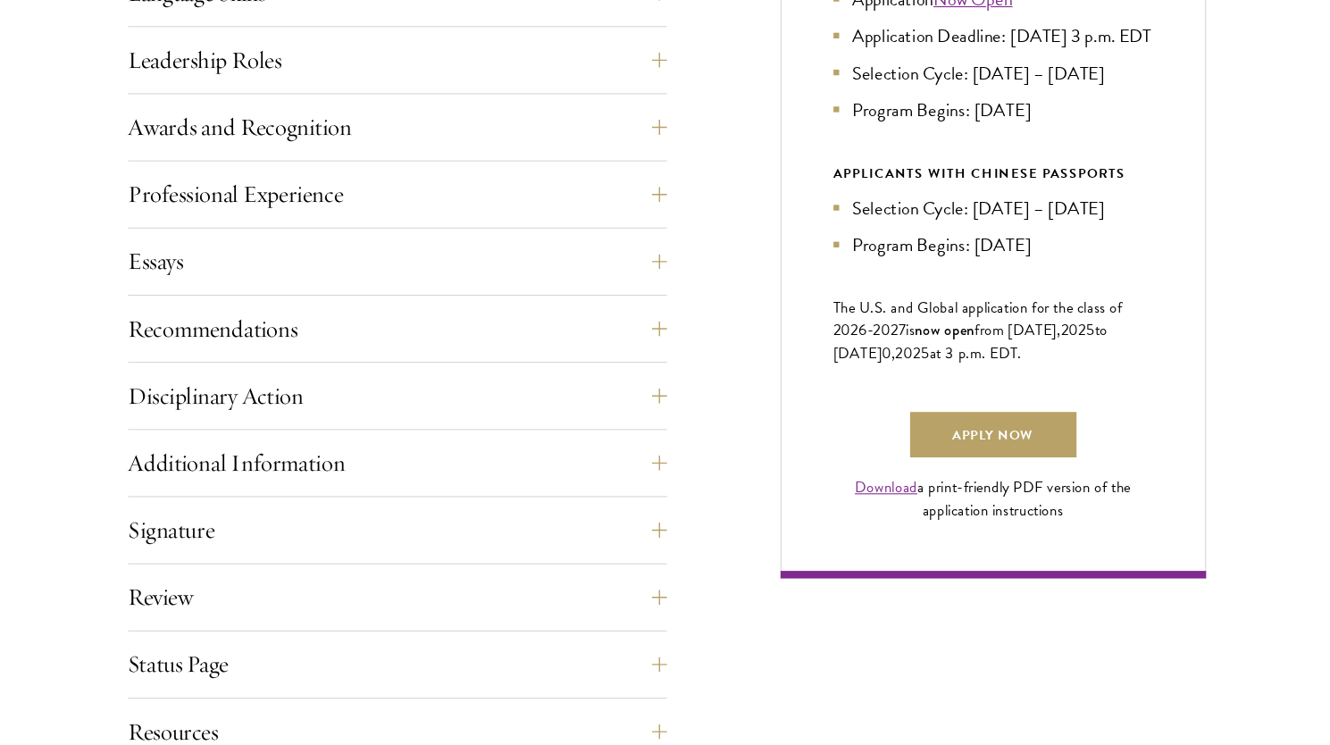
click at [700, 449] on div "Application Home Page The online application form must be completed in English.…" at bounding box center [665, 235] width 1018 height 1059
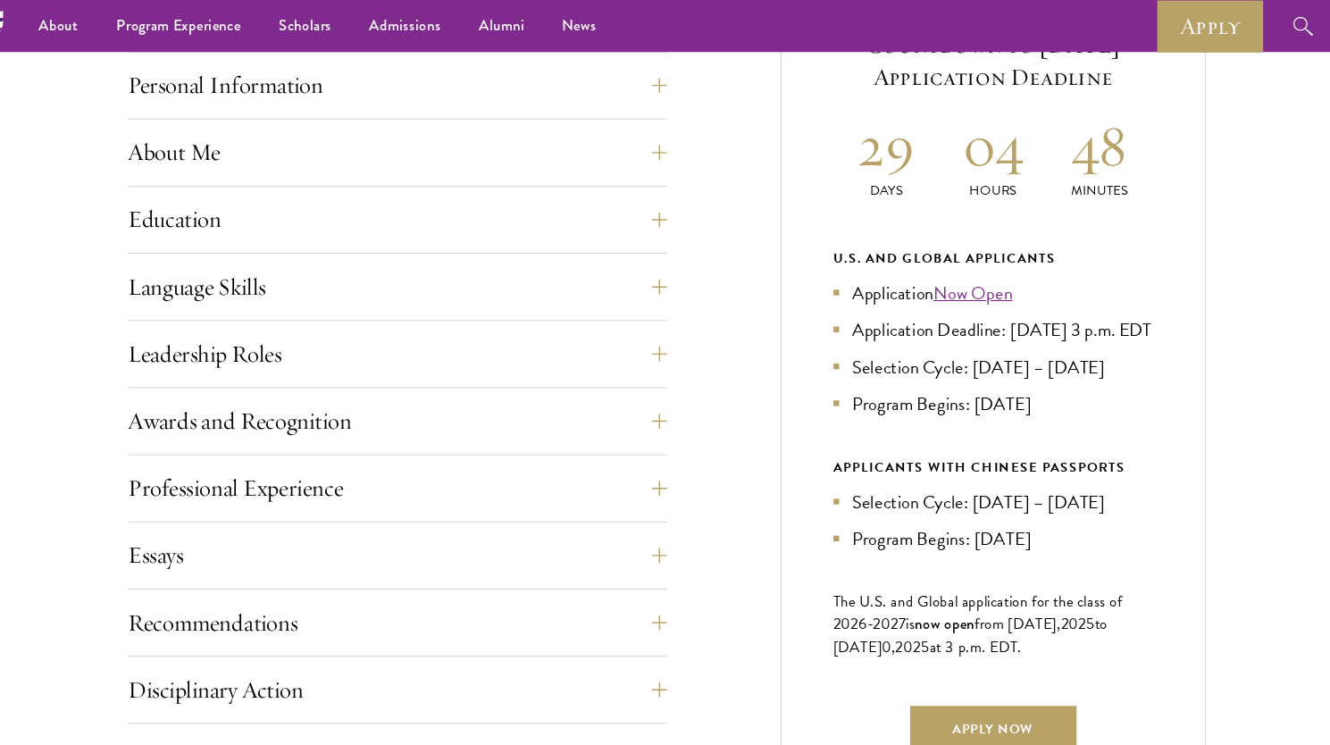
scroll to position [566, 0]
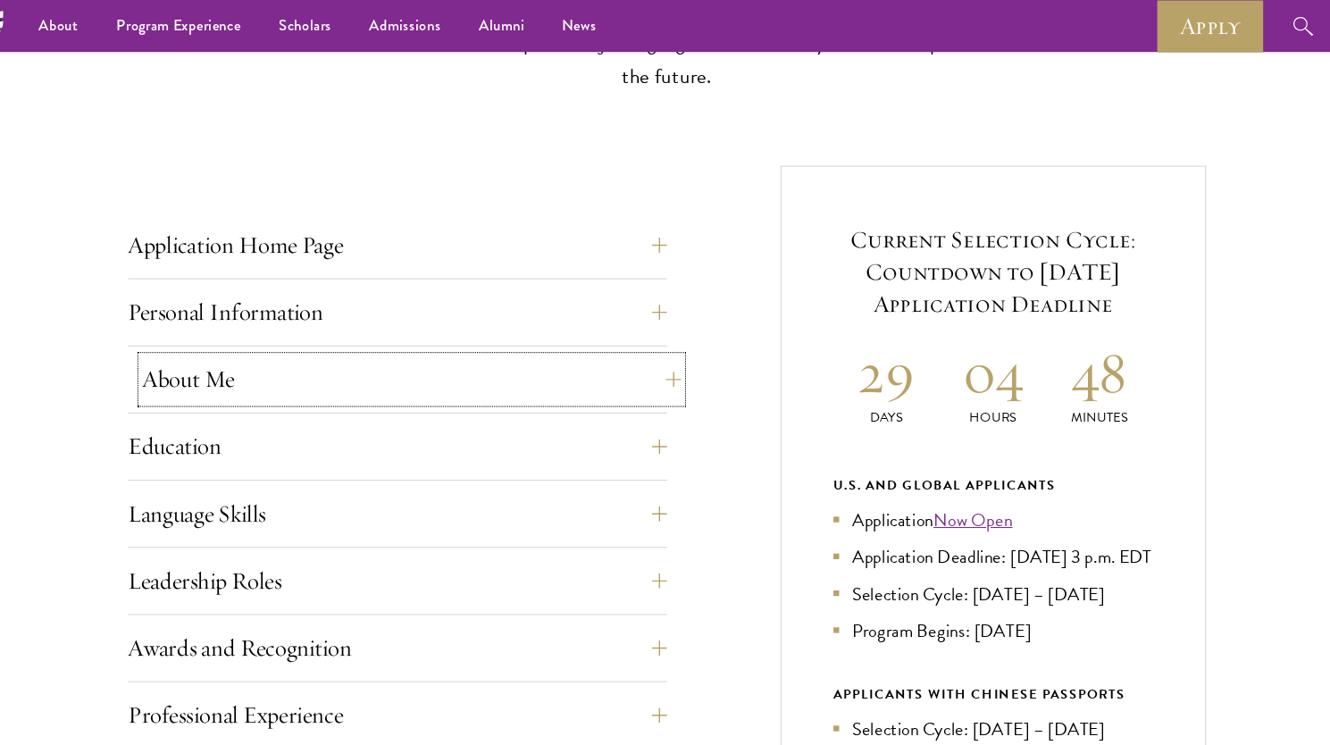
click at [615, 364] on button "About Me" at bounding box center [424, 358] width 509 height 43
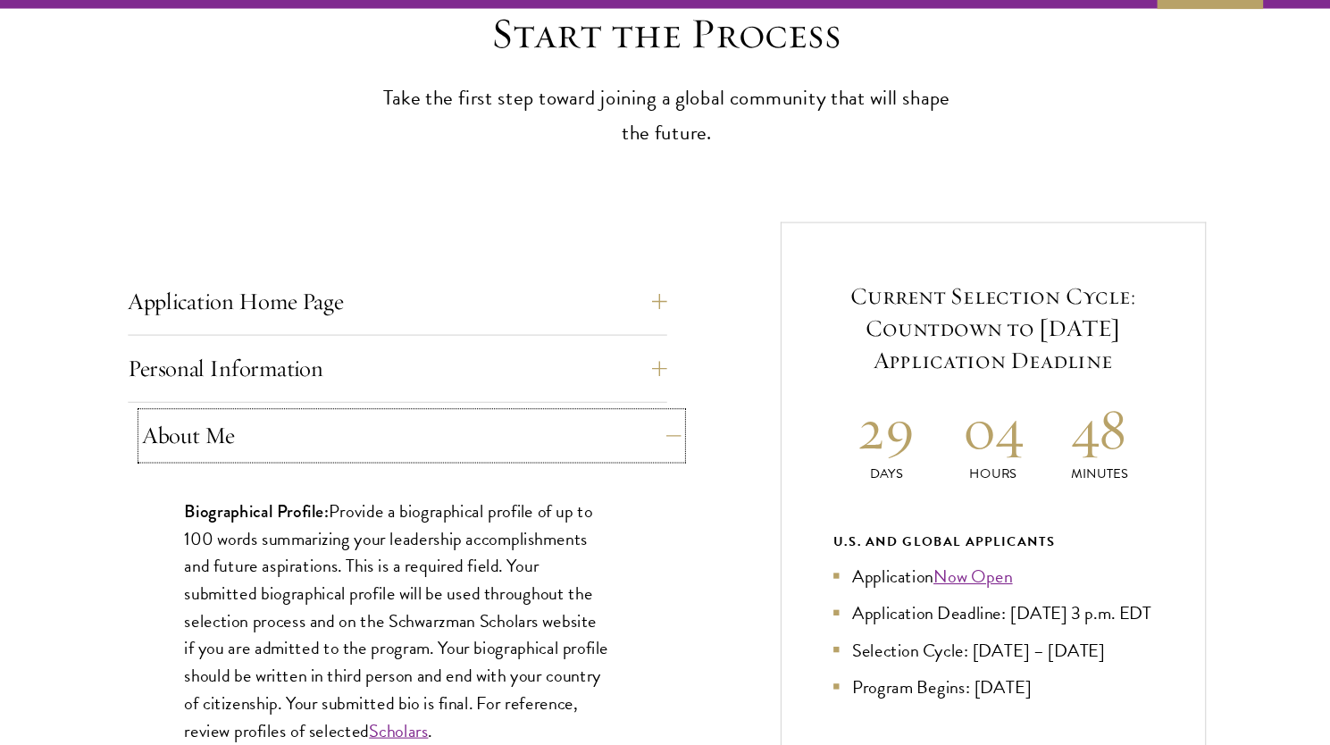
scroll to position [472, 0]
click at [603, 455] on button "About Me" at bounding box center [424, 452] width 509 height 43
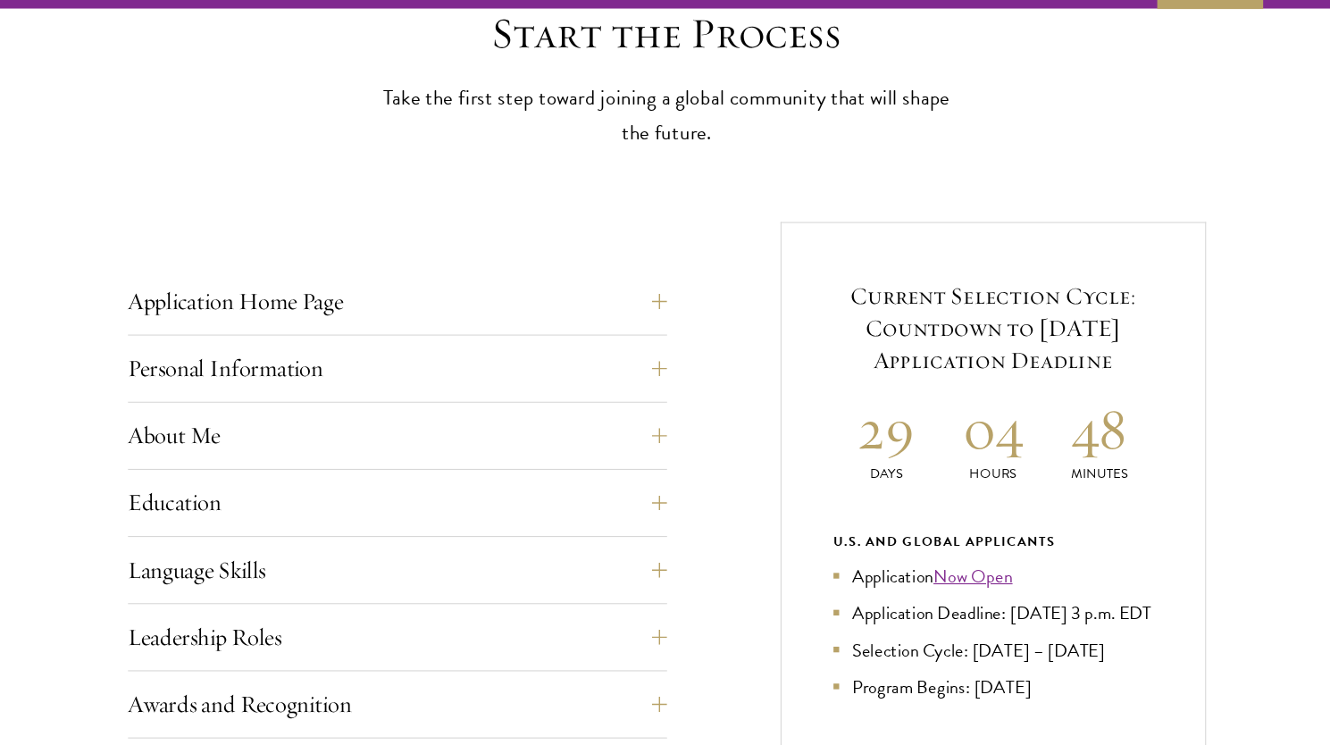
click at [853, 447] on h2 "29" at bounding box center [873, 446] width 101 height 67
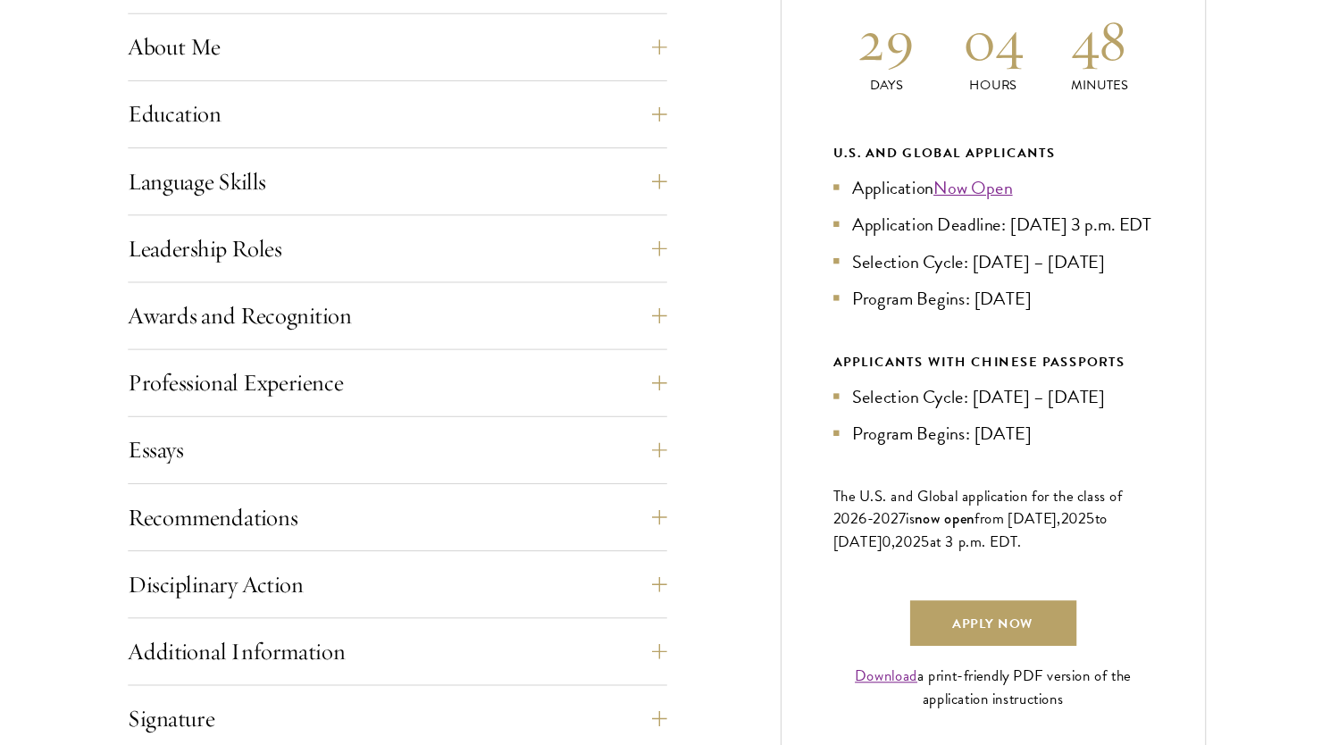
scroll to position [841, 0]
click at [986, 248] on li "Application Deadline: [DATE] 3 p.m. EDT" at bounding box center [974, 252] width 302 height 26
click at [990, 247] on li "Application Deadline: [DATE] 3 p.m. EDT" at bounding box center [974, 252] width 302 height 26
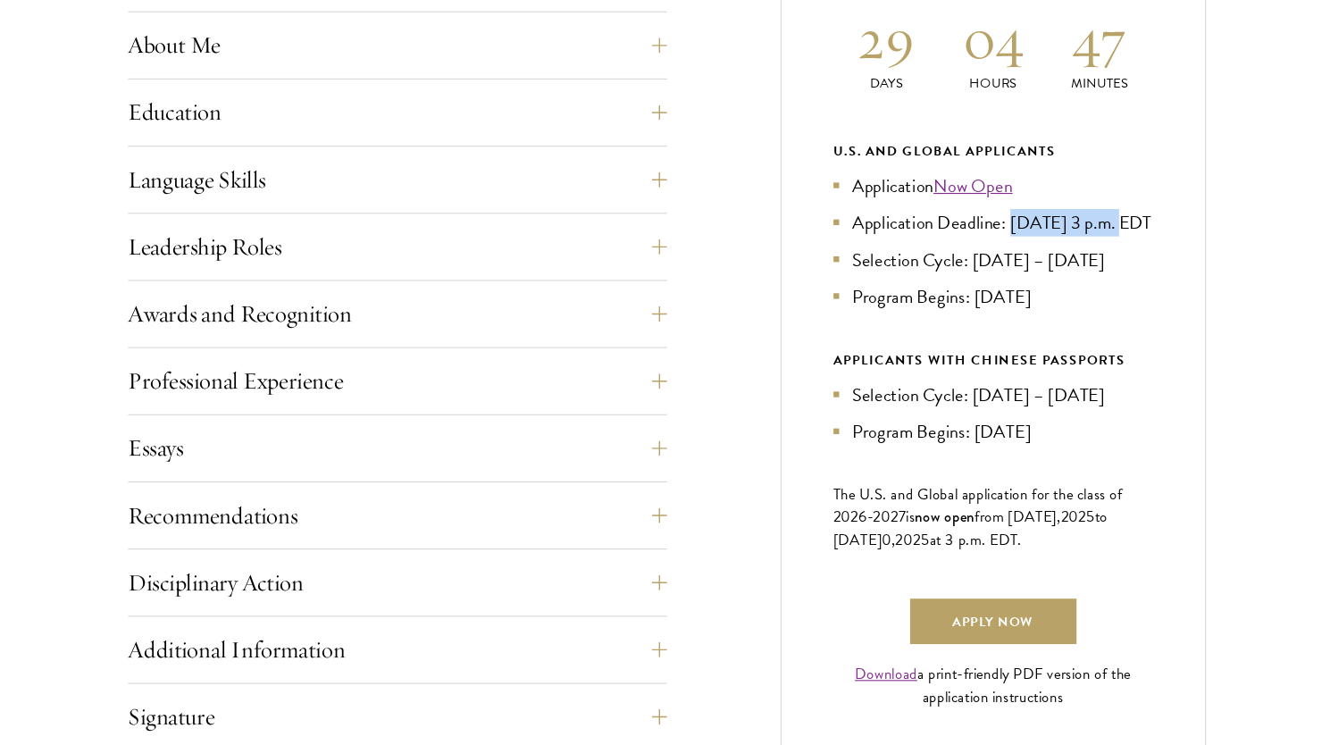
drag, startPoint x: 990, startPoint y: 247, endPoint x: 1086, endPoint y: 249, distance: 96.5
click at [1086, 249] on li "Application Deadline: [DATE] 3 p.m. EDT" at bounding box center [974, 252] width 302 height 26
